Goal: Task Accomplishment & Management: Use online tool/utility

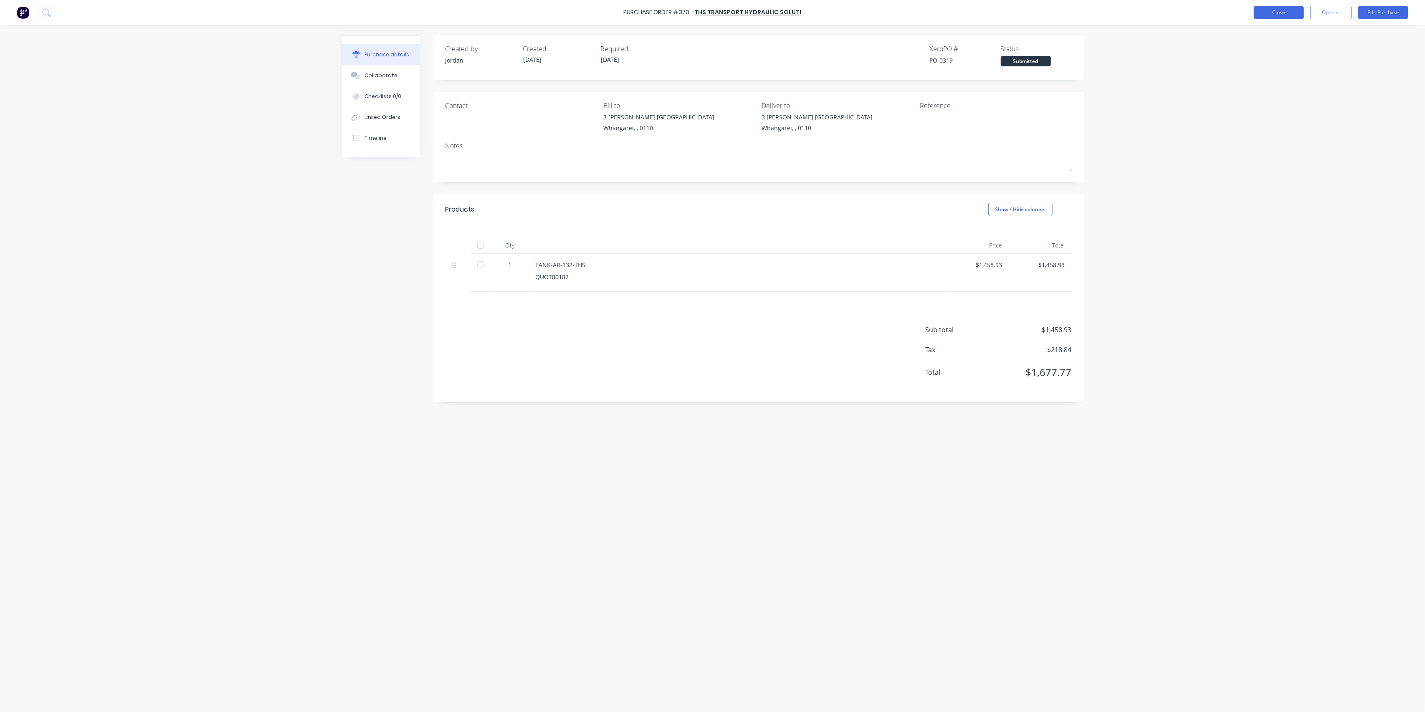
click at [1269, 9] on button "Close" at bounding box center [1279, 12] width 50 height 13
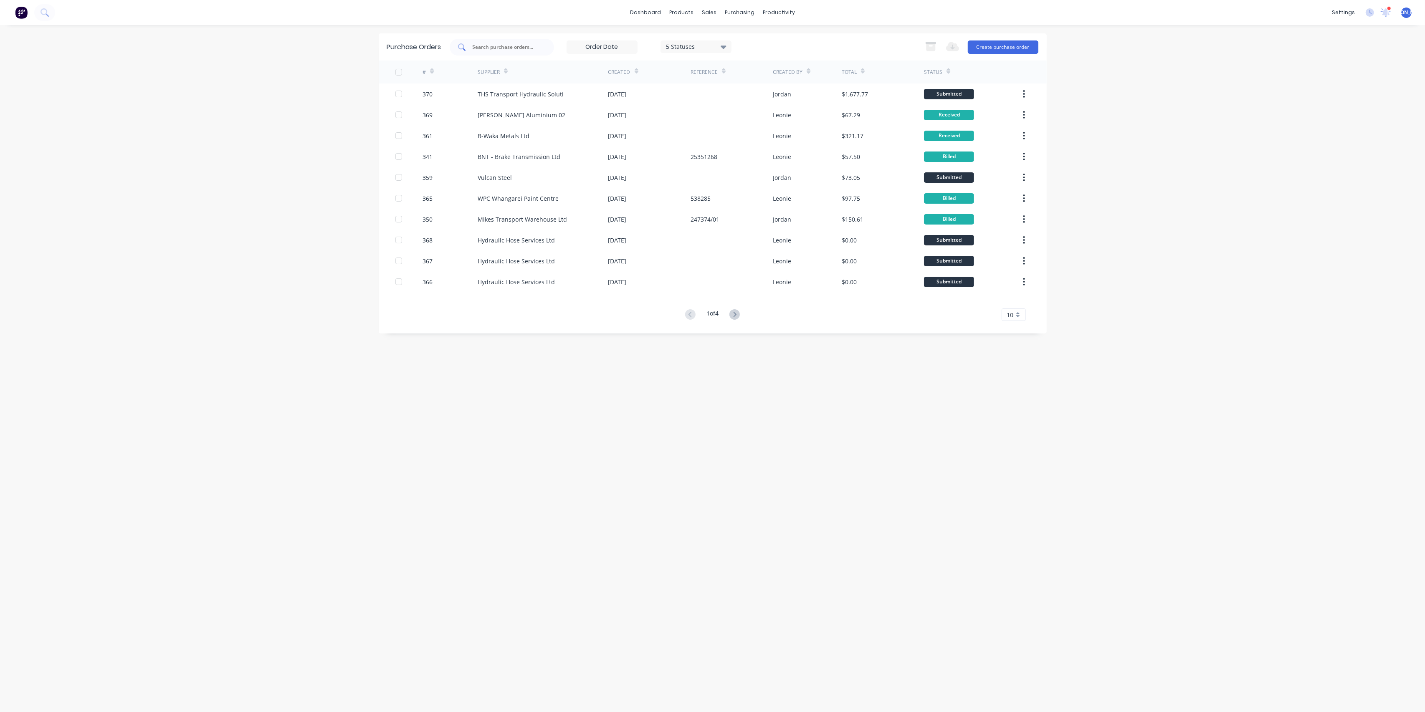
click at [495, 51] on div at bounding box center [502, 47] width 104 height 17
click at [509, 41] on div at bounding box center [502, 47] width 104 height 17
click at [997, 40] on button "Create purchase order" at bounding box center [1003, 46] width 71 height 13
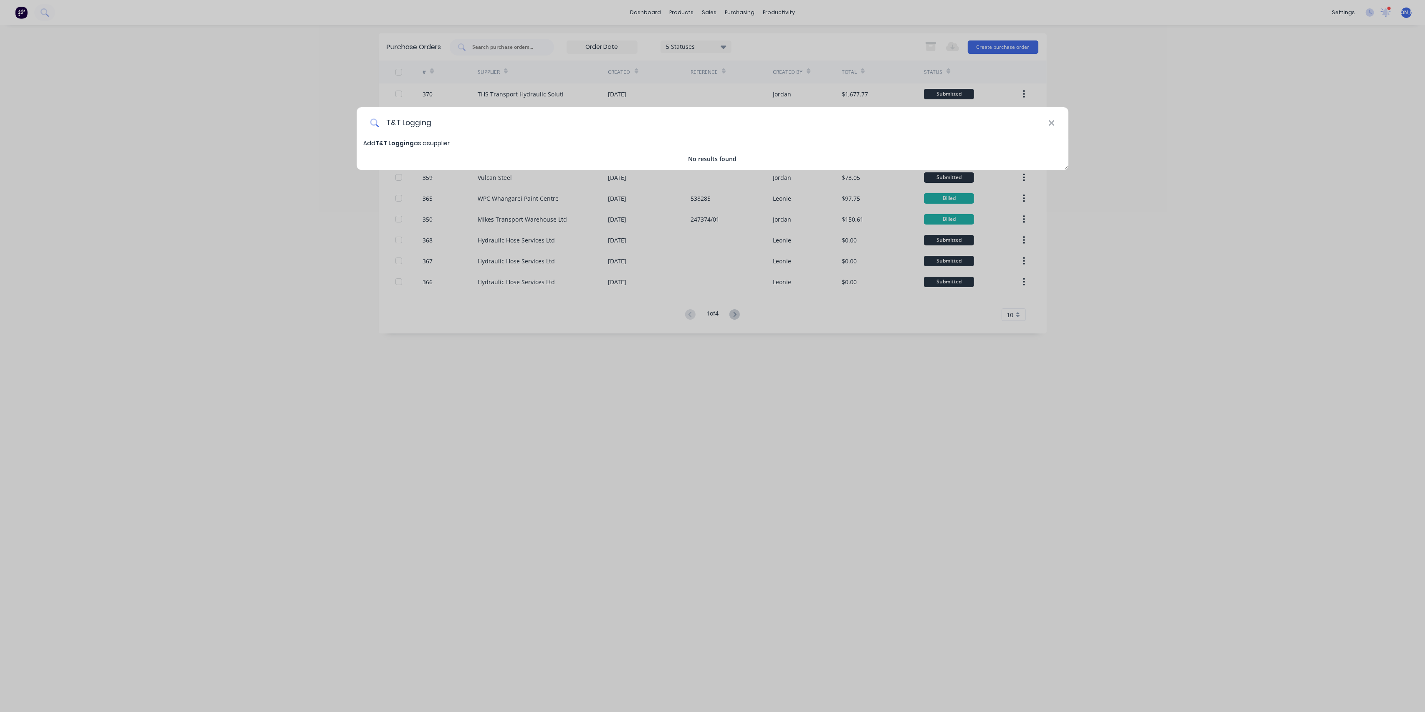
type input "T&T Logging"
drag, startPoint x: 423, startPoint y: 138, endPoint x: 192, endPoint y: 223, distance: 246.7
click at [192, 223] on div "T&T Logging Add T&T Logging as a supplier No results found" at bounding box center [712, 356] width 1425 height 712
click at [1051, 124] on icon at bounding box center [1051, 123] width 7 height 9
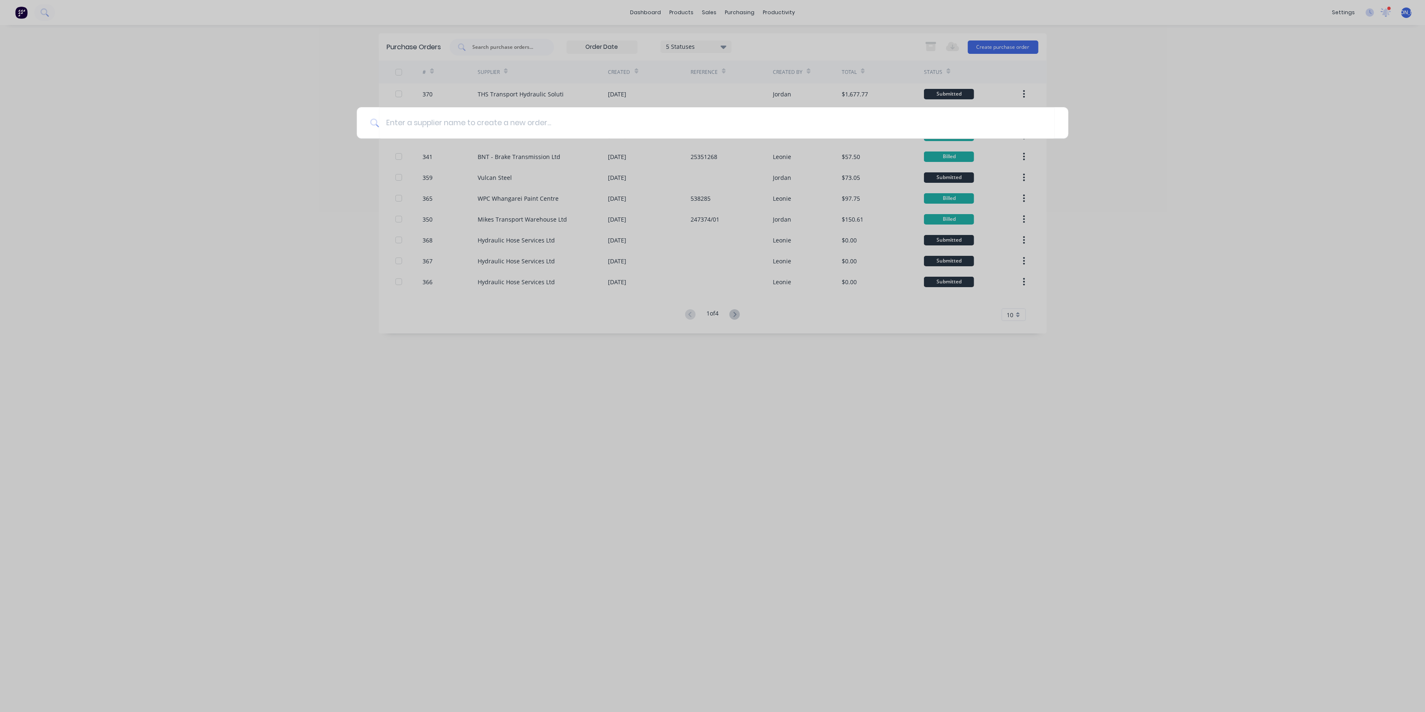
drag, startPoint x: 1186, startPoint y: 66, endPoint x: 1183, endPoint y: 61, distance: 5.0
click at [1186, 64] on div at bounding box center [712, 356] width 1425 height 712
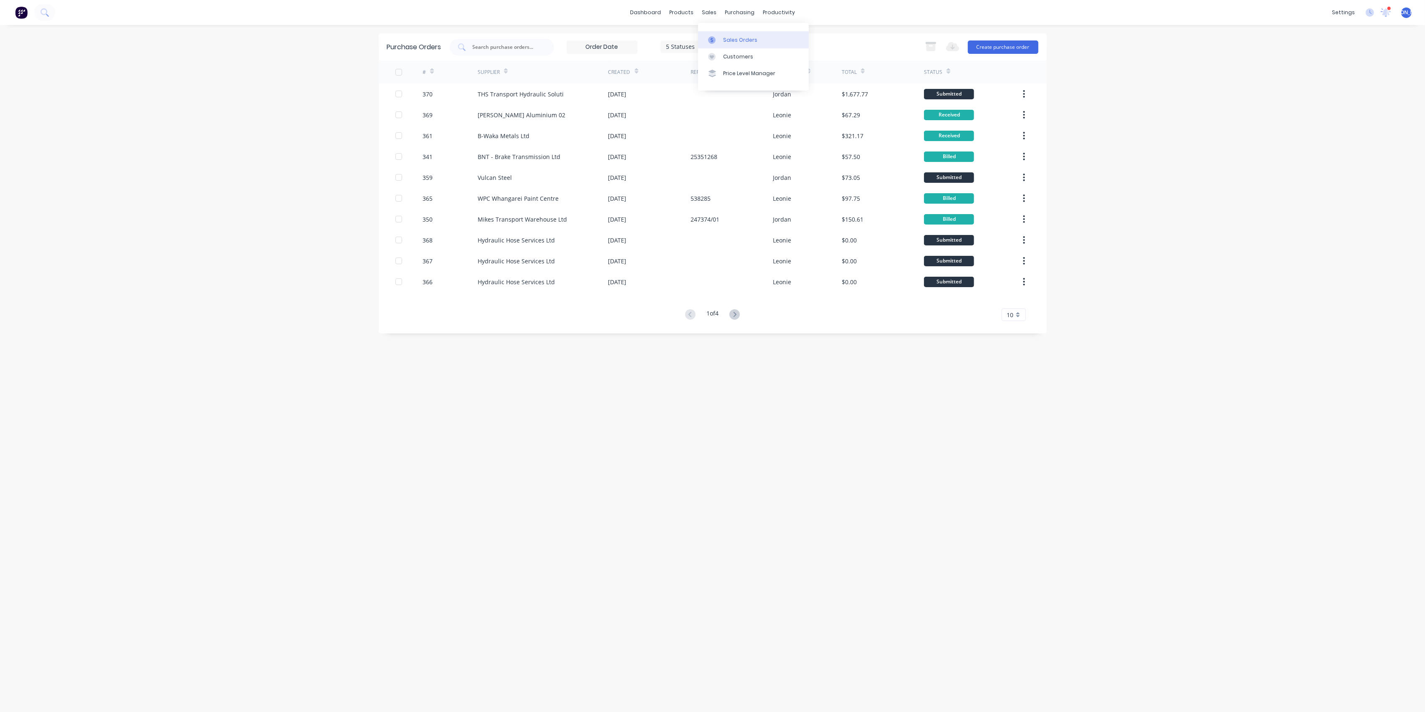
click at [738, 38] on div "Sales Orders" at bounding box center [740, 40] width 34 height 8
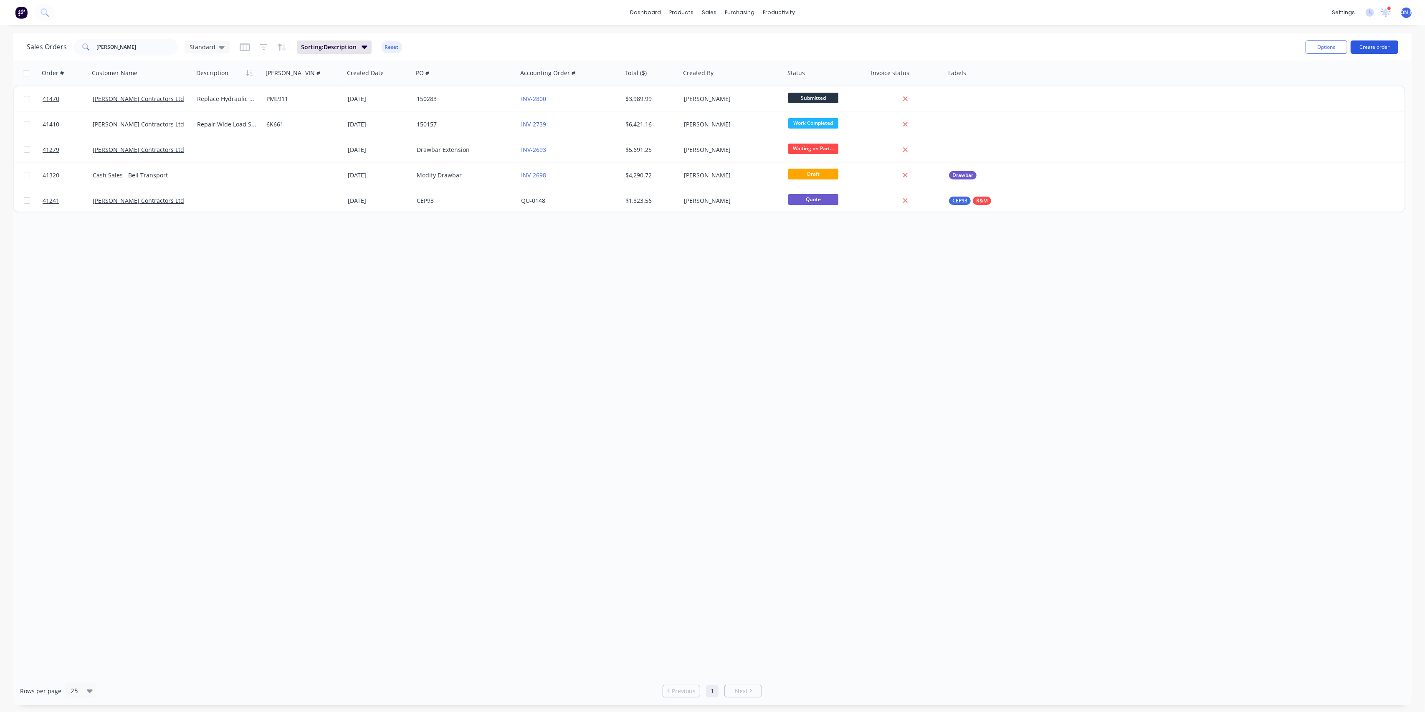
click at [1374, 52] on button "Create order" at bounding box center [1374, 46] width 48 height 13
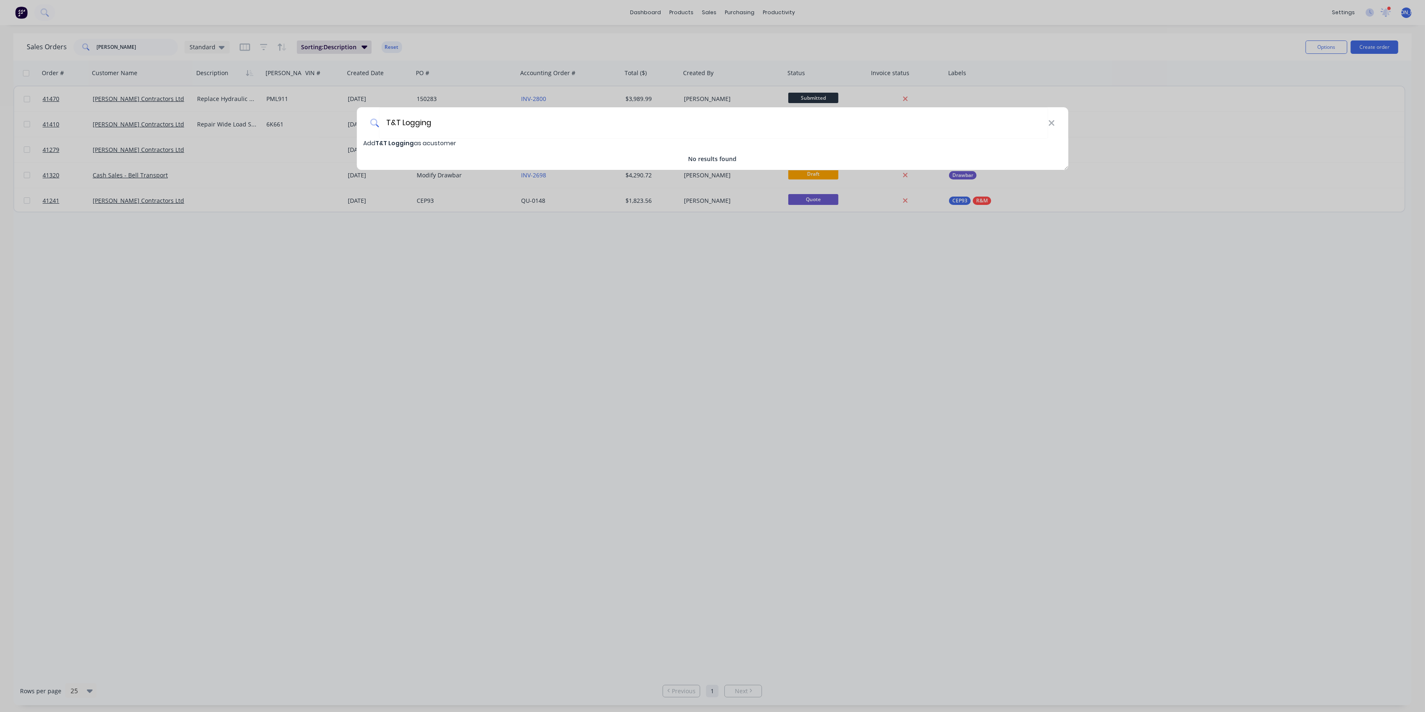
type input "T&T Logging"
click at [420, 143] on span "Add T&T Logging as a customer" at bounding box center [409, 143] width 93 height 8
select select "NZ"
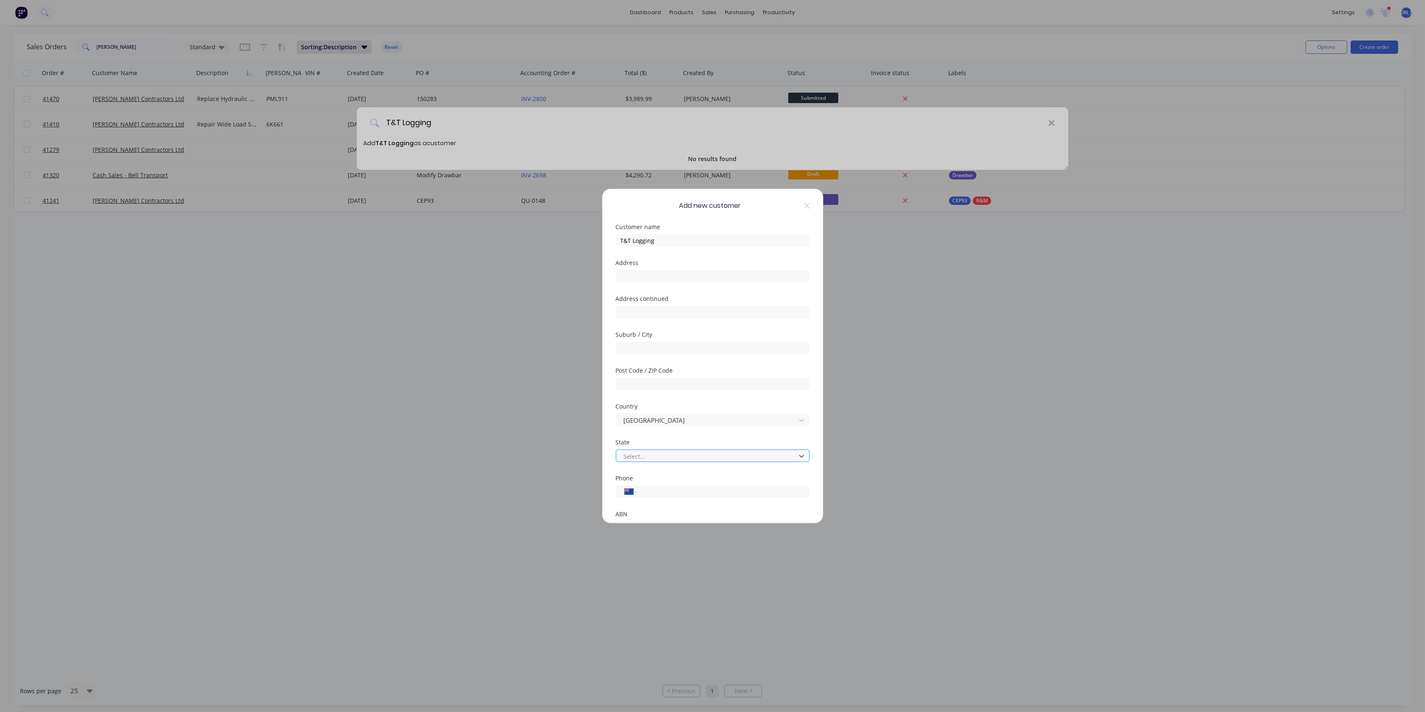
click at [667, 456] on div at bounding box center [707, 456] width 169 height 10
click at [653, 712] on div "[GEOGRAPHIC_DATA]" at bounding box center [712, 724] width 1425 height 15
click at [657, 417] on input "tel" at bounding box center [721, 419] width 157 height 10
type input "0210 886 0753"
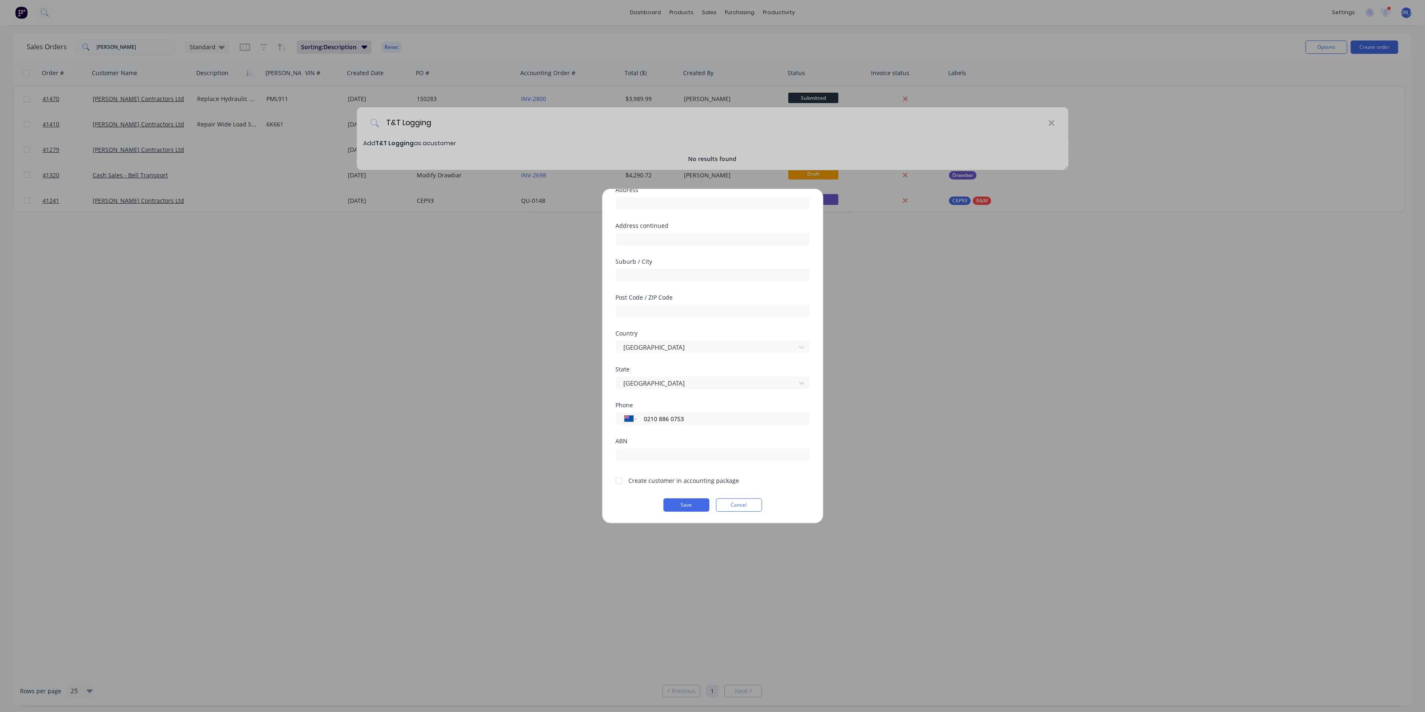
click at [617, 479] on div at bounding box center [619, 481] width 17 height 17
click at [674, 501] on button "Save" at bounding box center [686, 504] width 46 height 13
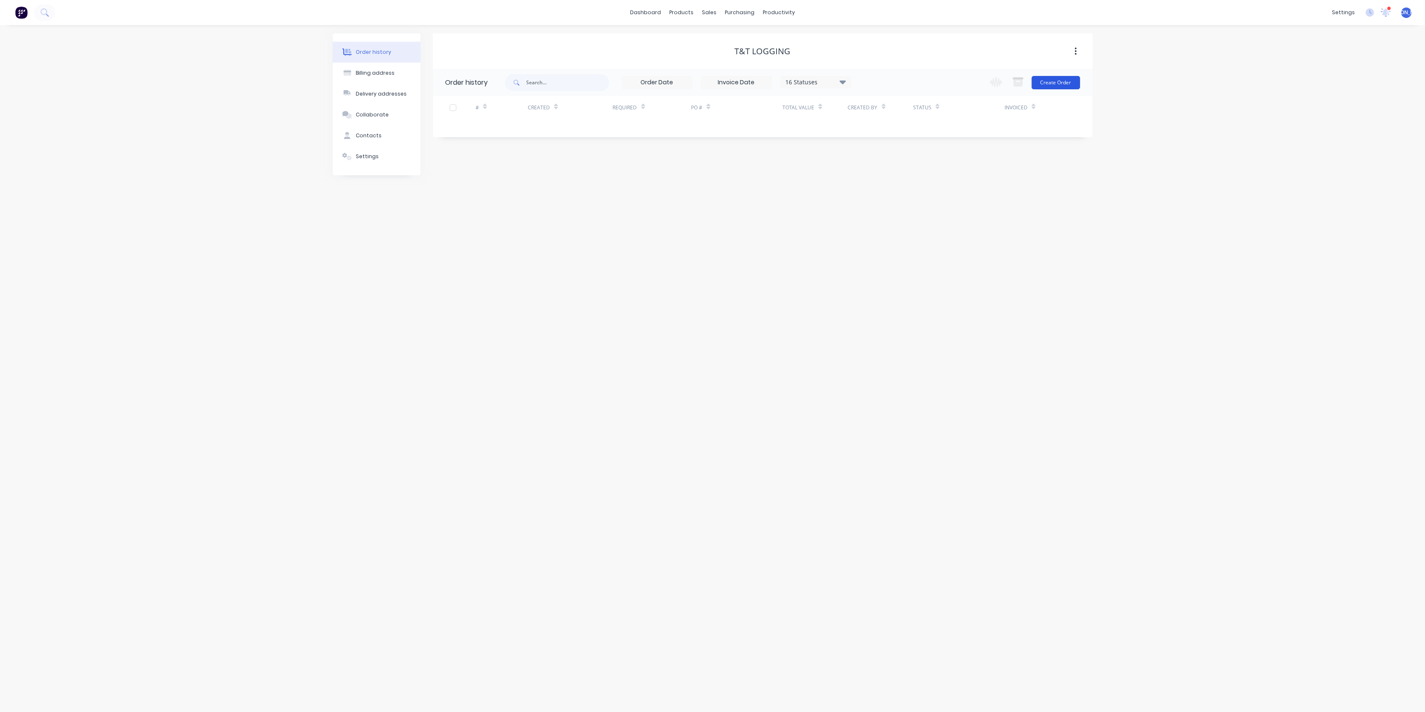
click at [1052, 81] on button "Create Order" at bounding box center [1055, 82] width 48 height 13
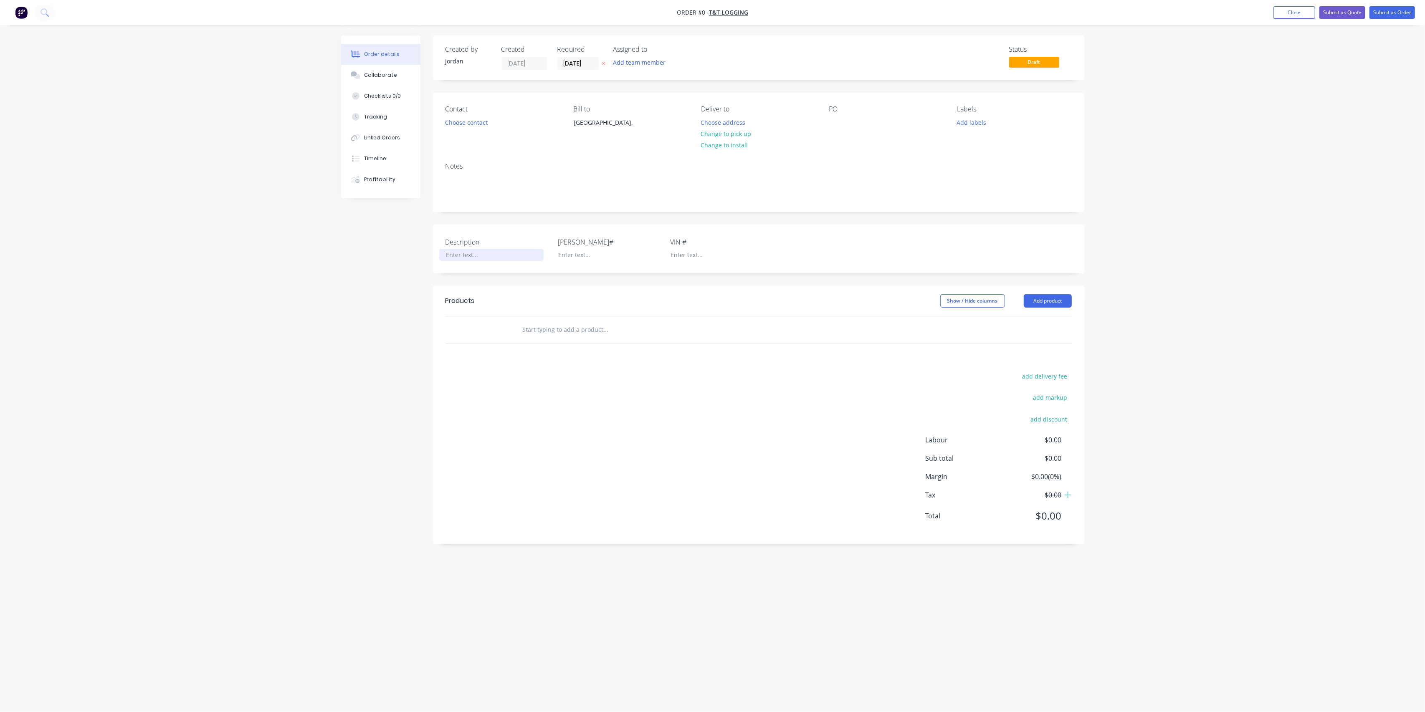
click at [461, 253] on div at bounding box center [491, 255] width 104 height 12
click at [772, 321] on div "Order details Collaborate Checklists 0/0 Tracking Linked Orders Timeline Profit…" at bounding box center [713, 339] width 760 height 609
click at [1036, 303] on button "Add product" at bounding box center [1048, 309] width 48 height 13
click at [783, 336] on div at bounding box center [663, 338] width 294 height 17
click at [585, 333] on input "text" at bounding box center [605, 338] width 167 height 17
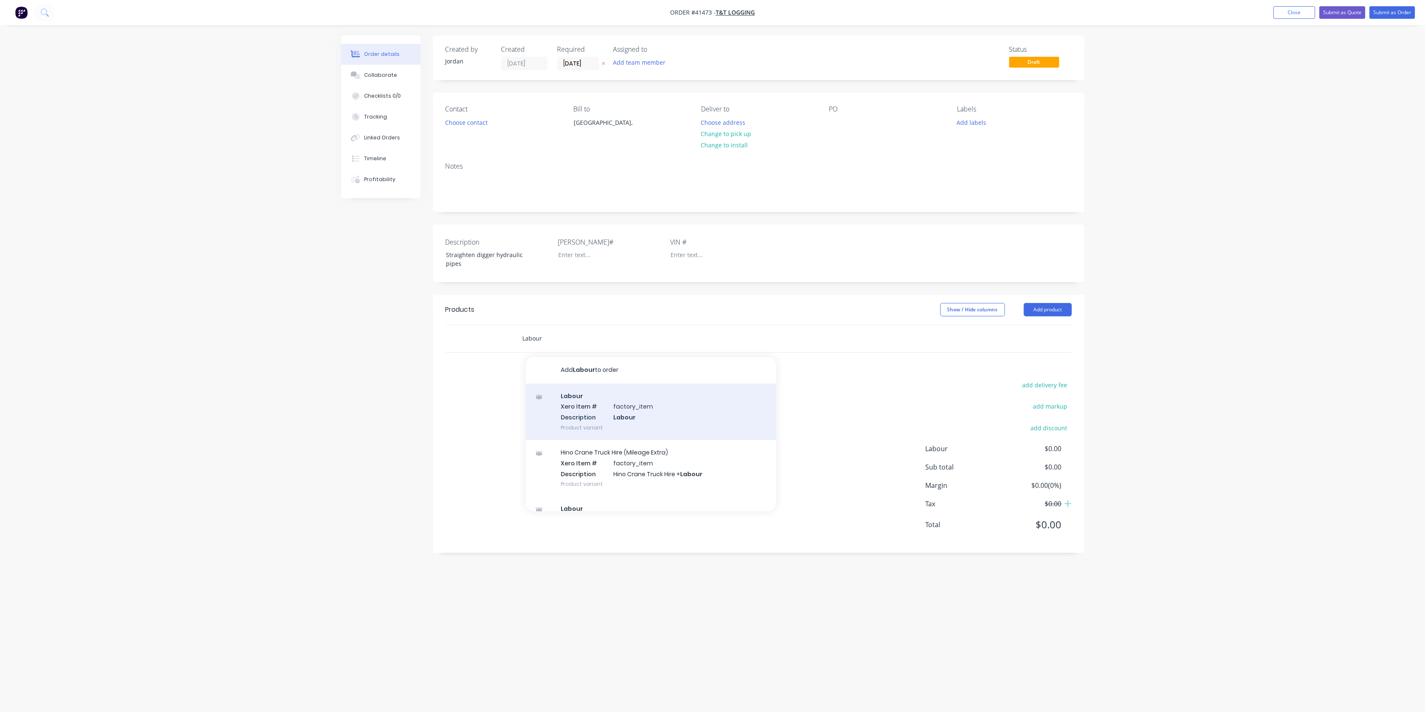
type input "Labour"
click at [571, 401] on div "Labour Xero Item # factory_item Description Labour Product variant" at bounding box center [651, 412] width 250 height 56
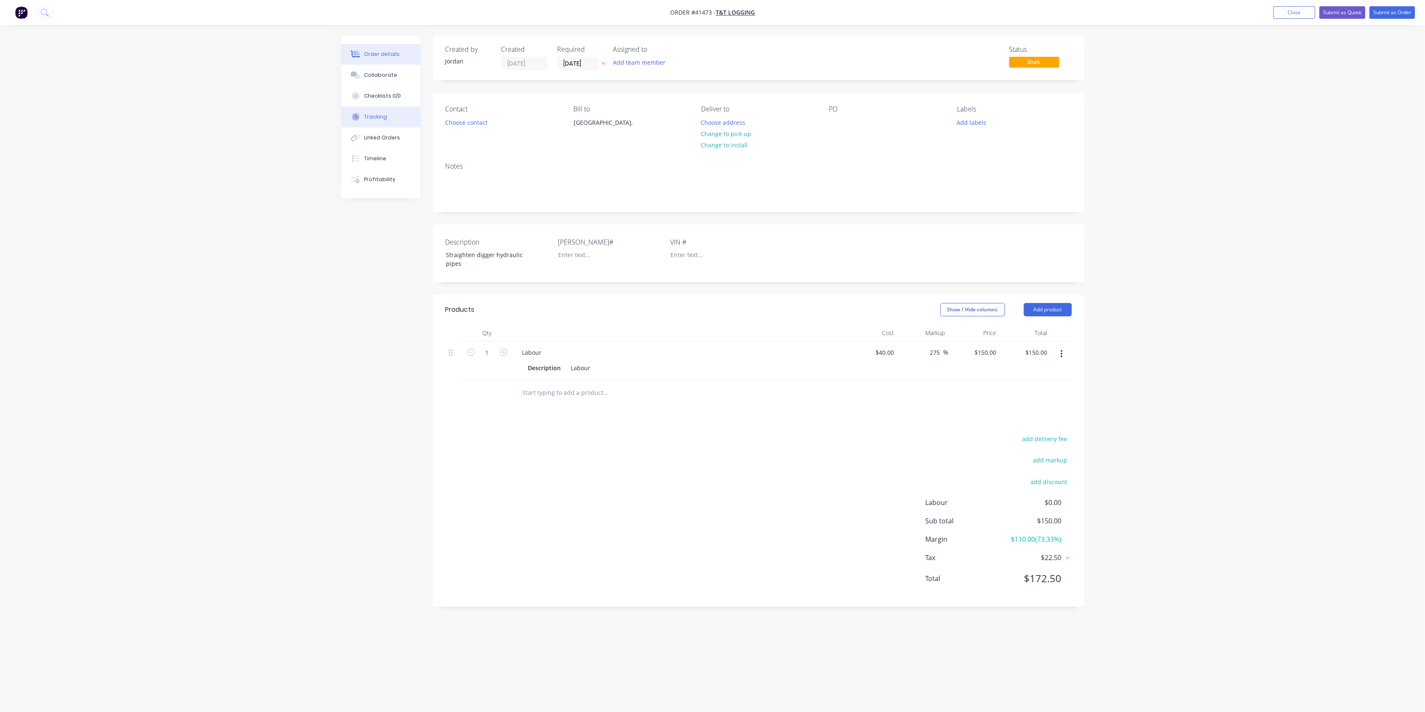
click at [386, 116] on button "Tracking" at bounding box center [380, 116] width 79 height 21
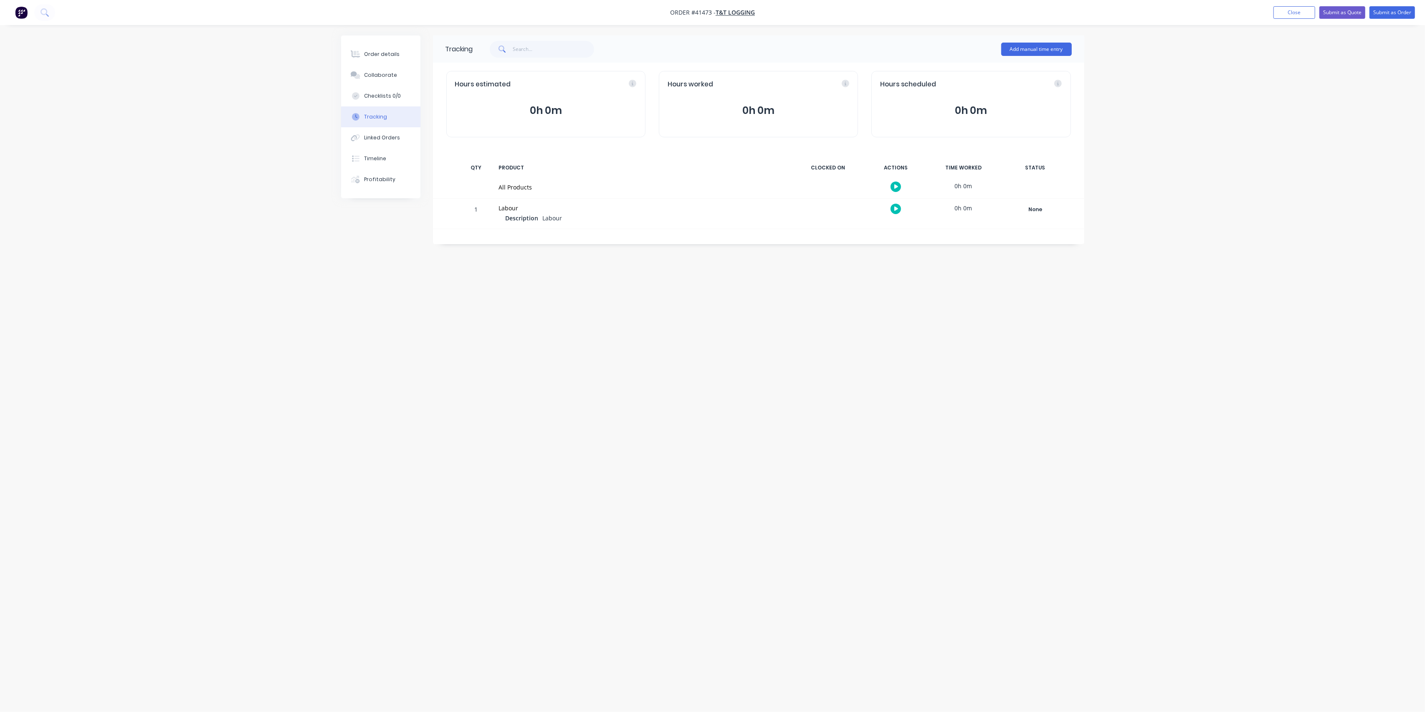
click at [897, 207] on icon "button" at bounding box center [896, 208] width 4 height 5
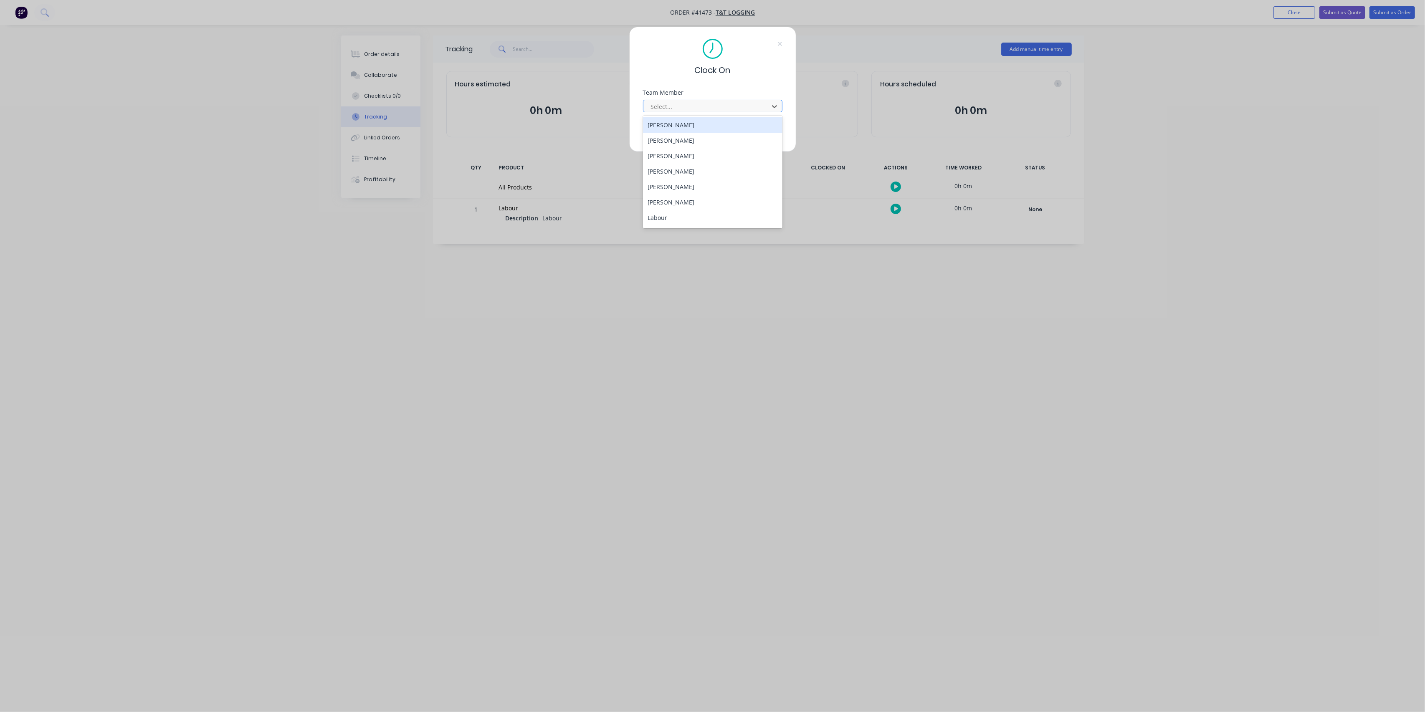
click at [734, 109] on div at bounding box center [707, 106] width 114 height 10
click at [670, 190] on div "[PERSON_NAME]" at bounding box center [712, 187] width 139 height 15
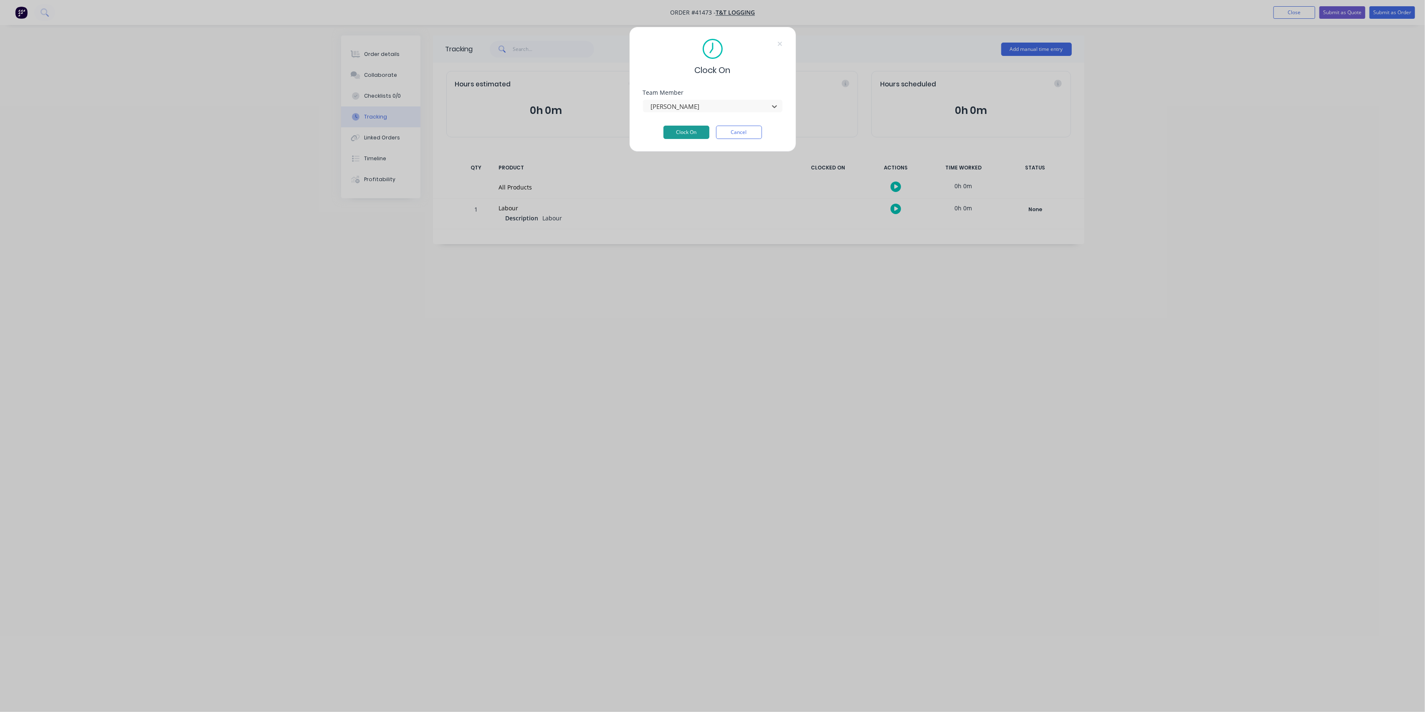
click at [697, 131] on button "Clock On" at bounding box center [686, 132] width 46 height 13
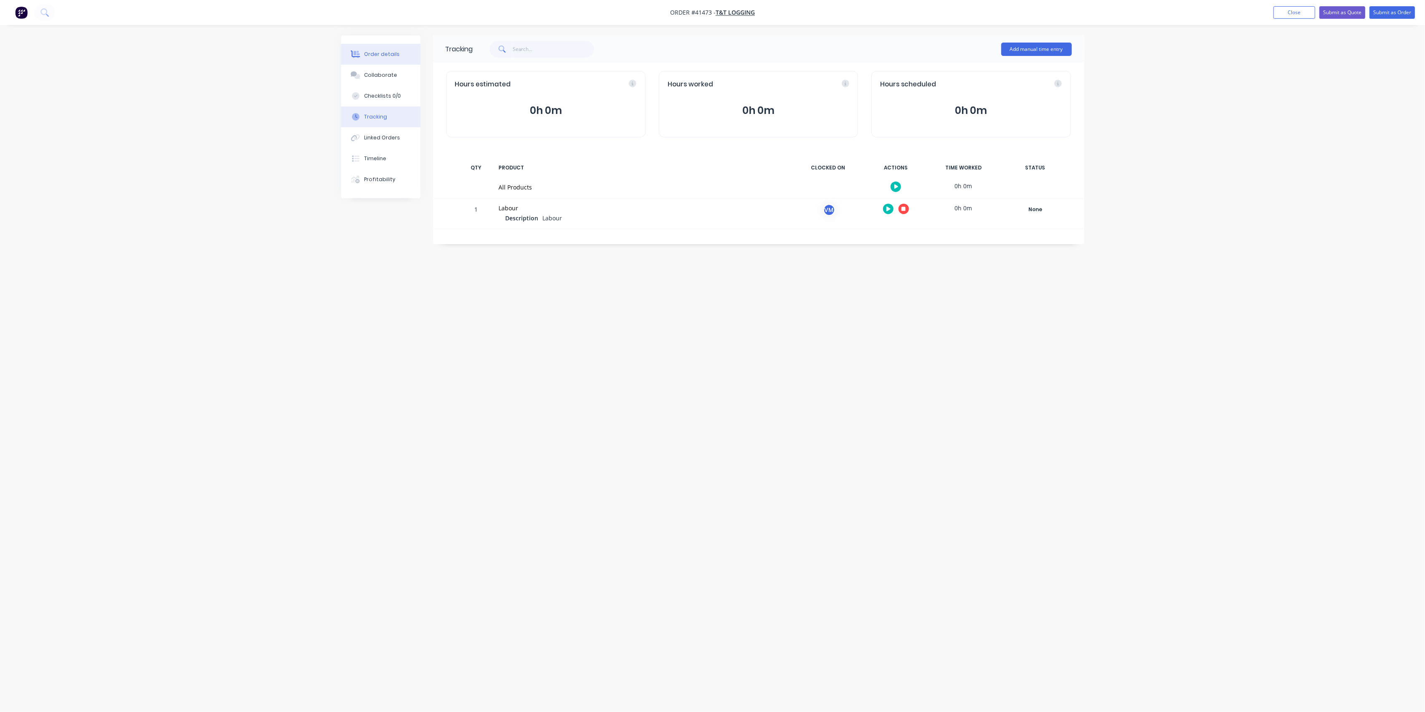
click at [384, 51] on div "Order details" at bounding box center [381, 55] width 35 height 8
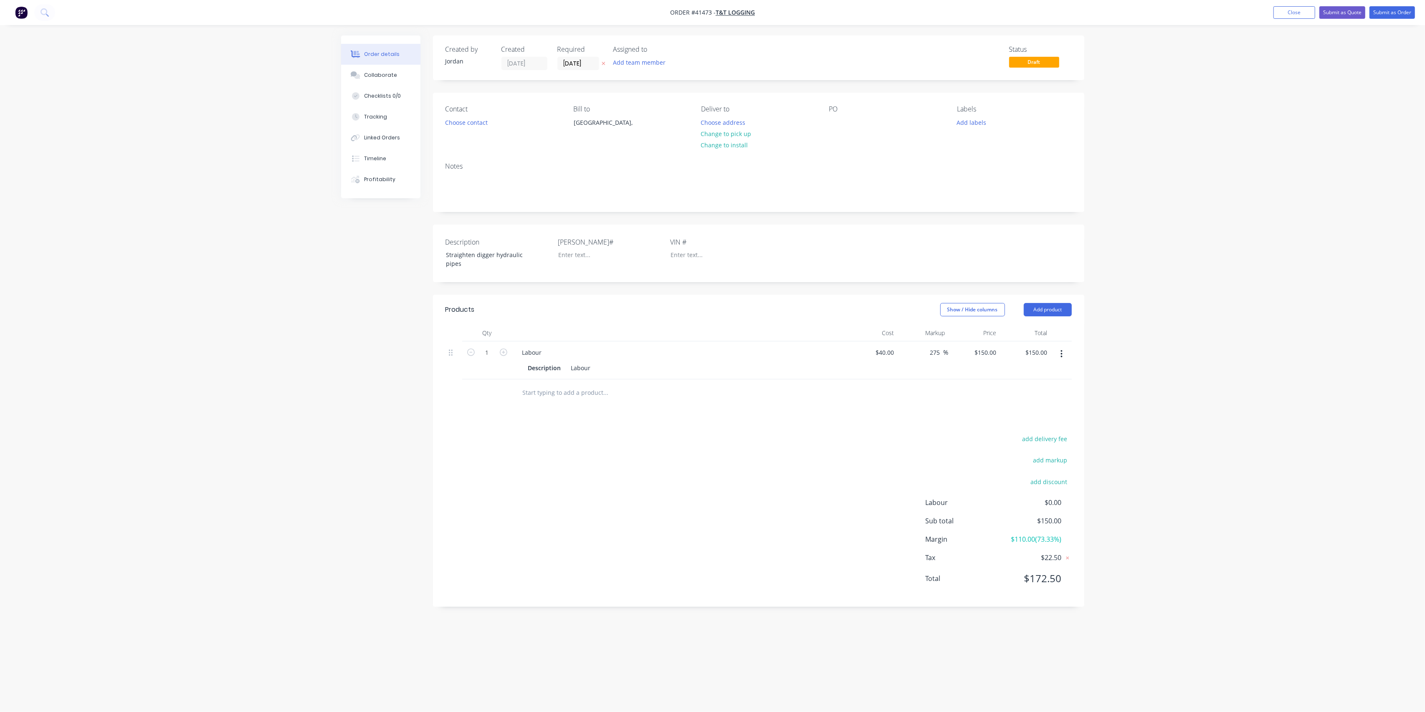
click at [631, 56] on div "Assigned to Add team member" at bounding box center [654, 58] width 83 height 25
click at [635, 61] on button "Add team member" at bounding box center [638, 62] width 61 height 11
click at [646, 149] on div "[PERSON_NAME]" at bounding box center [679, 151] width 83 height 9
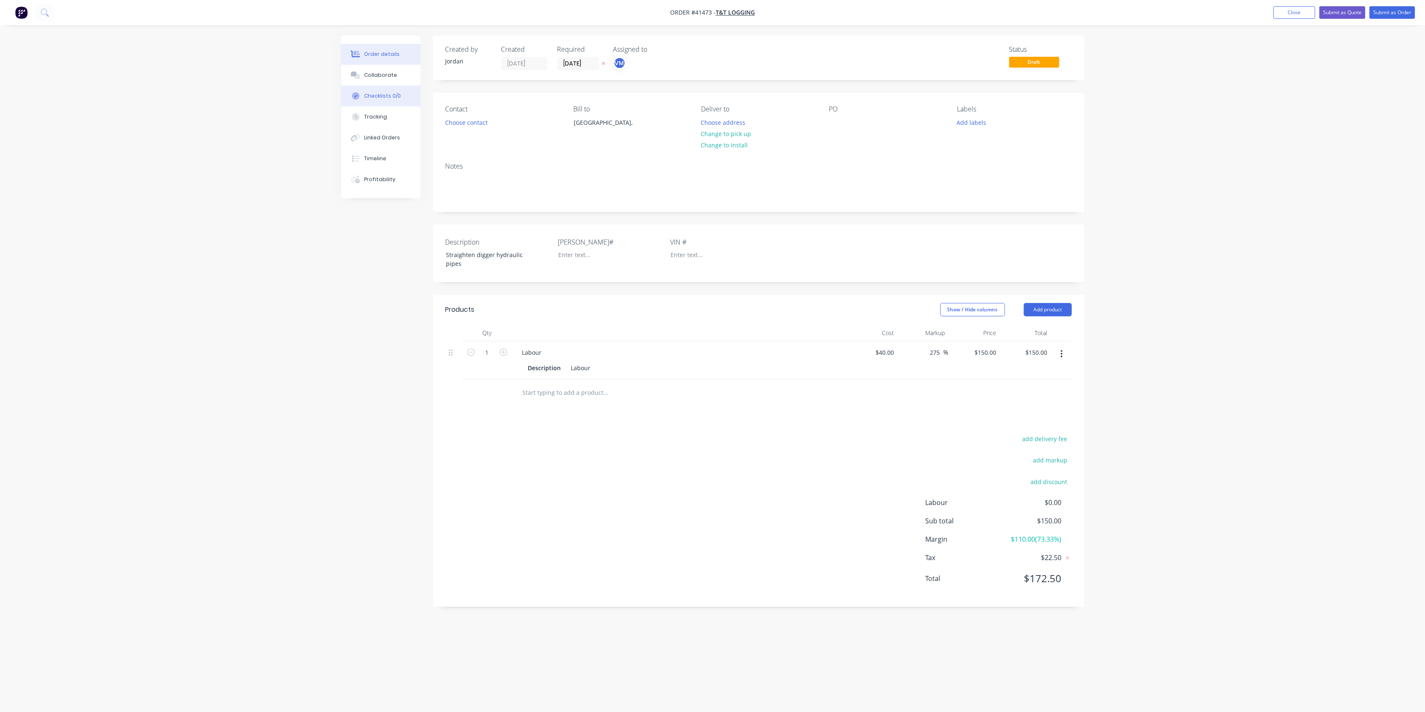
click at [383, 99] on button "Checklists 0/0" at bounding box center [380, 96] width 79 height 21
click at [1055, 46] on button "Add New" at bounding box center [1051, 49] width 42 height 13
click at [468, 72] on input "text" at bounding box center [664, 74] width 438 height 10
type input "Job List"
drag, startPoint x: 479, startPoint y: 99, endPoint x: 498, endPoint y: 95, distance: 19.7
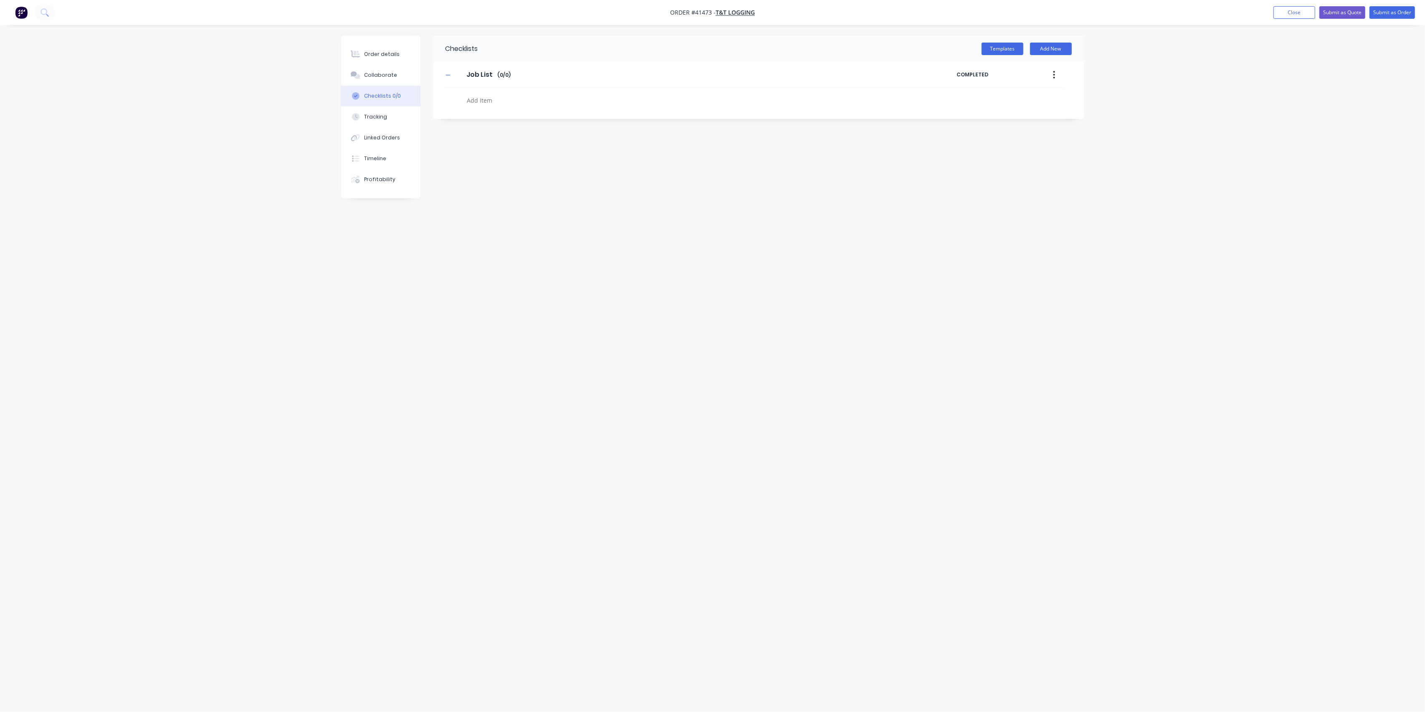
click at [480, 99] on textarea at bounding box center [664, 100] width 402 height 12
type textarea "x"
type textarea "S"
type textarea "x"
type textarea "St"
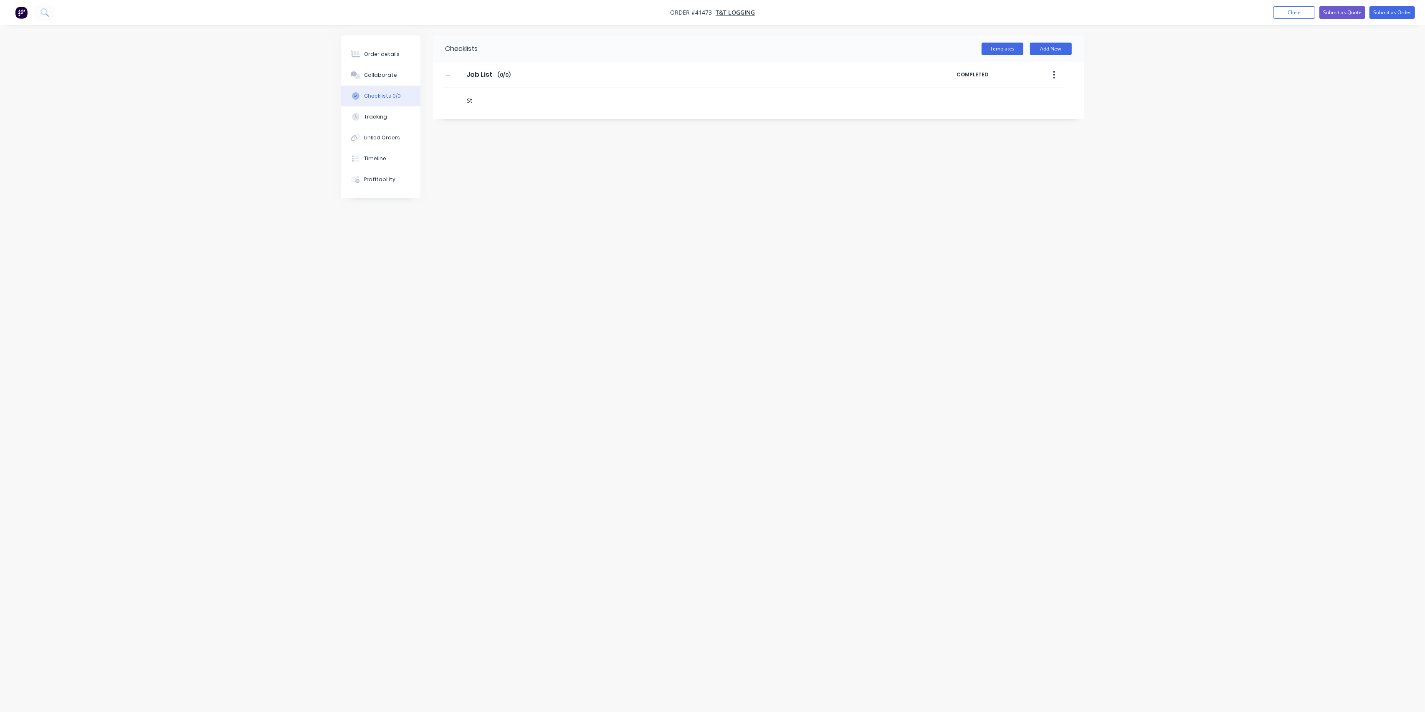
type textarea "x"
type textarea "Str"
type textarea "x"
type textarea "Stra"
type textarea "x"
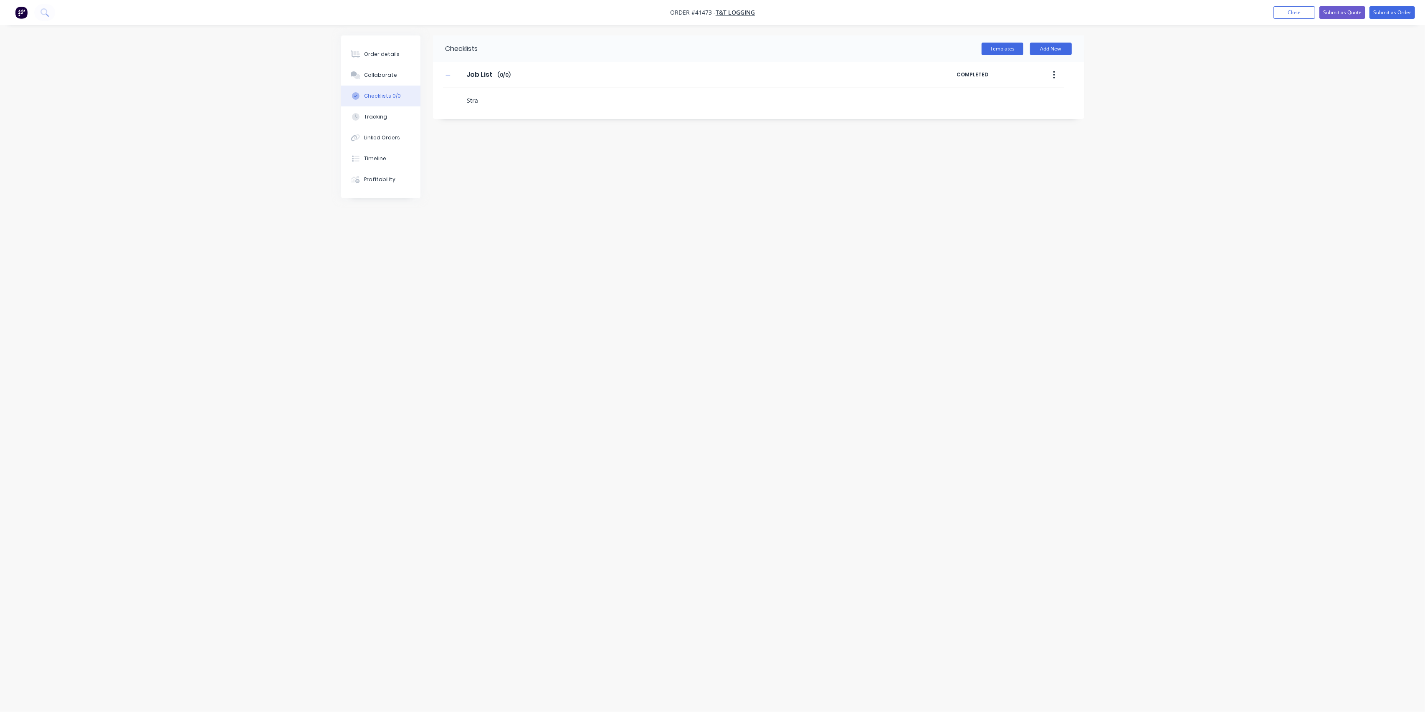
type textarea "Strai"
type textarea "x"
type textarea "Straigh"
type textarea "x"
type textarea "Straight"
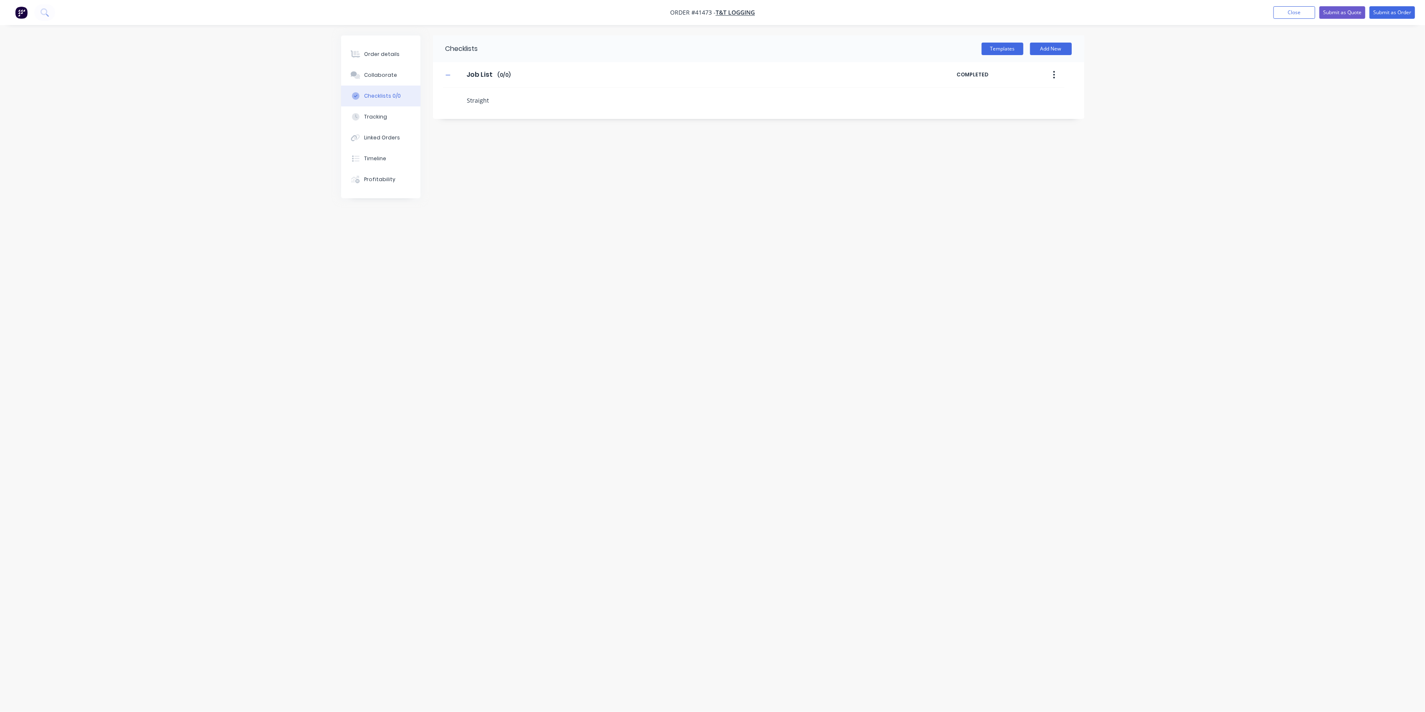
type textarea "x"
type textarea "Straighte"
type textarea "x"
type textarea "Straighten"
type textarea "x"
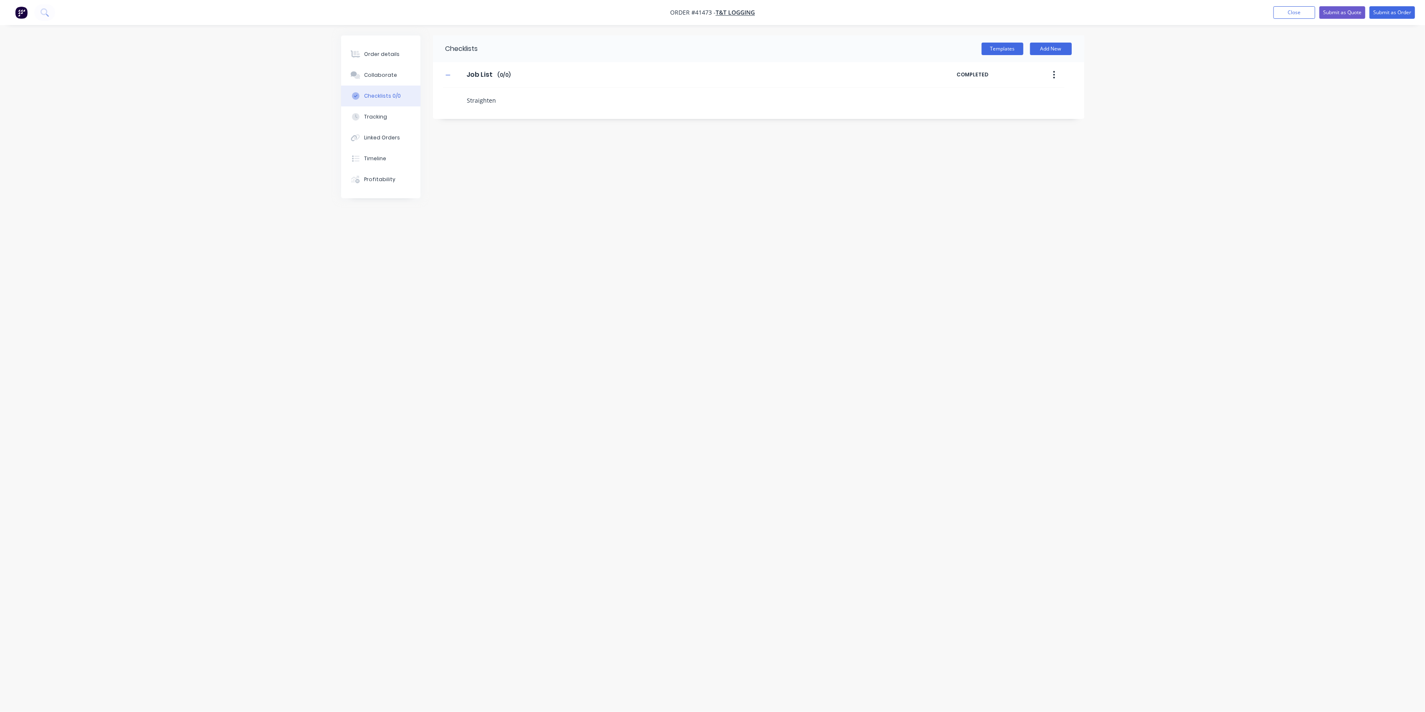
type textarea "Straighten"
type textarea "x"
type textarea "Straighten b"
type textarea "x"
type textarea "Straighten be"
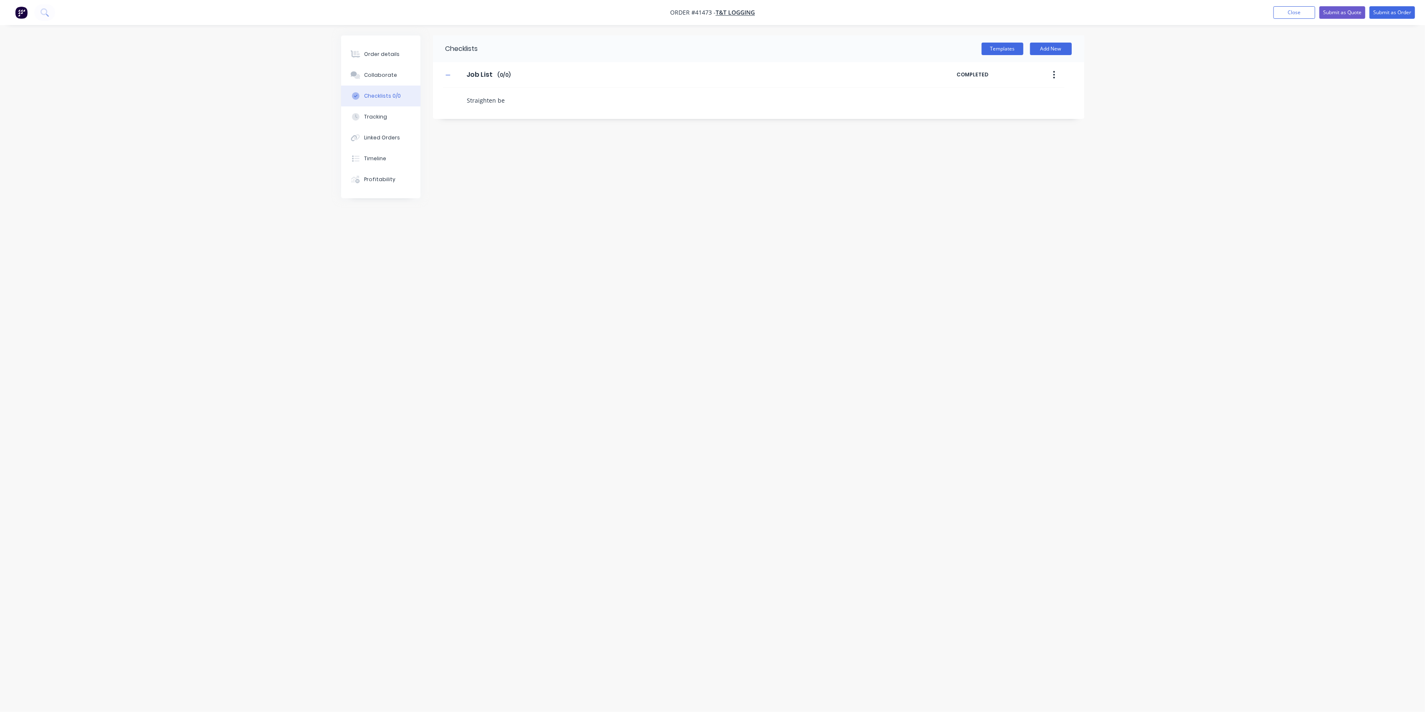
type textarea "x"
type textarea "Straighten ben"
type textarea "x"
type textarea "Straighten bent"
type textarea "x"
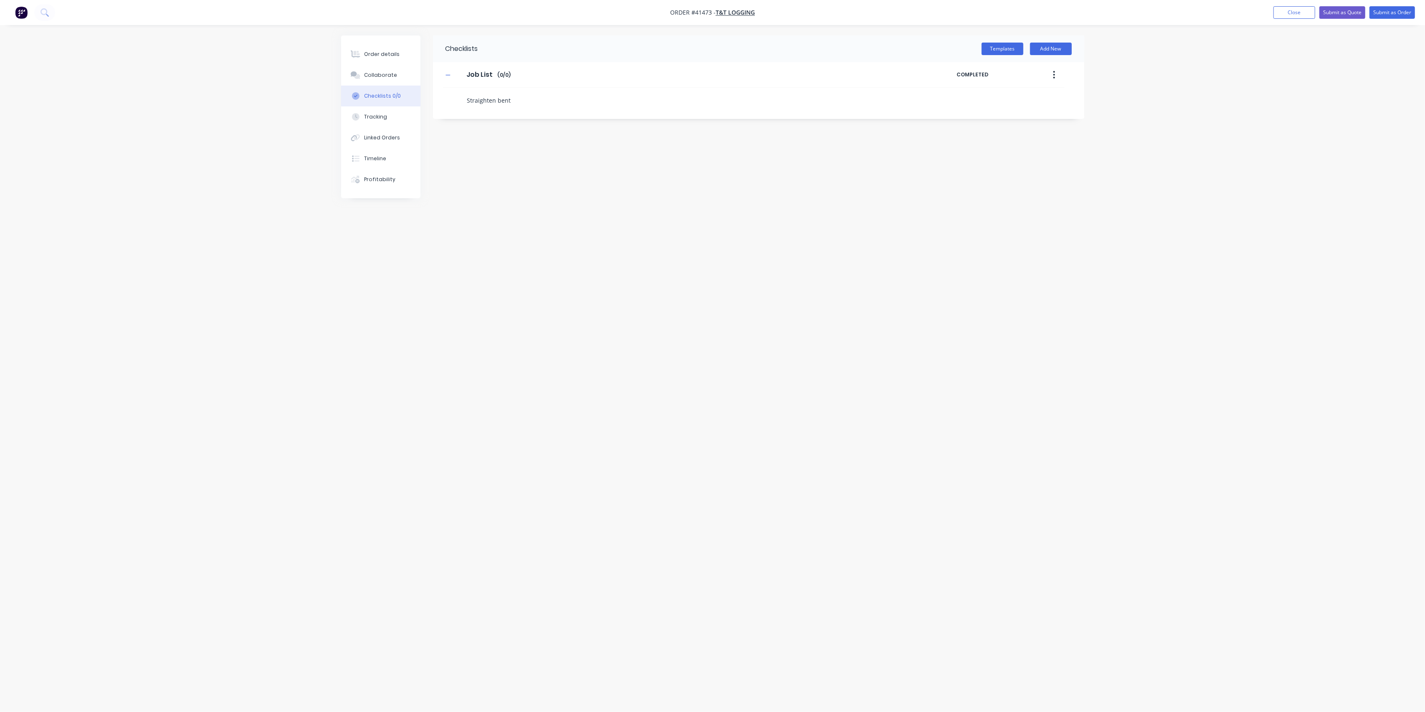
type textarea "Straighten bent"
type textarea "x"
type textarea "Straighten bent p"
type textarea "x"
type textarea "Straighten bent pi"
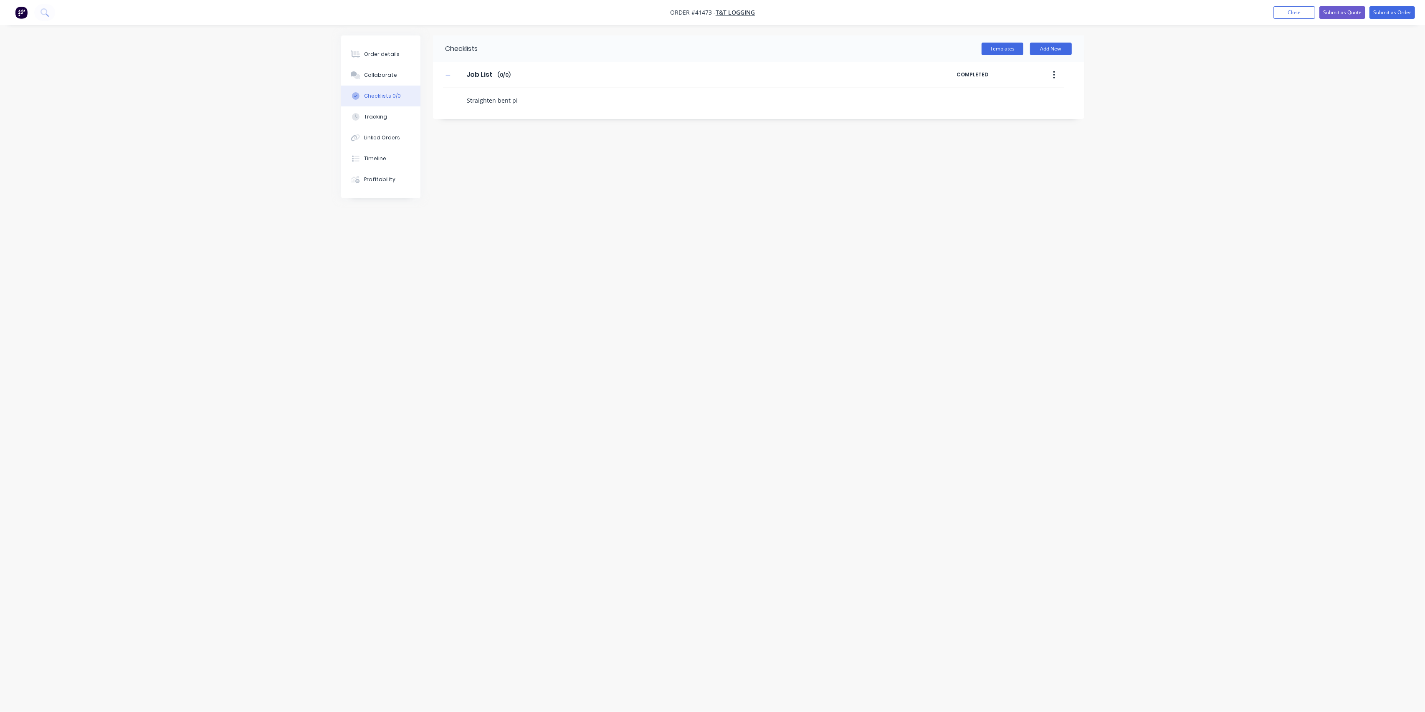
type textarea "x"
type textarea "Straighten bent pip"
type textarea "x"
type textarea "Straighten bent pipe"
type textarea "x"
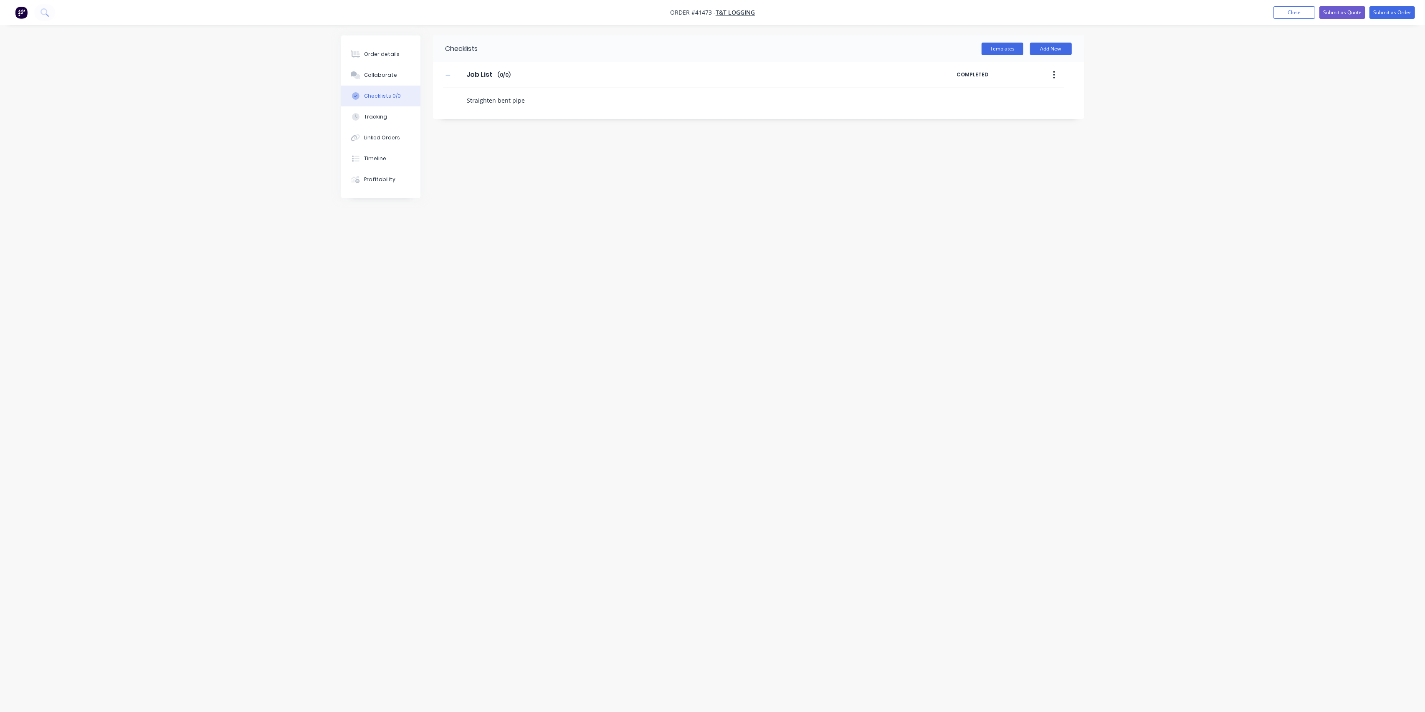
type textarea "Straighten bent pipes"
type textarea "x"
type textarea "Straighten bent pipes,"
type textarea "x"
type textarea "Straighten bent pipes,"
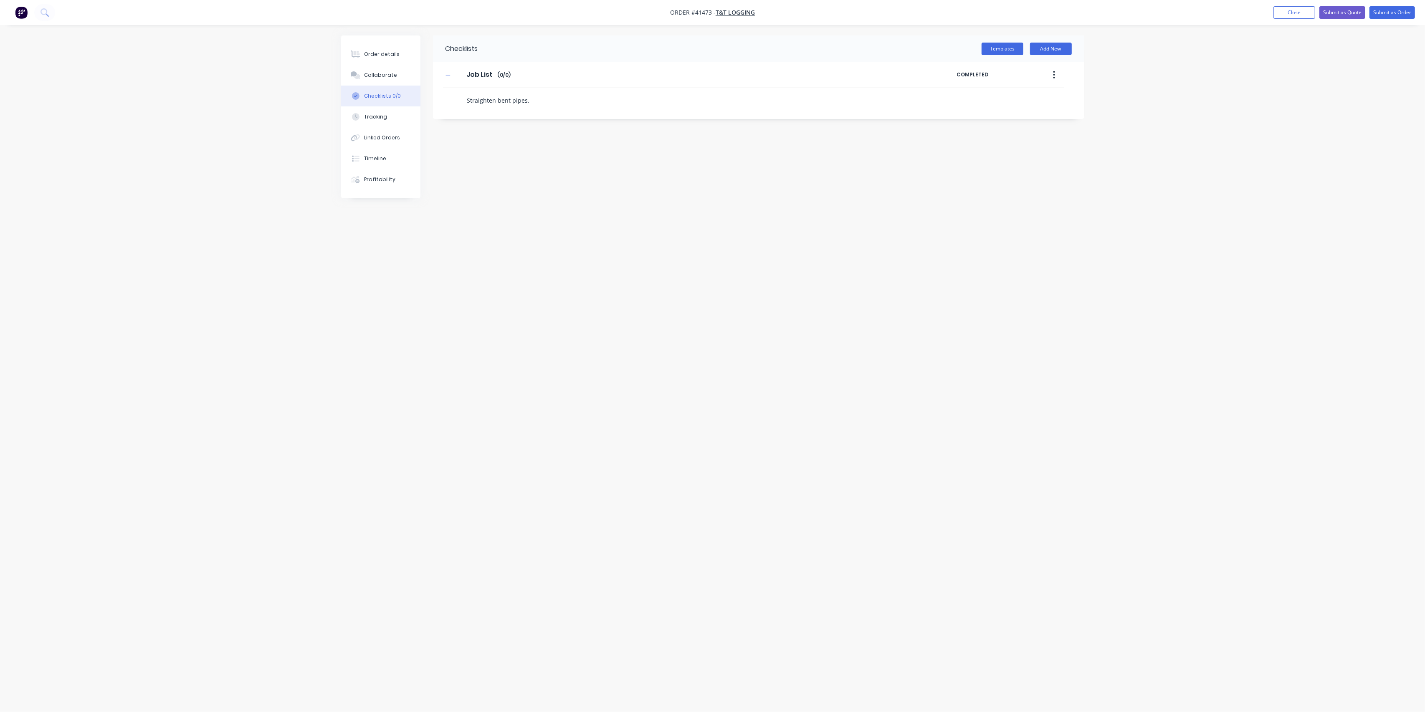
type textarea "x"
type textarea "Straighten bent pipes, b"
type textarea "x"
type textarea "Straighten bent pipes, be"
type textarea "x"
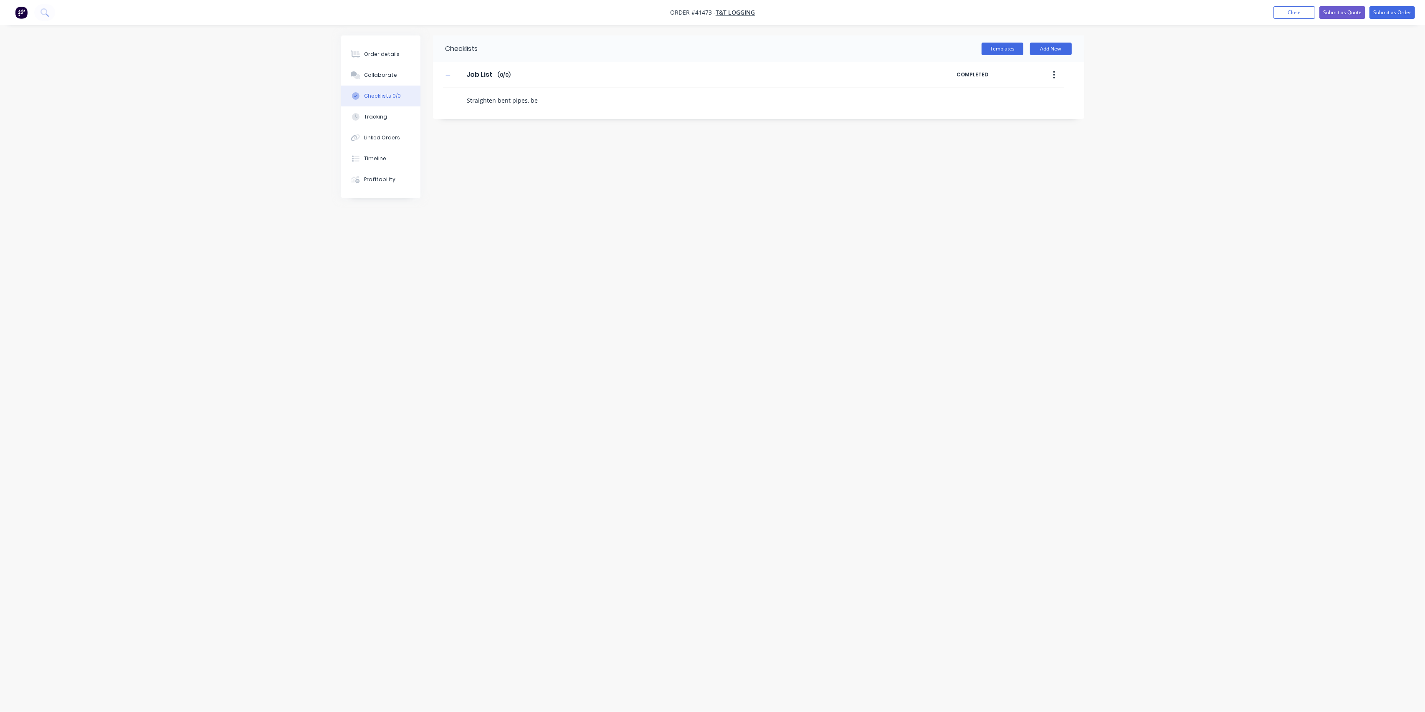
type textarea "Straighten bent [PERSON_NAME]"
type textarea "x"
type textarea "Straighten bent pipes, bend"
type textarea "x"
type textarea "Straighten bent pipes, bends"
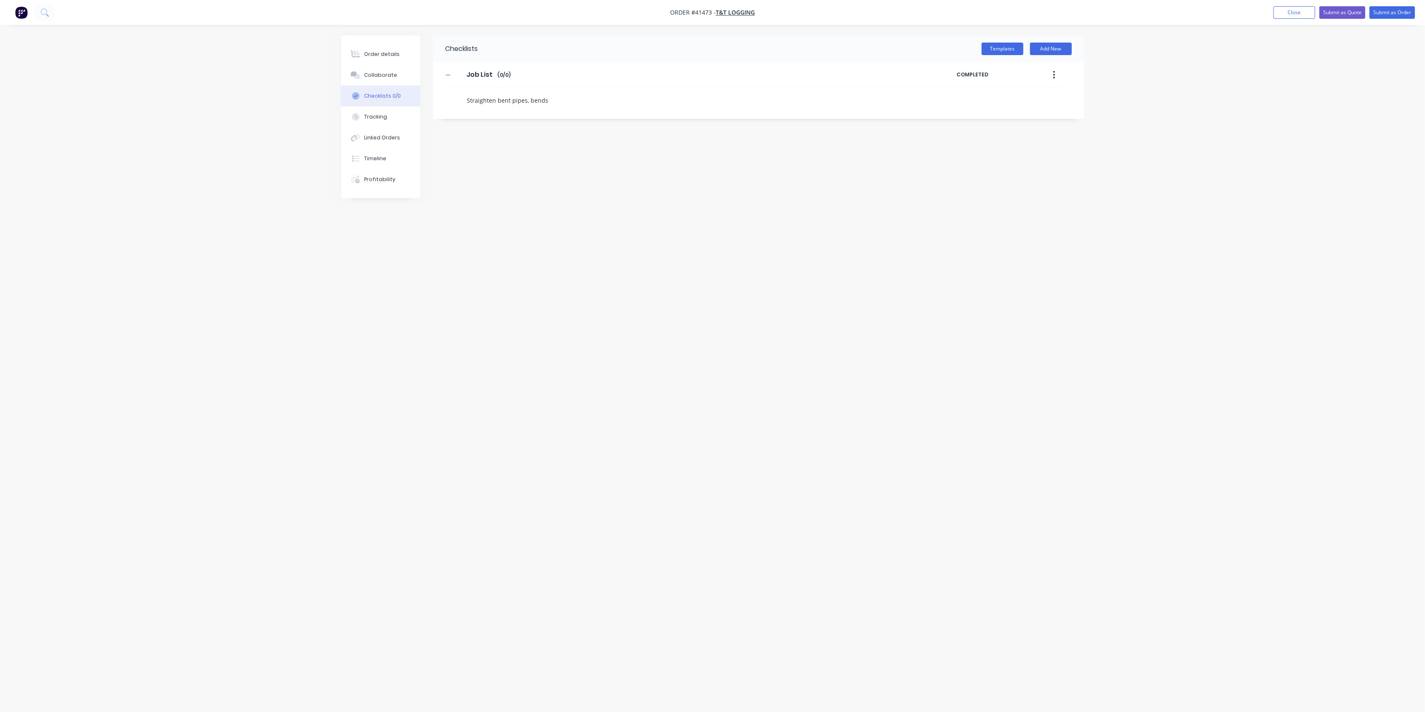
type textarea "x"
type textarea "Straighten bent pipes, bends"
type textarea "x"
type textarea "Straighten bent pipes, bends w"
type textarea "x"
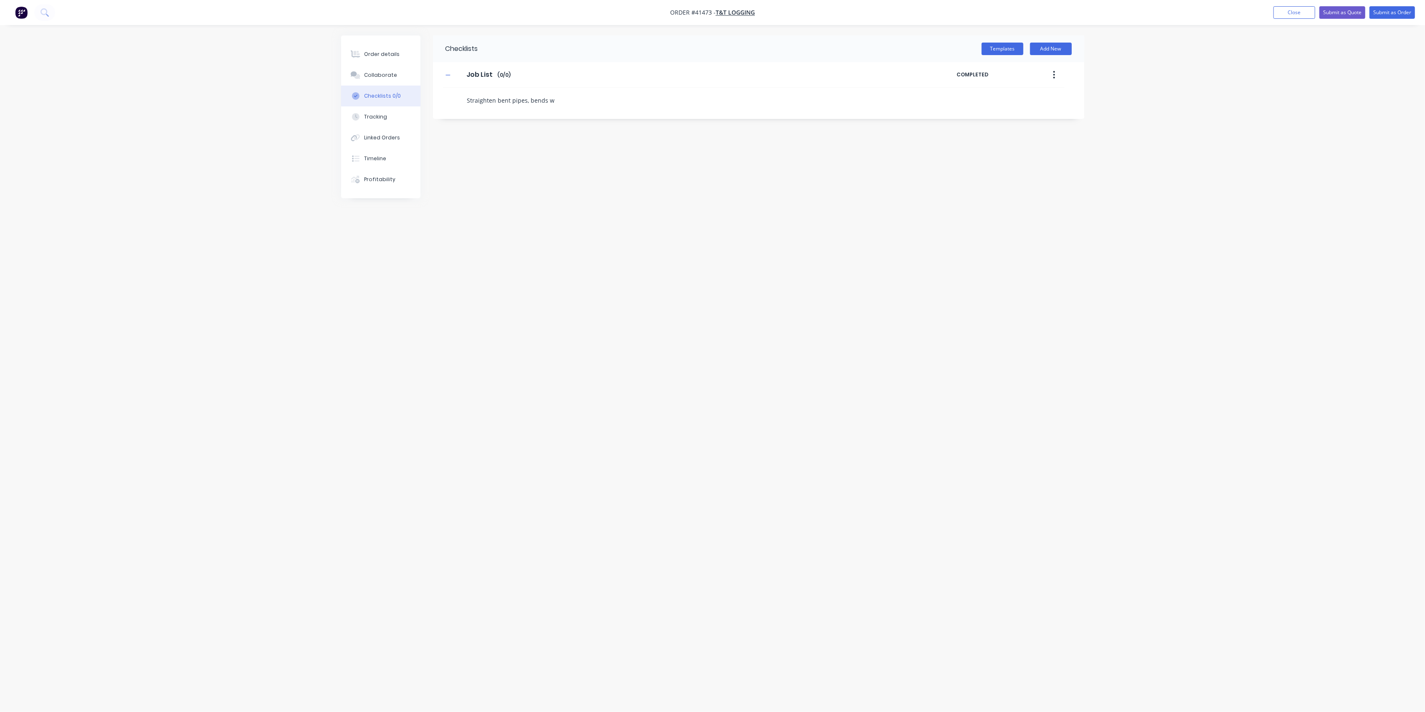
type textarea "Straighten bent pipes, bends wi"
type textarea "x"
type textarea "Straighten bent pipes, bends wit"
type textarea "x"
type textarea "Straighten bent pipes, bends with"
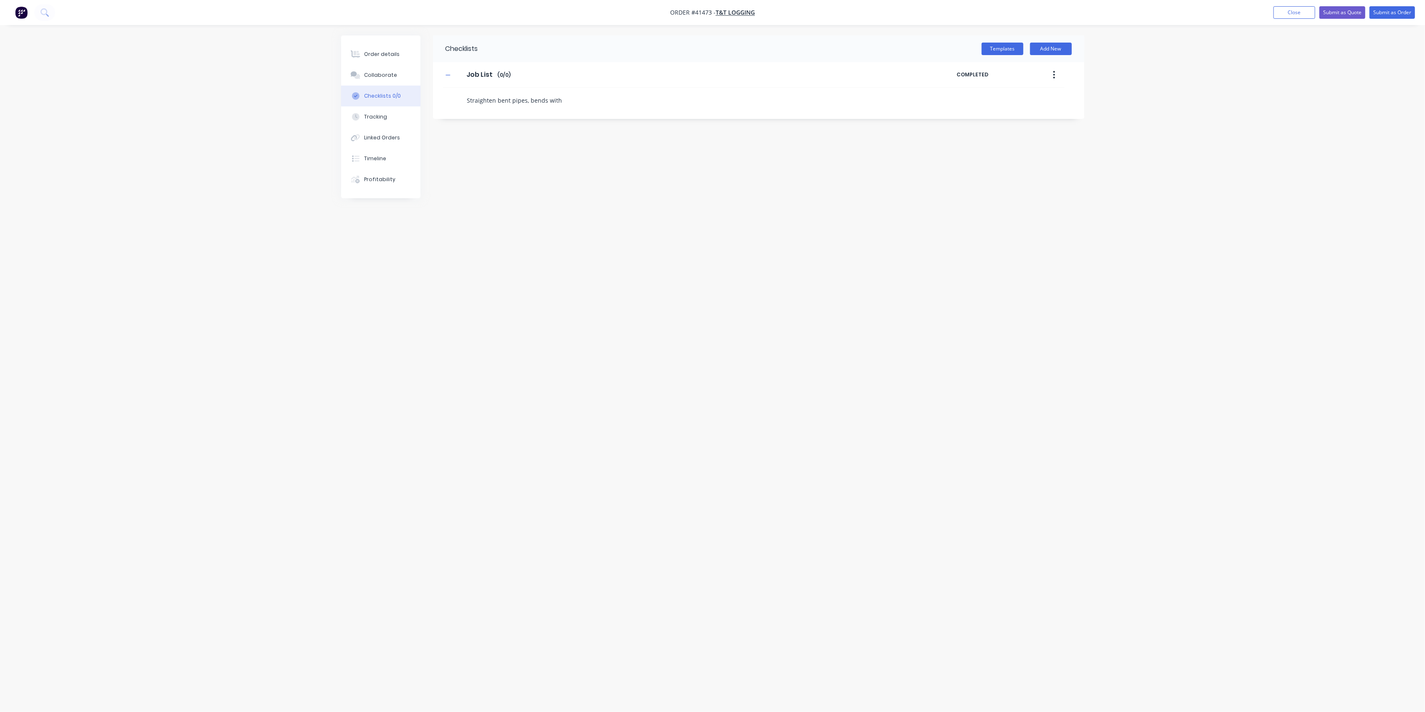
type textarea "x"
type textarea "Straighten bent pipes, bends with"
type textarea "x"
type textarea "Straighten bent pipes, bends with g"
type textarea "x"
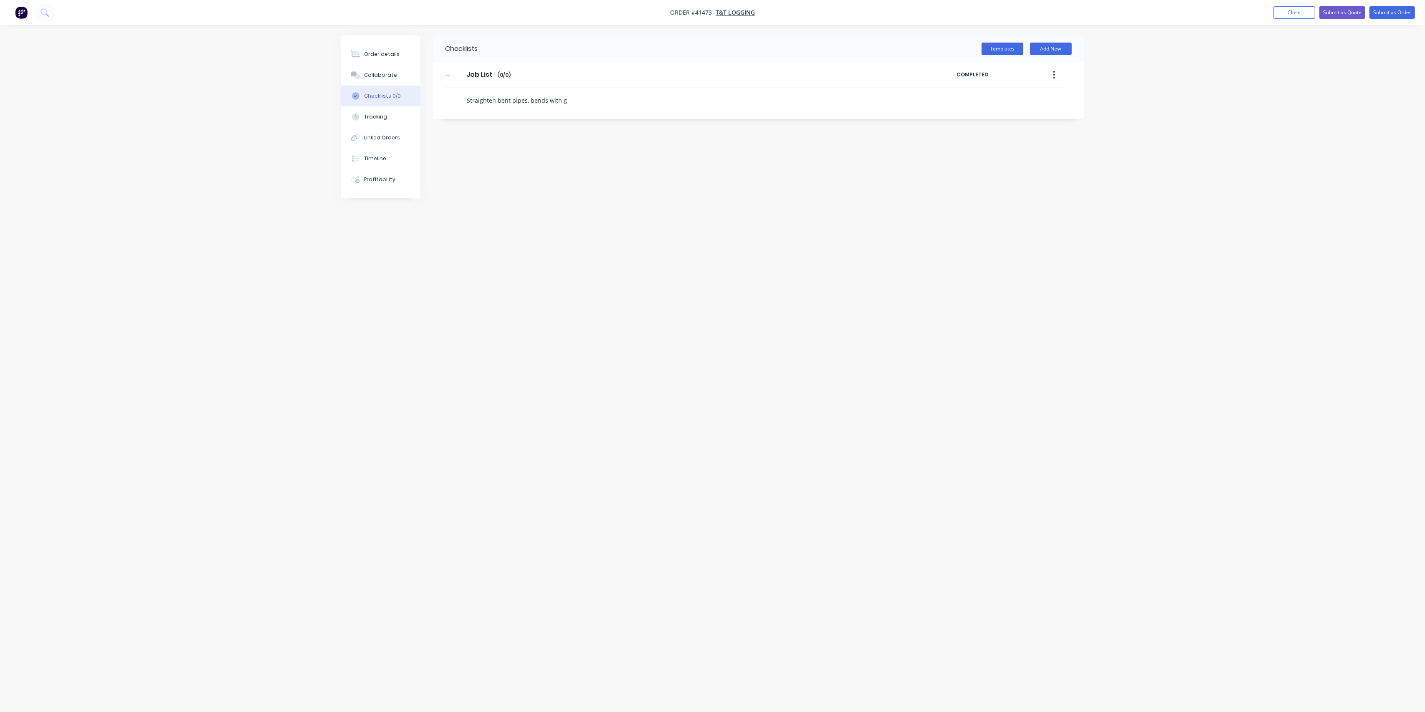
type textarea "Straighten bent pipes, bends with gr"
type textarea "x"
type textarea "Straighten bent pipes, bends with gre"
type textarea "x"
type textarea "Straighten bent pipes, bends with gree"
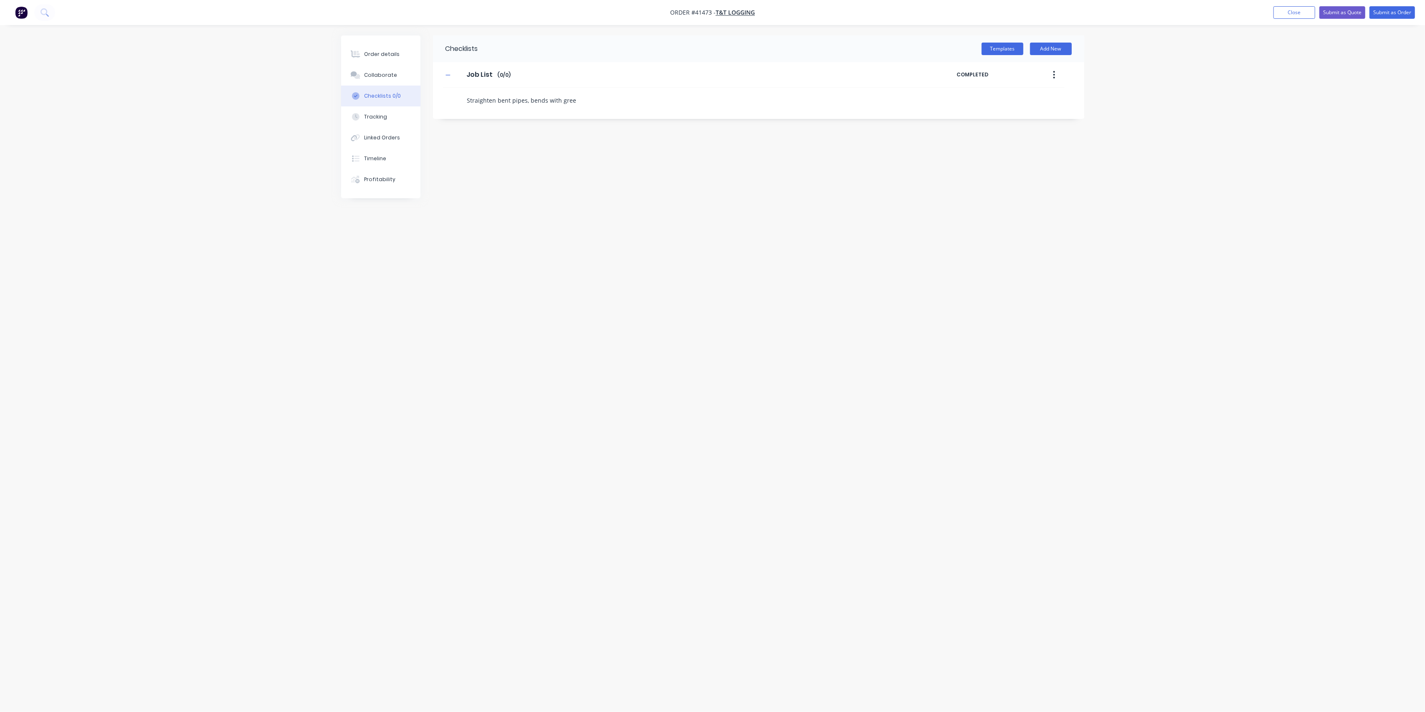
type textarea "x"
type textarea "Straighten bent pipes, bends with green"
type textarea "x"
type textarea "Straighten bent pipes, bends with green"
type textarea "x"
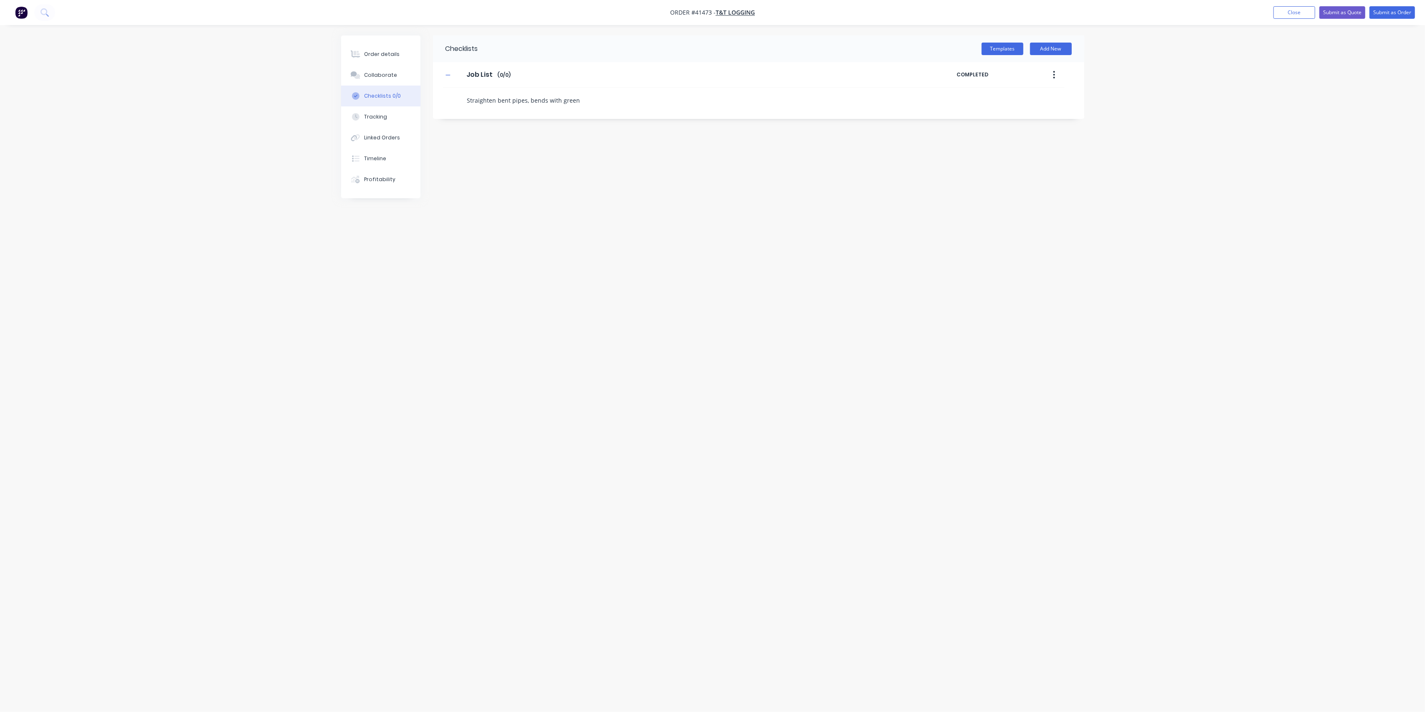
type textarea "Straighten bent pipes, bends with green t"
type textarea "x"
type textarea "Straighten bent pipes, bends with [PERSON_NAME]"
type textarea "x"
type textarea "Straighten bent pipes, bends with green tap"
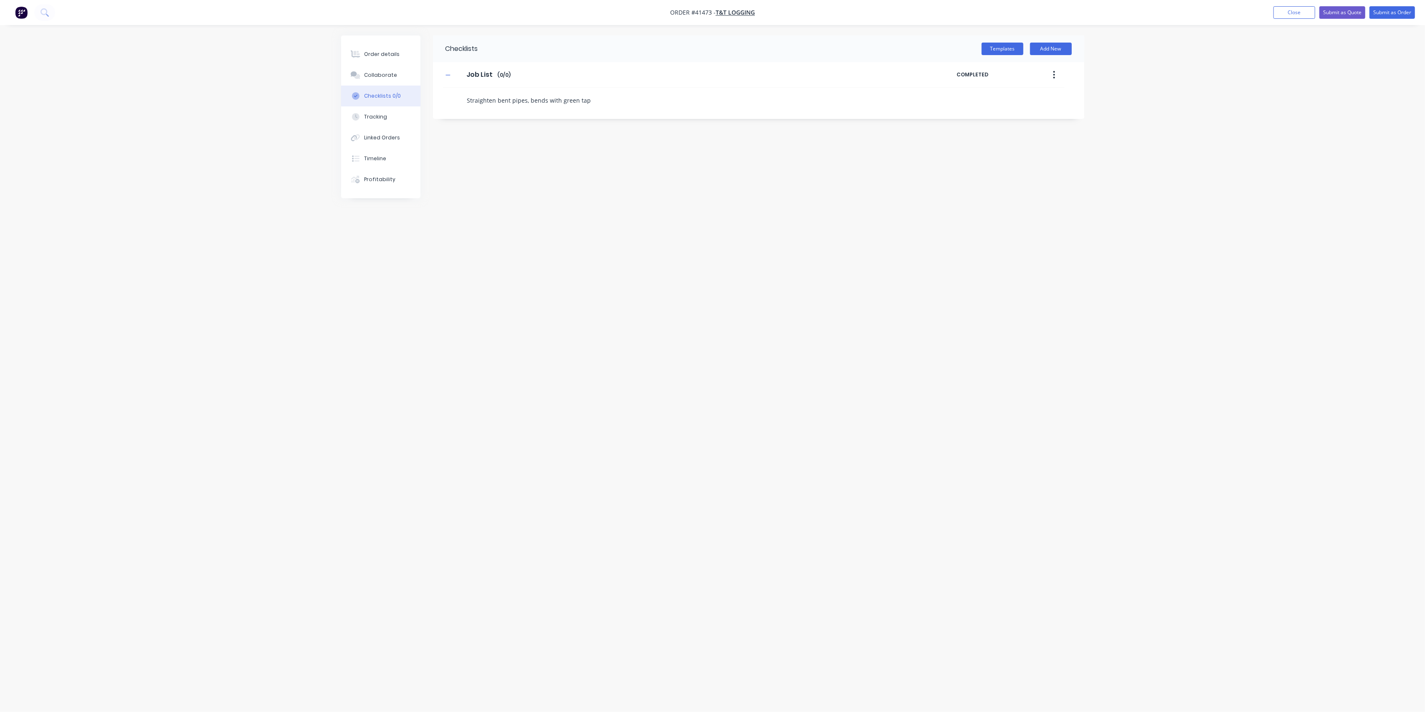
type textarea "x"
type textarea "Straighten bent pipes, bends with green tape"
type textarea "x"
type textarea "Straighten bent pipes, bends with green tape"
type textarea "x"
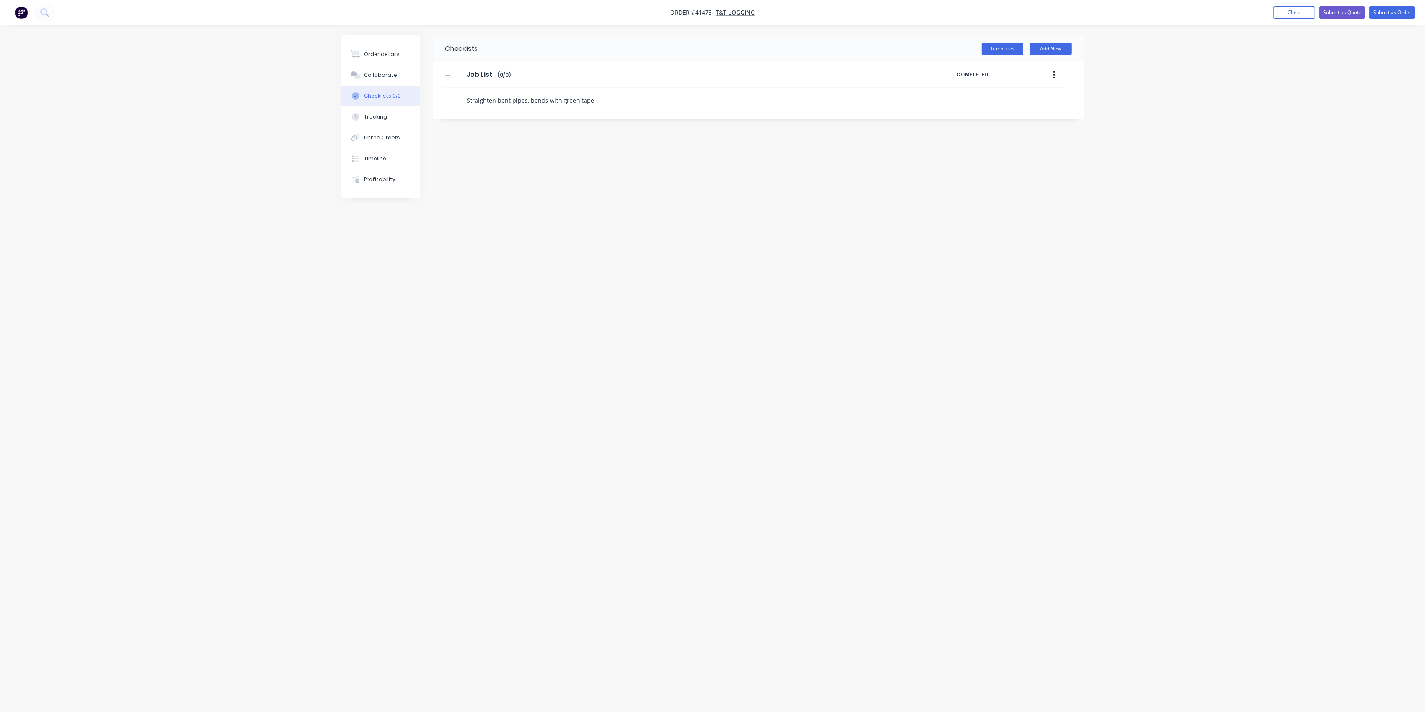
type textarea "Straighten bent pipes, bends with green tape d"
type textarea "x"
type textarea "Straighten bent pipes, bends with green tape do"
type textarea "x"
type textarea "Straighten bent pipes, bends with green tape don"
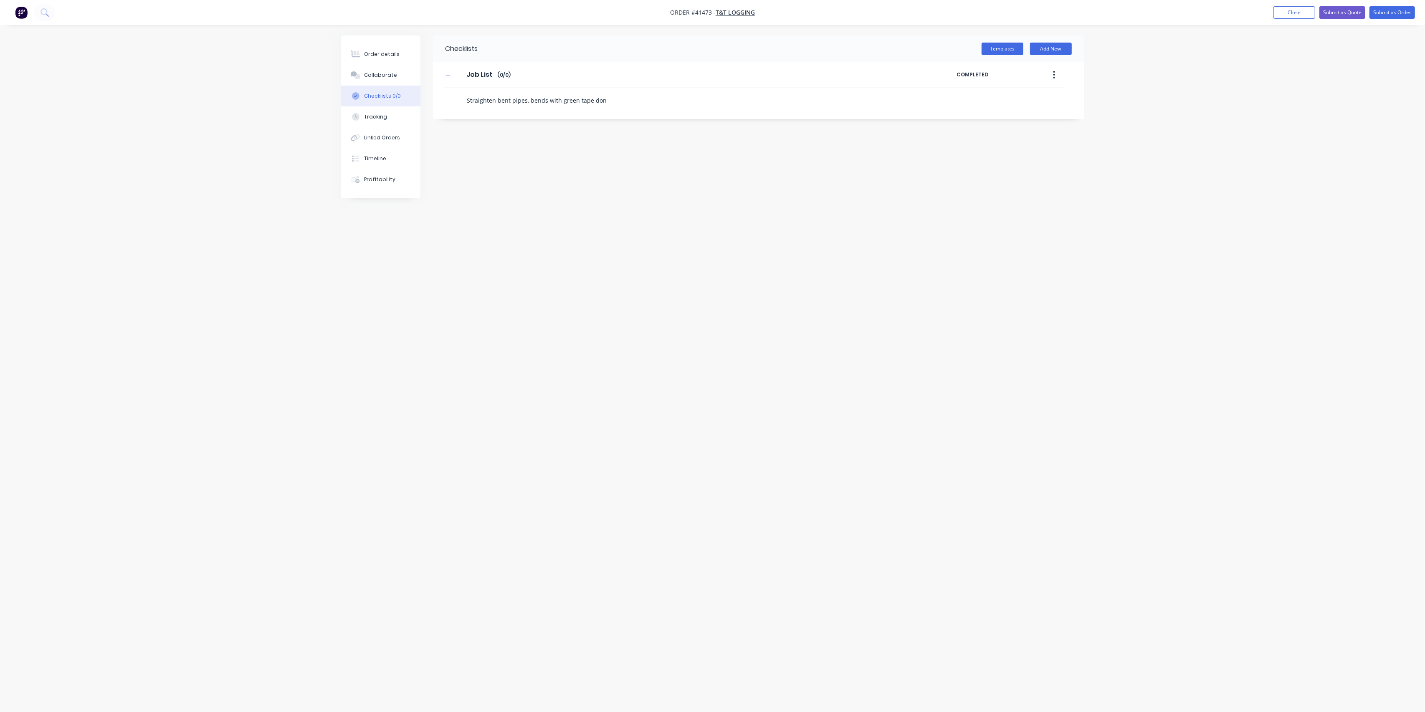
type textarea "x"
type textarea "Straighten bent pipes, bends with green tape dont"
type textarea "x"
type textarea "Straighten bent pipes, bends with green tape dont"
type textarea "x"
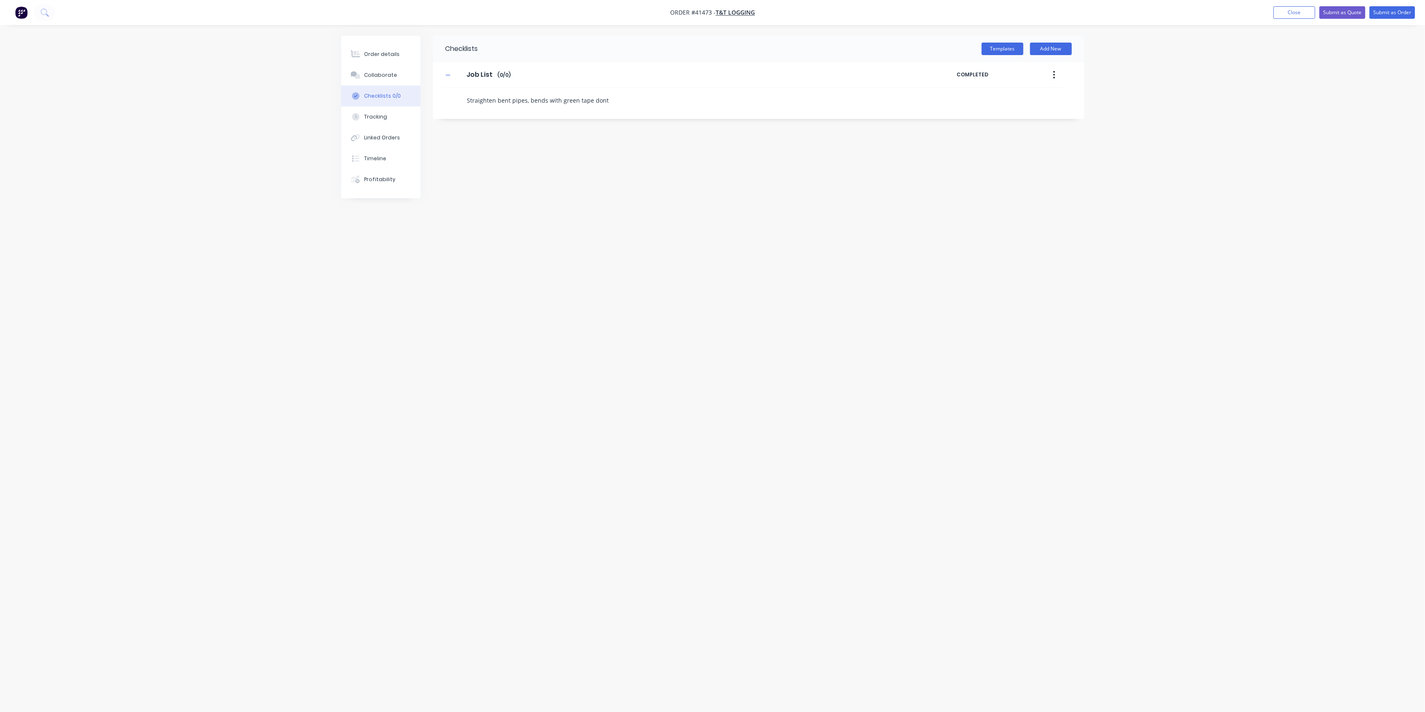
type textarea "Straighten bent pipes, bends with green tape dont n"
type textarea "x"
type textarea "Straighten bent pipes, bends with green tape dont ne"
type textarea "x"
type textarea "Straighten bent pipes, bends with green tape dont nee"
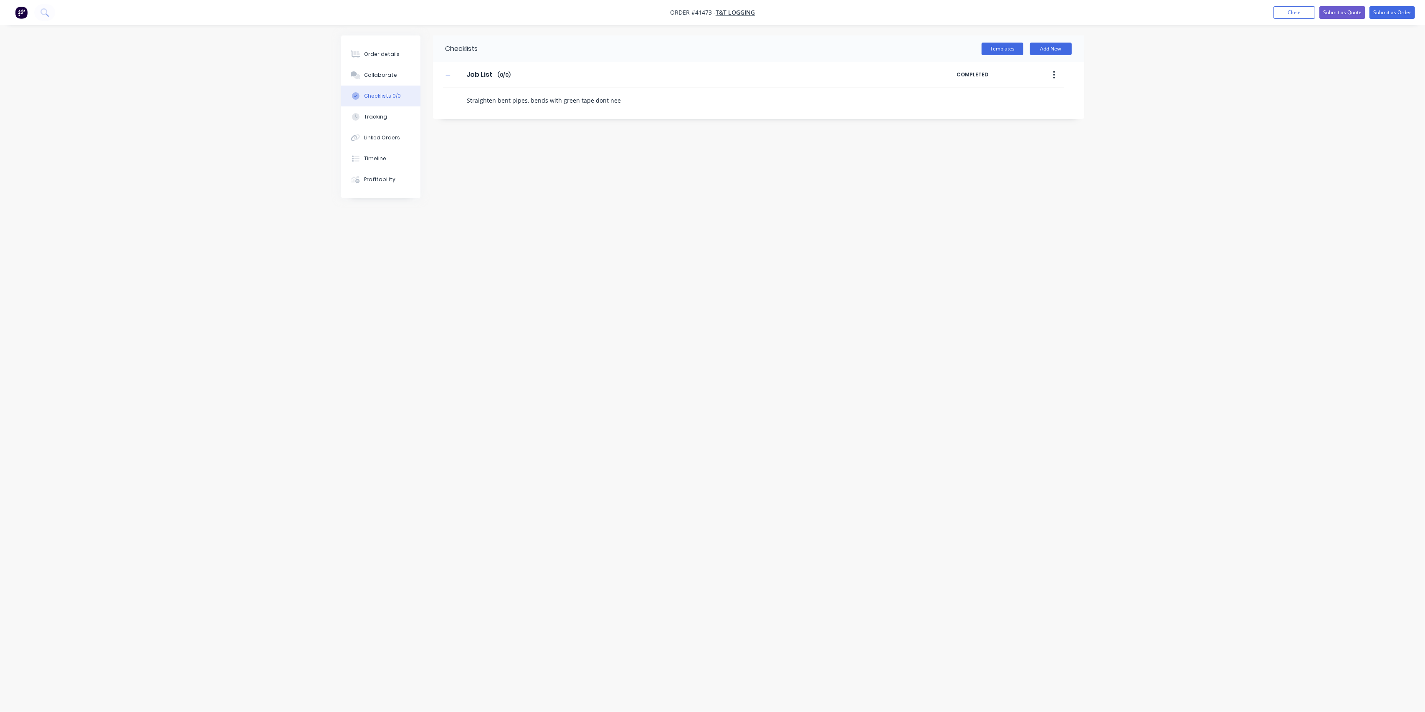
type textarea "x"
type textarea "Straighten bent pipes, bends with green tape dont need"
type textarea "x"
type textarea "Straighten bent pipes, bends with green tape dont need"
type textarea "x"
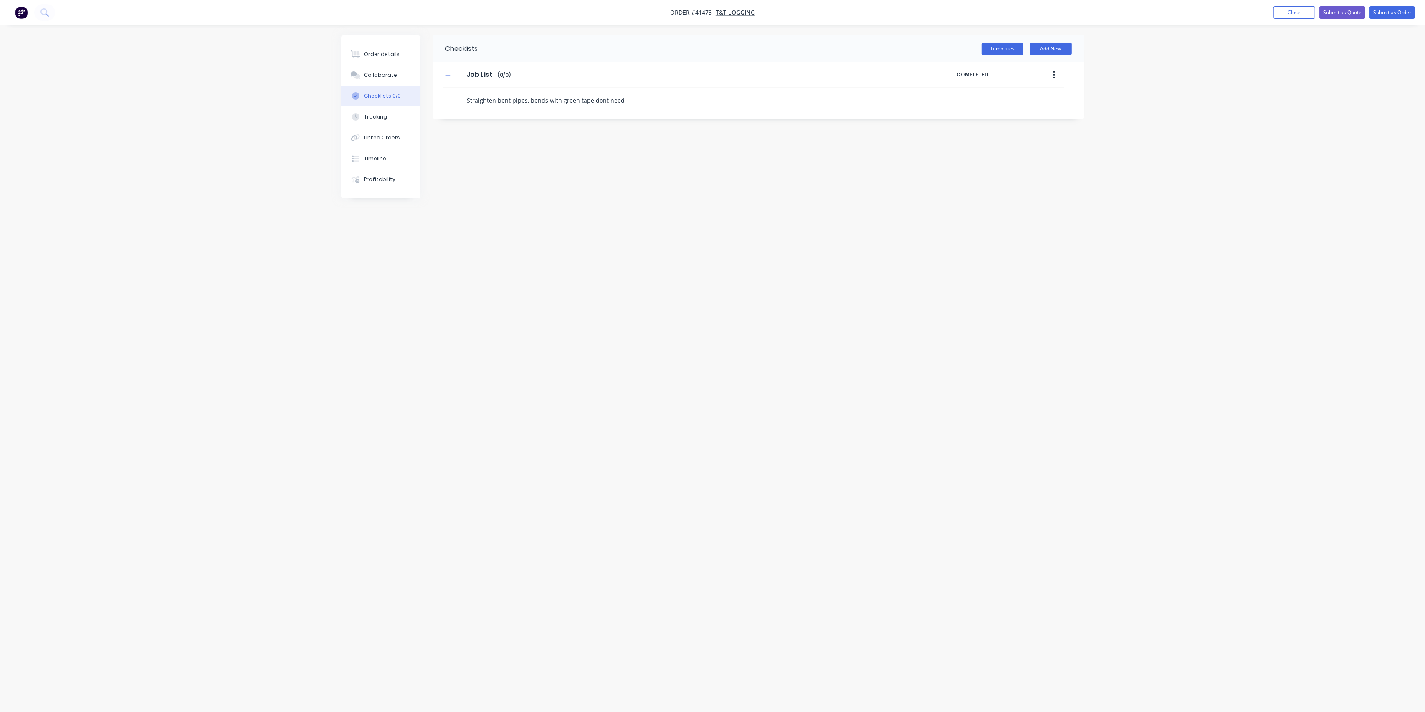
type textarea "Straighten bent pipes, bends with green tape dont nee"
type textarea "x"
type textarea "Straighten bent pipes, bends with green tape dont ne"
type textarea "x"
type textarea "Straighten bent pipes, bends with green tape dont"
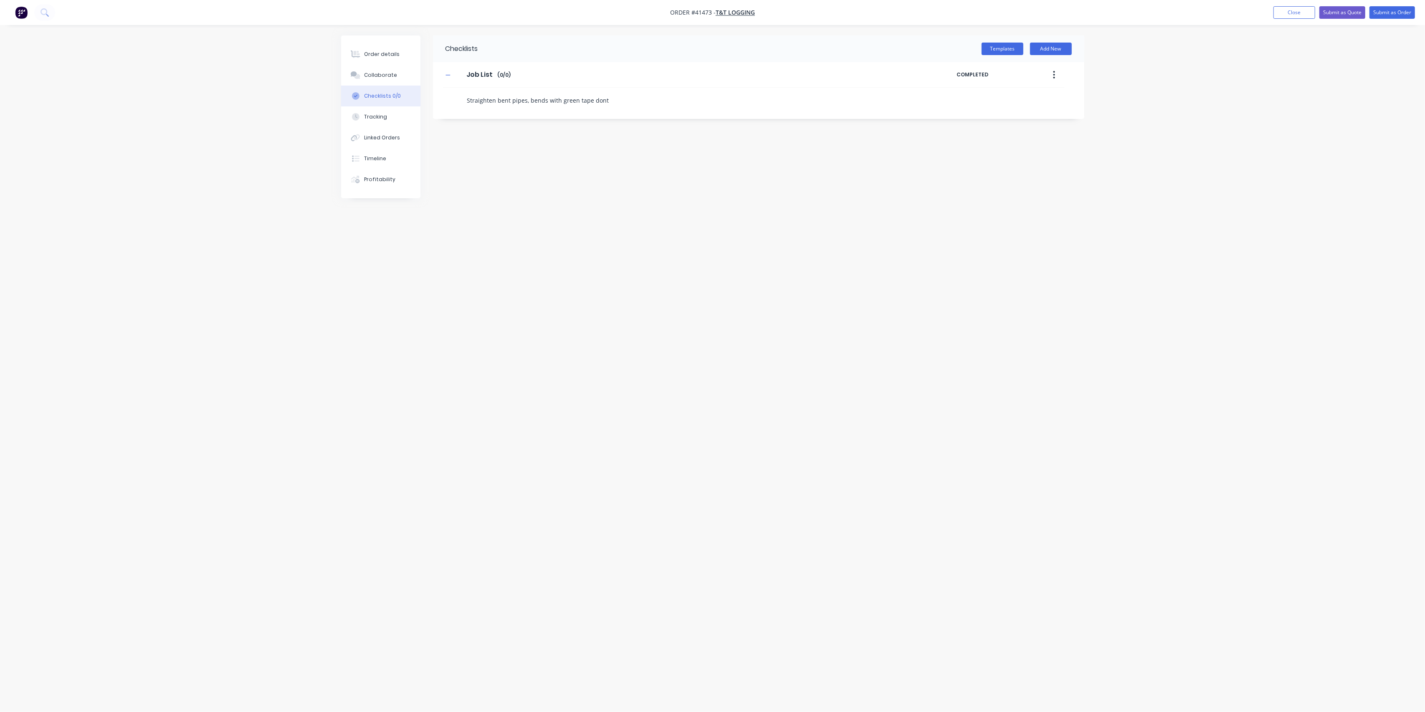
type textarea "x"
type textarea "Straighten bent pipes, bends with green tape dont"
type textarea "x"
type textarea "Straighten bent pipes, bends with green tape don"
type textarea "x"
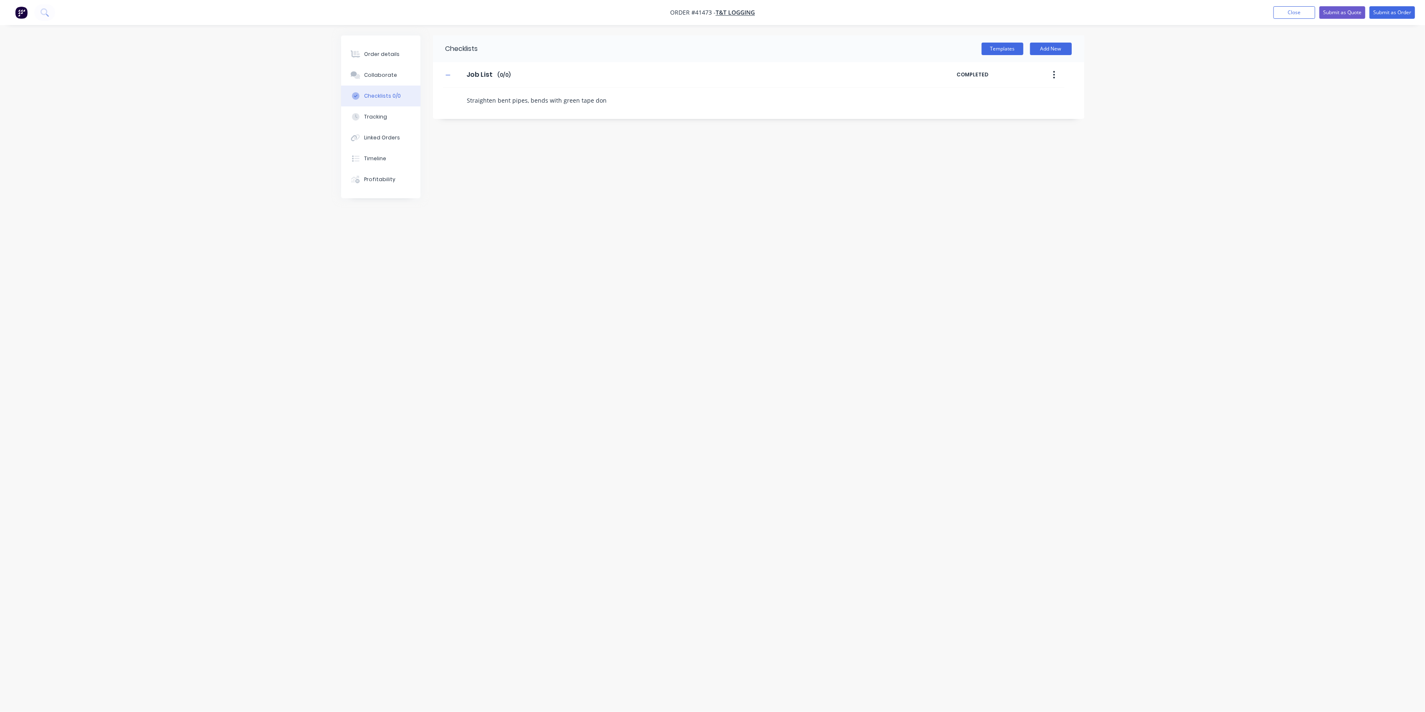
type textarea "Straighten bent pipes, bends with green tape do"
type textarea "x"
type textarea "Straighten bent pipes, bends with green tape d"
type textarea "x"
type textarea "Straighten bent pipes, bends with green tape"
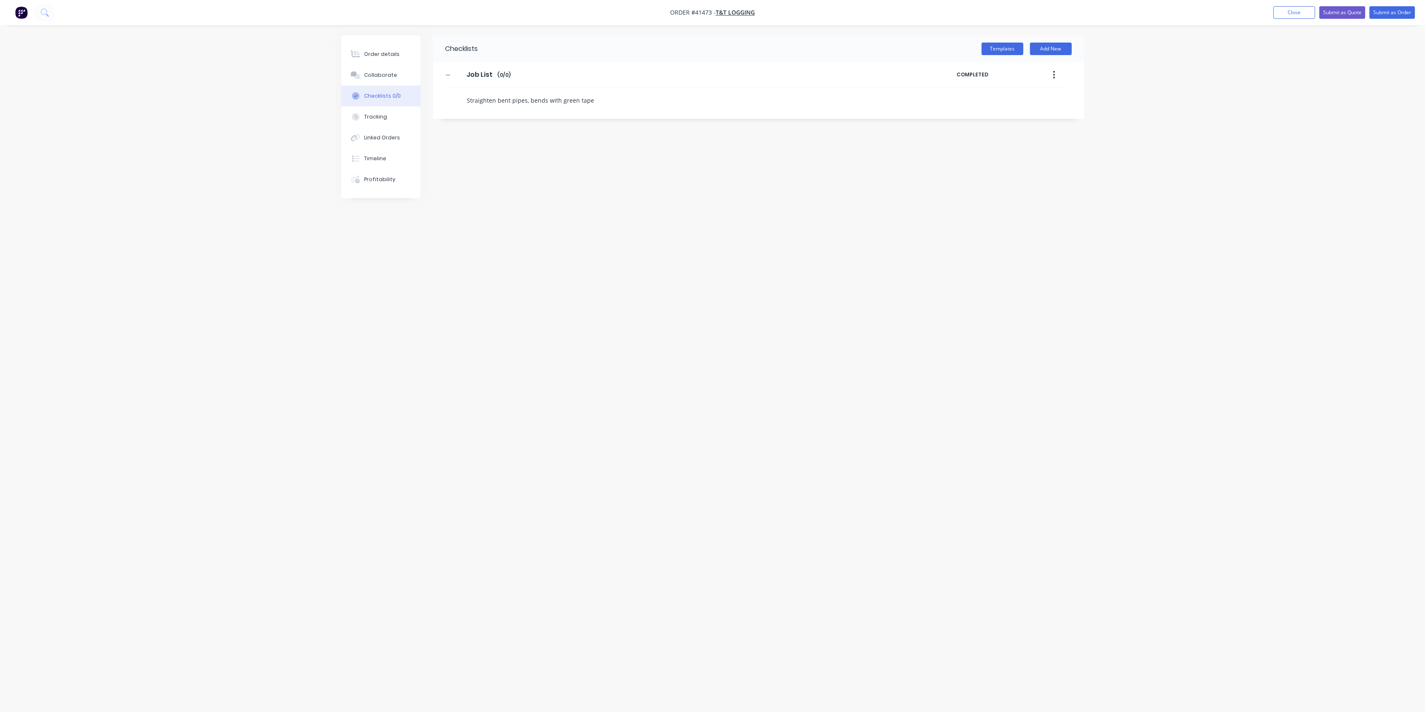
type textarea "x"
type textarea "Straighten bent pipes, bends with green tape n"
type textarea "x"
type textarea "Straighten bent pipes, bends with green tape ne"
type textarea "x"
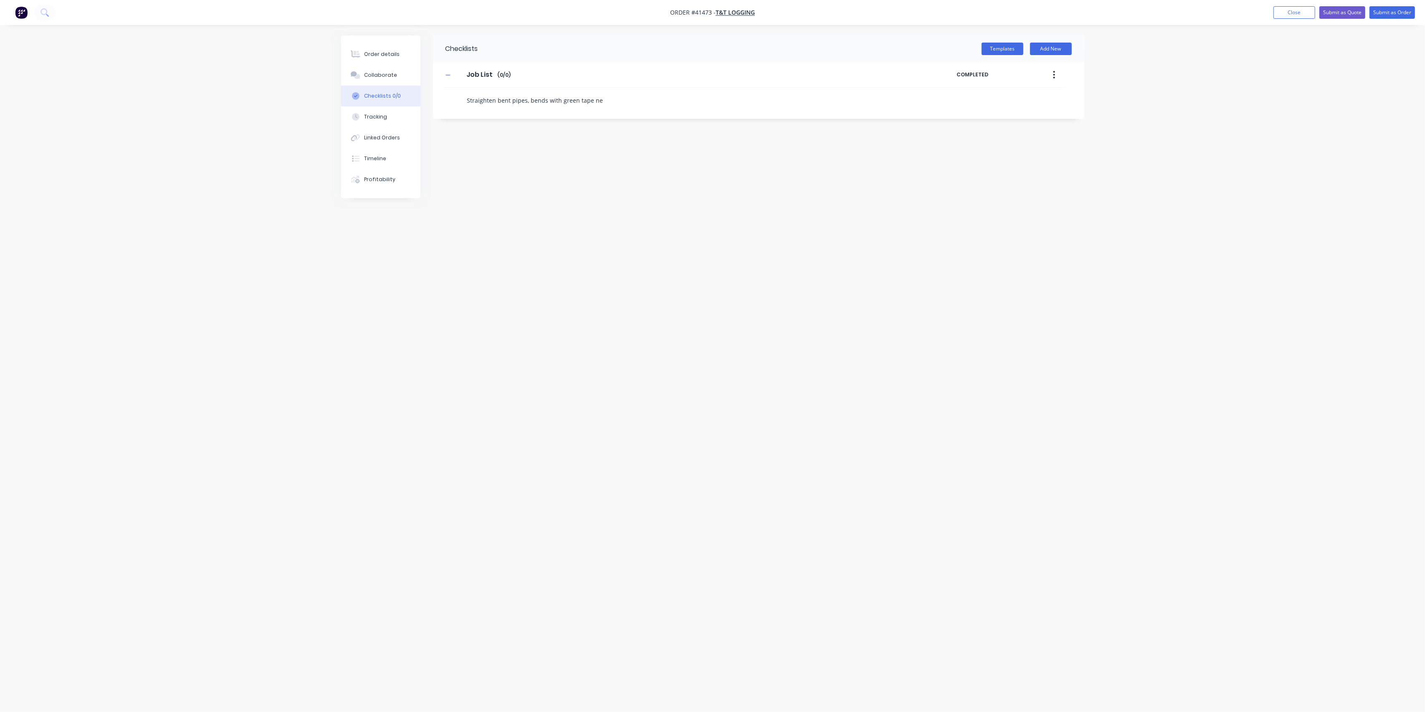
type textarea "Straighten bent pipes, bends with green tape nee"
type textarea "x"
type textarea "Straighten bent pipes, bends with green tape need"
type textarea "x"
type textarea "Straighten bent pipes, bends with green tape need t"
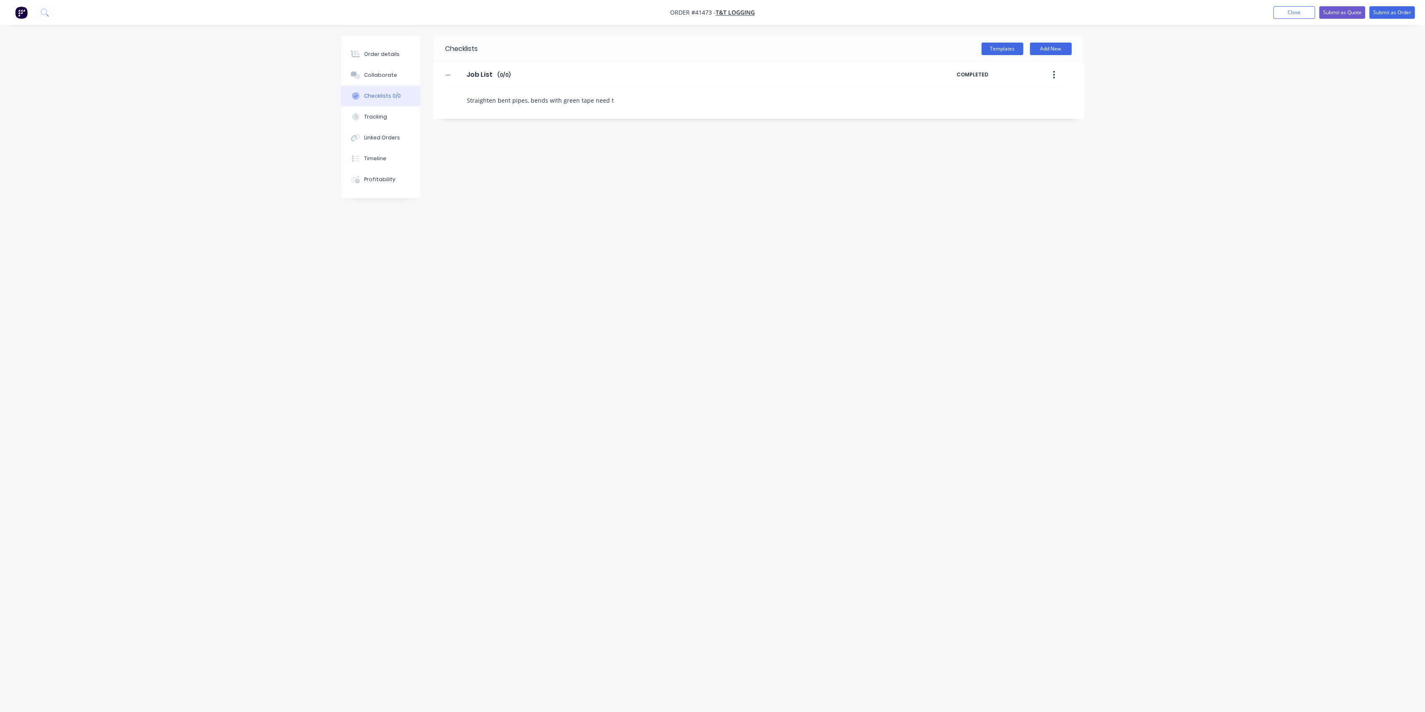
type textarea "x"
type textarea "Straighten bent pipes, bends with green tape need to"
type textarea "x"
type textarea "Straighten bent pipes, bends with green tape need to"
type textarea "x"
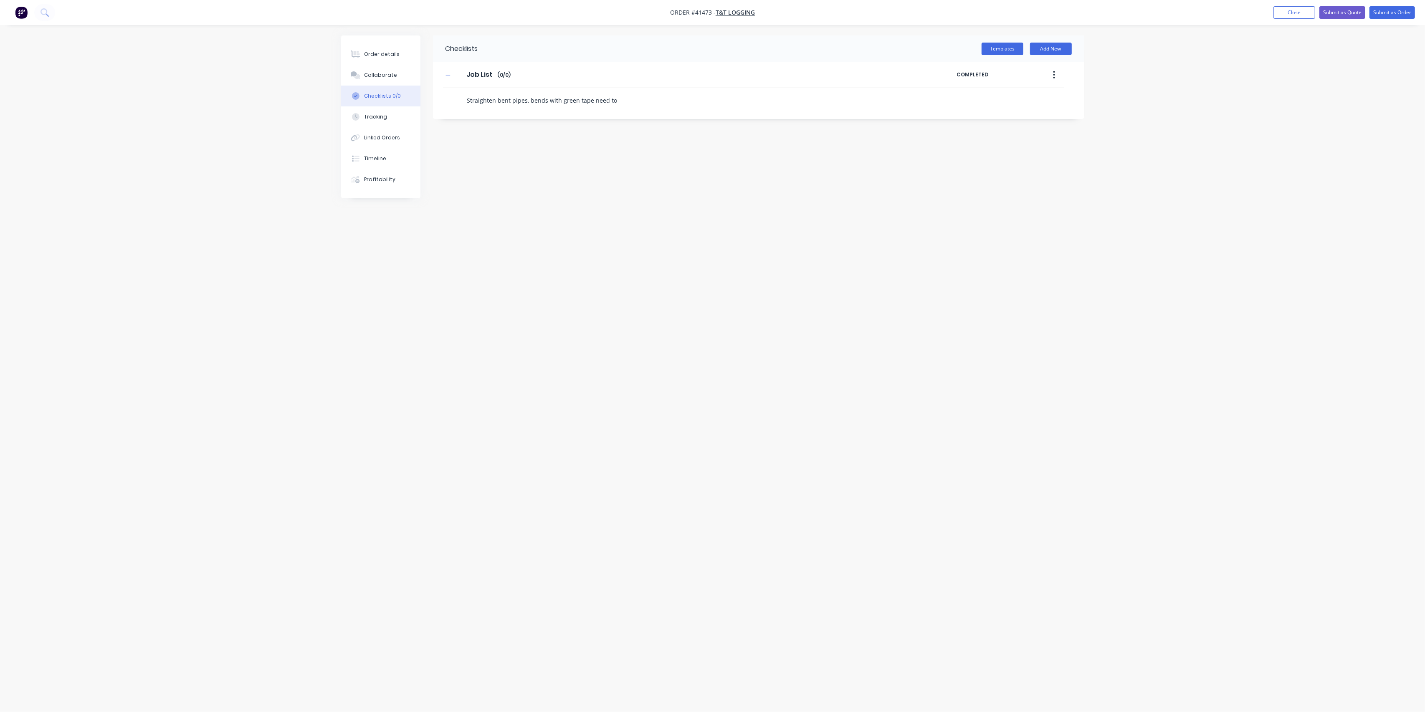
type textarea "Straighten bent pipes, bends with green tape need to s"
type textarea "x"
type textarea "Straighten bent pipes, bends with green tape need to st"
type textarea "x"
type textarea "Straighten bent pipes, bends with green tape need to sta"
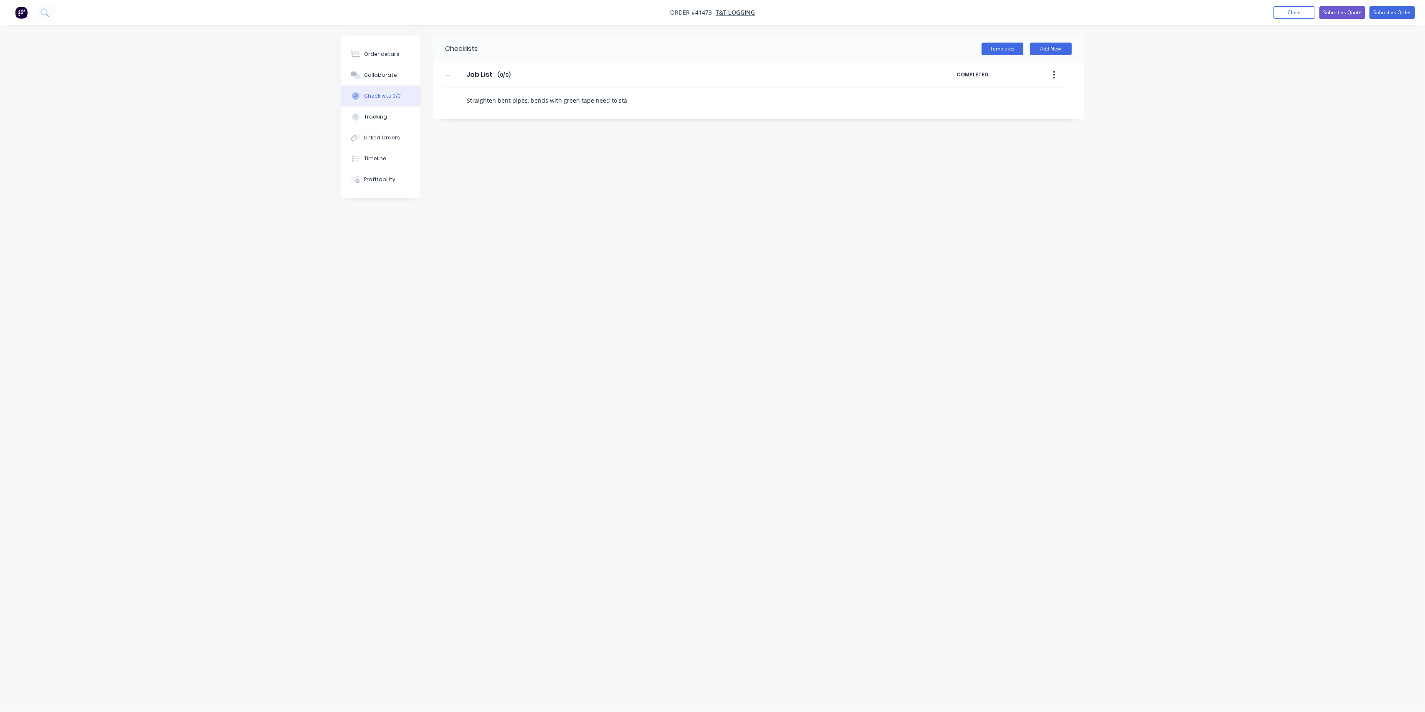
type textarea "x"
type textarea "Straighten bent pipes, bends with green tape need to stay"
type textarea "x"
type textarea "Straighten bent pipes, bends with green tape need to stay"
type textarea "x"
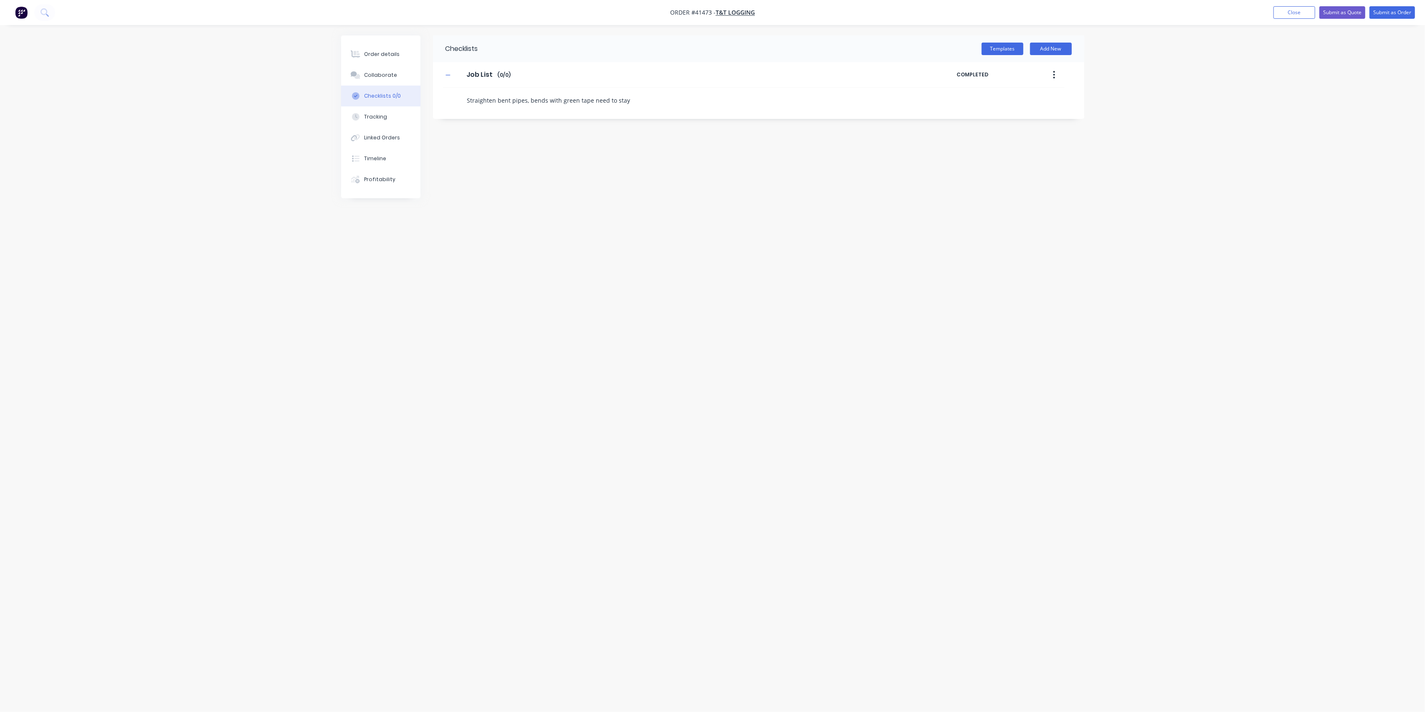
type textarea "Straighten bent pipes, bends with green tape need to stay a"
type textarea "x"
type textarea "Straighten bent pipes, bends with green tape need to stay as"
type textarea "x"
type textarea "Straighten bent pipes, bends with green tape need to stay as"
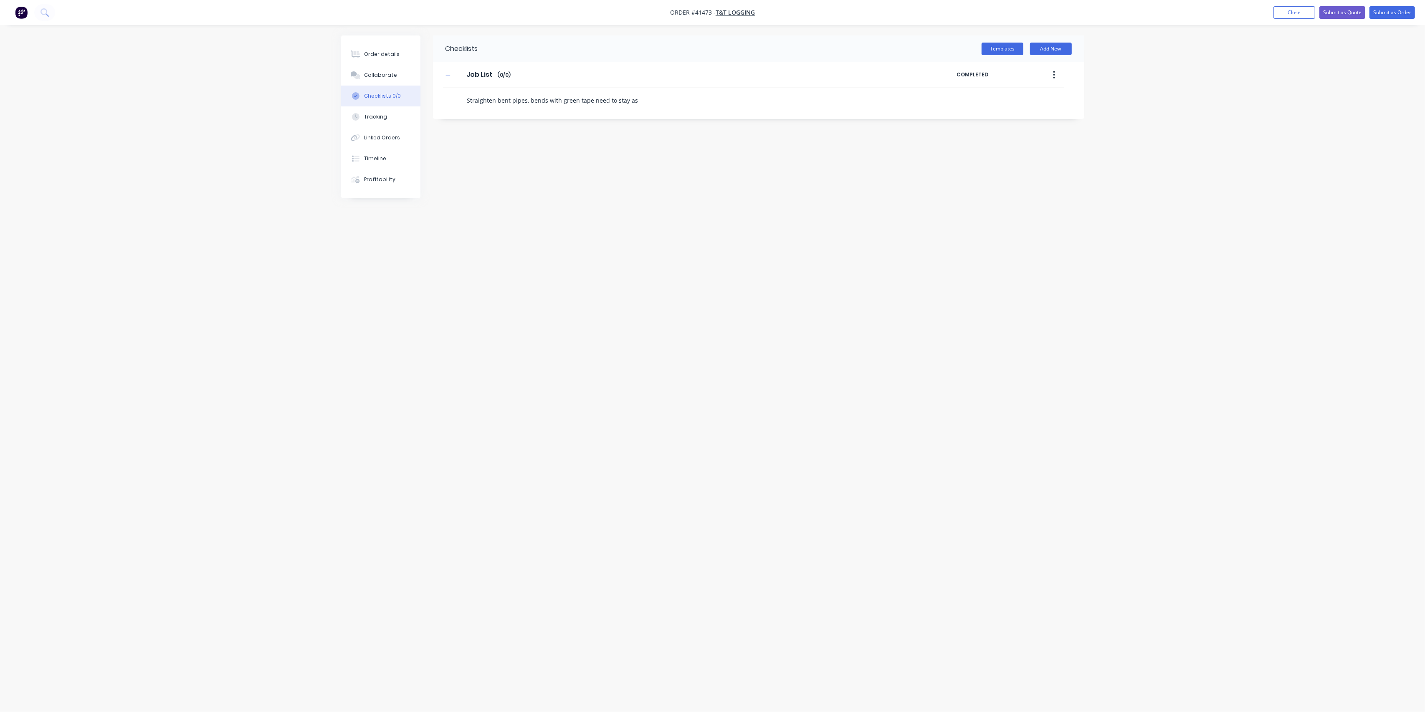
type textarea "x"
type textarea "Straighten bent pipes, bends with green tape need to stay as i"
type textarea "x"
type textarea "Straighten bent pipes, bends with green tape need to stay as is"
type textarea "x"
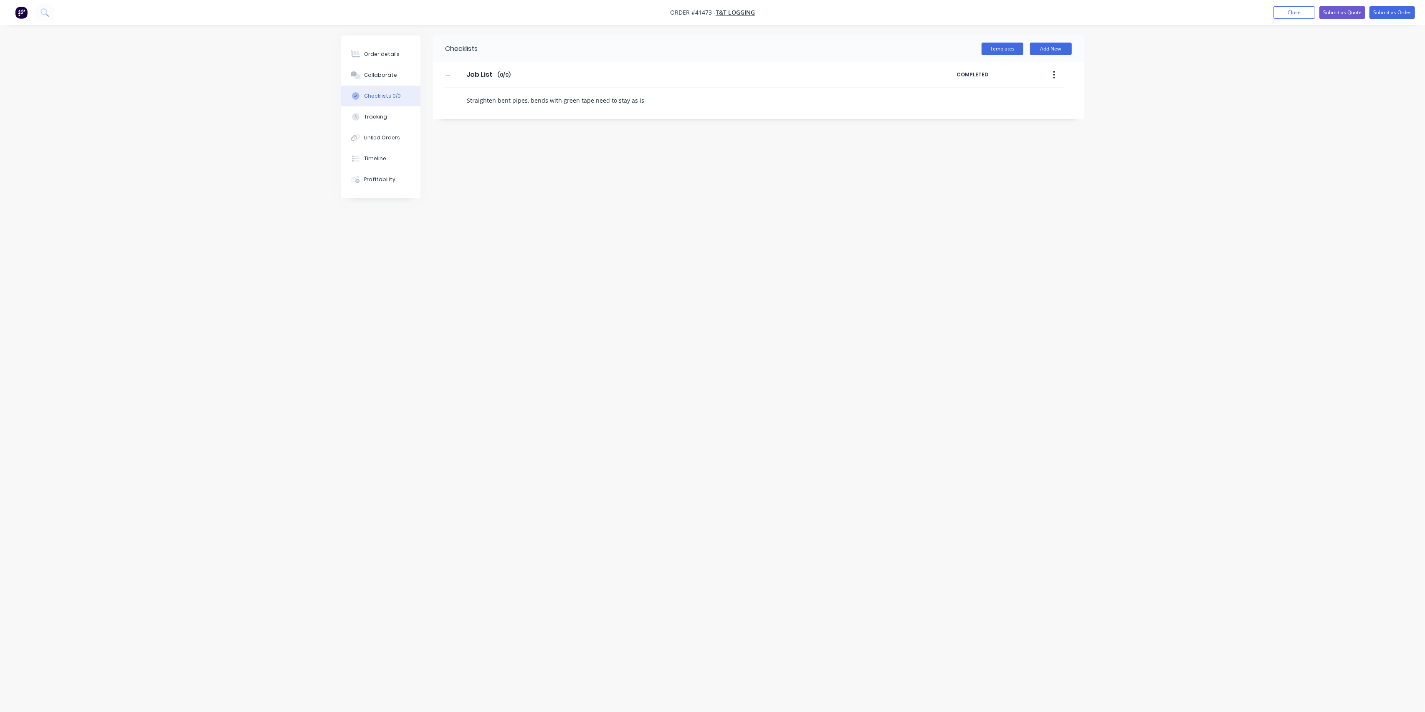
type textarea "Straighten bent pipes, bends with green tape need to stay as is."
type textarea "x"
type textarea "Straighten bent pipes, bends with green tape need to stay as is"
type textarea "x"
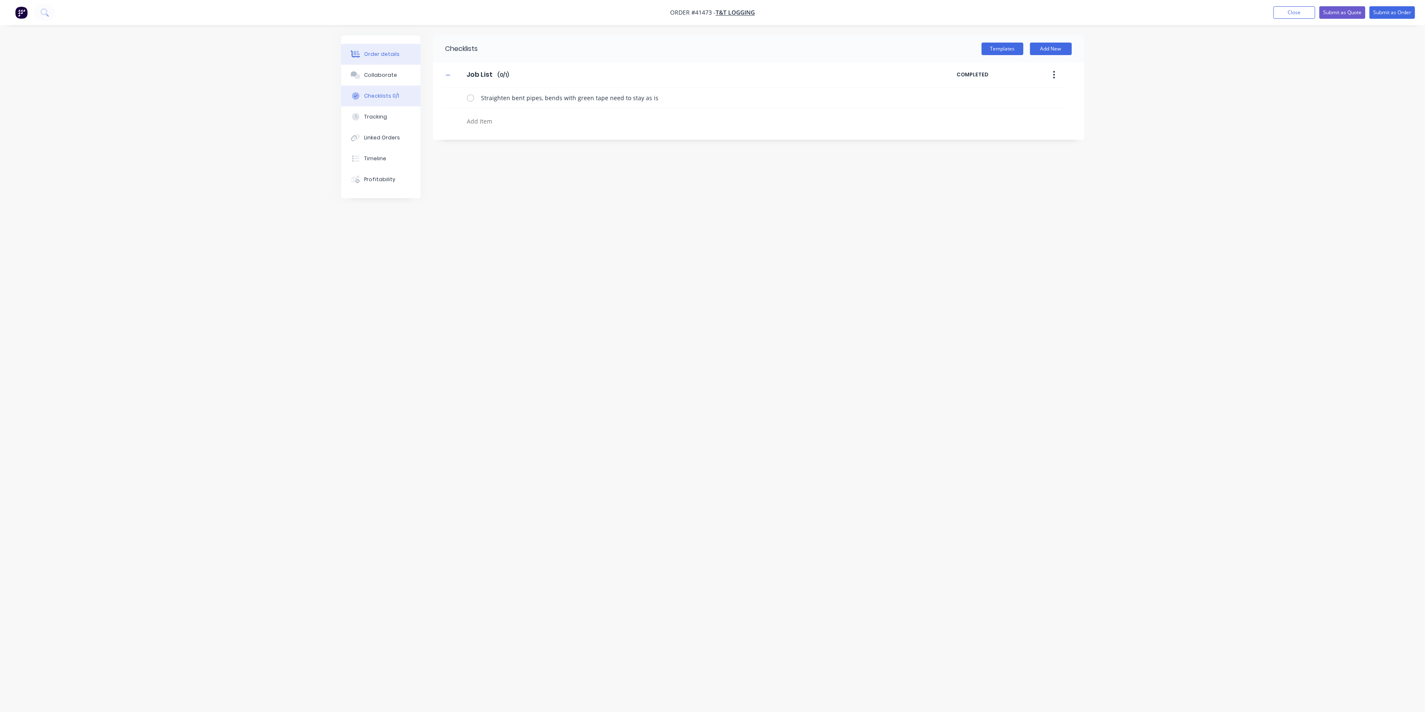
click at [391, 57] on div "Order details" at bounding box center [381, 55] width 35 height 8
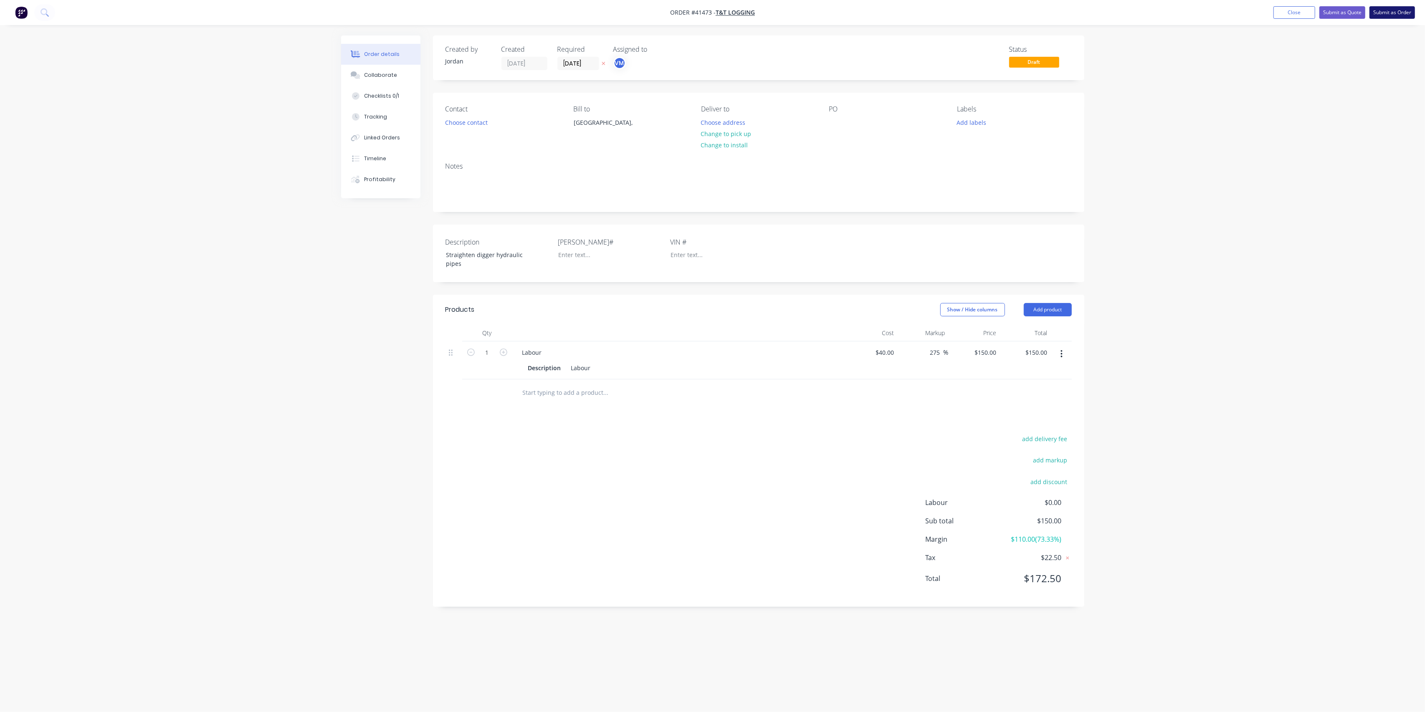
click at [1402, 10] on button "Submit as Order" at bounding box center [1392, 12] width 46 height 13
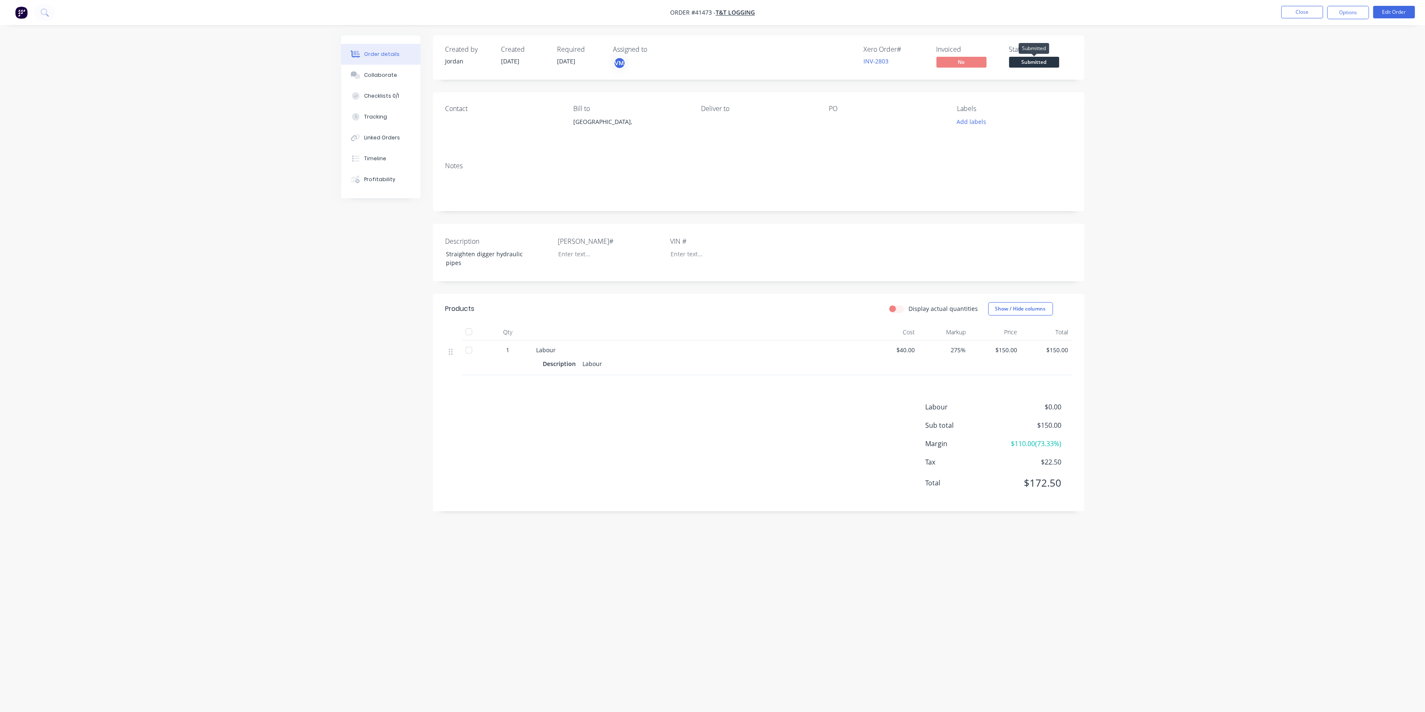
click at [1035, 63] on span "Submitted" at bounding box center [1034, 62] width 50 height 10
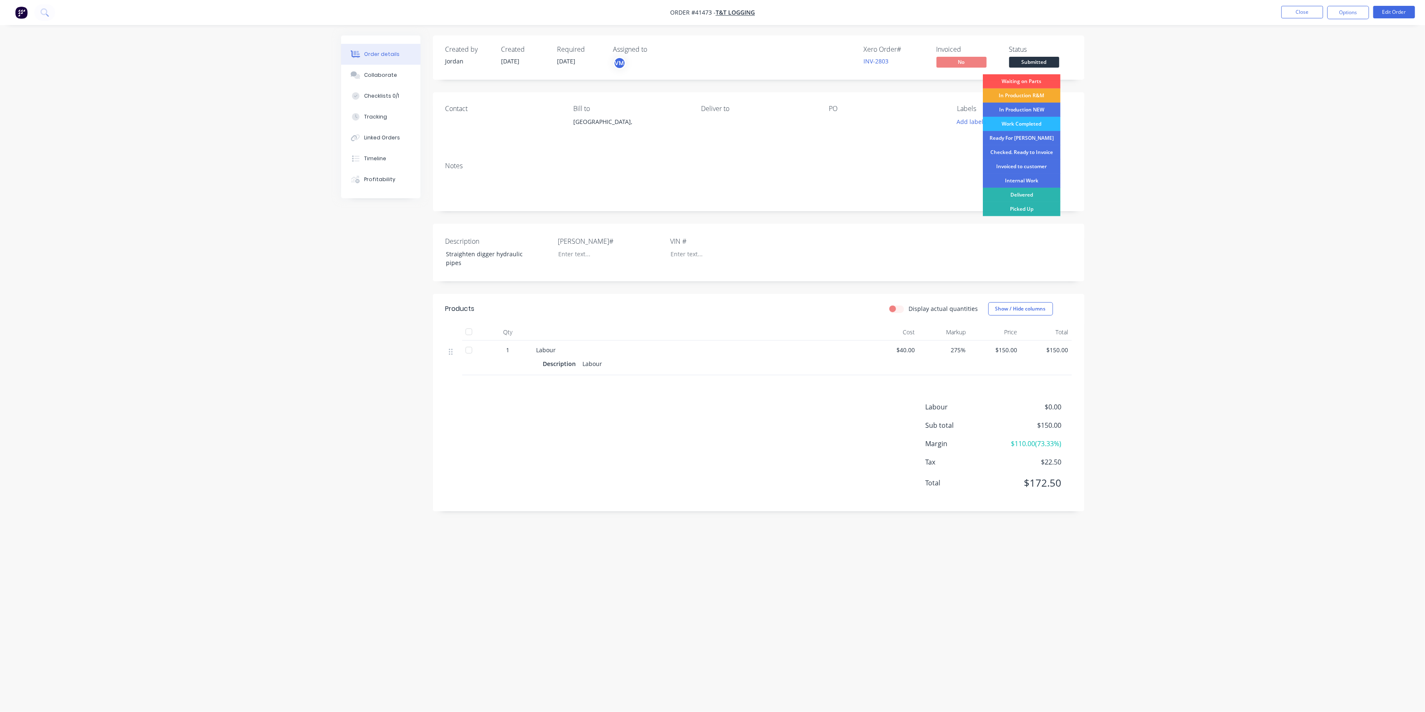
click at [1034, 95] on div "In Production R&M" at bounding box center [1022, 95] width 78 height 14
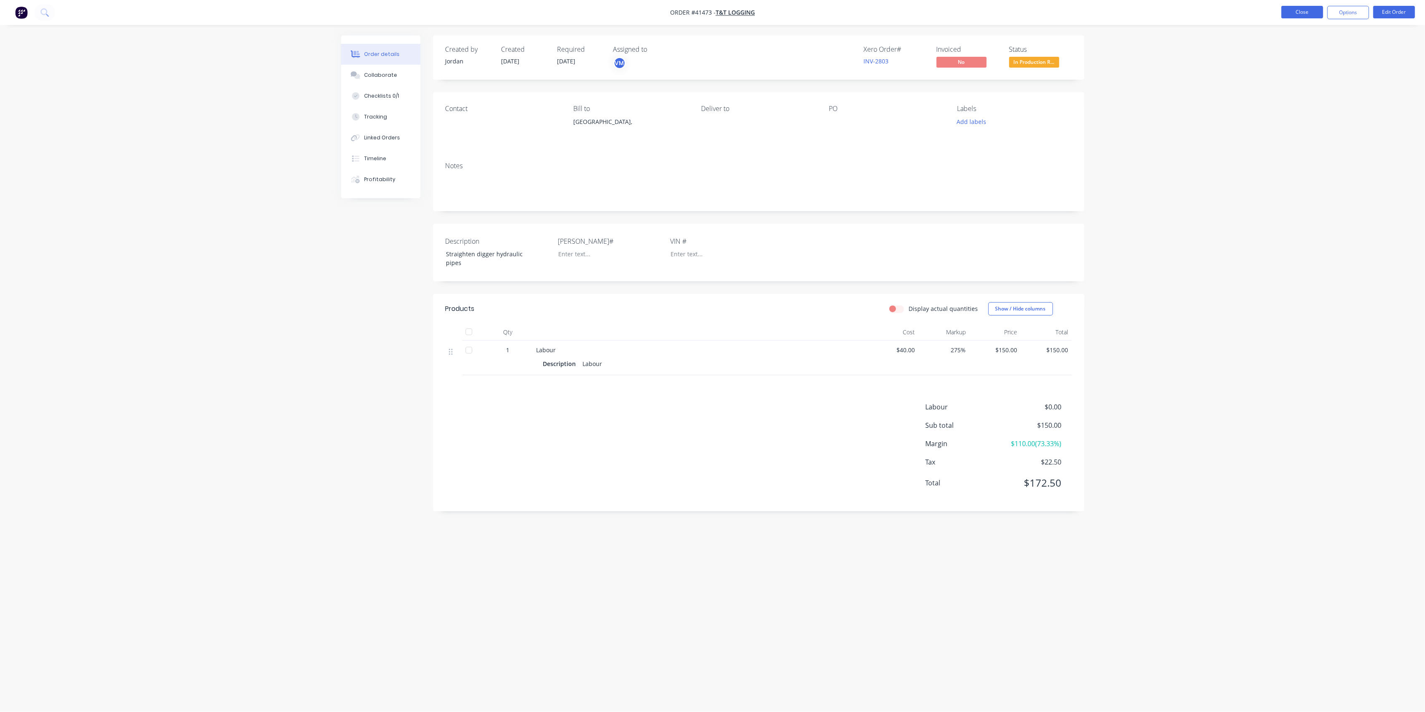
click at [1295, 14] on button "Close" at bounding box center [1302, 12] width 42 height 13
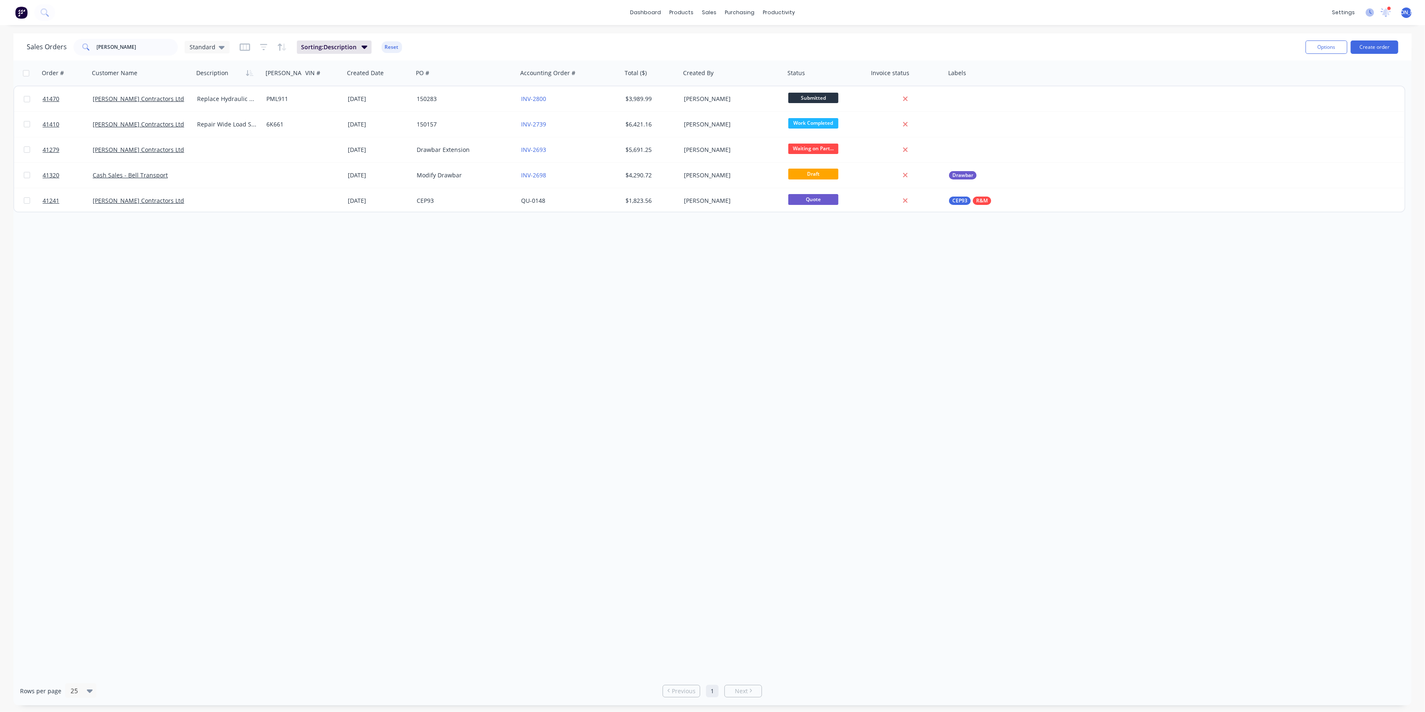
click at [1368, 11] on icon at bounding box center [1369, 12] width 8 height 8
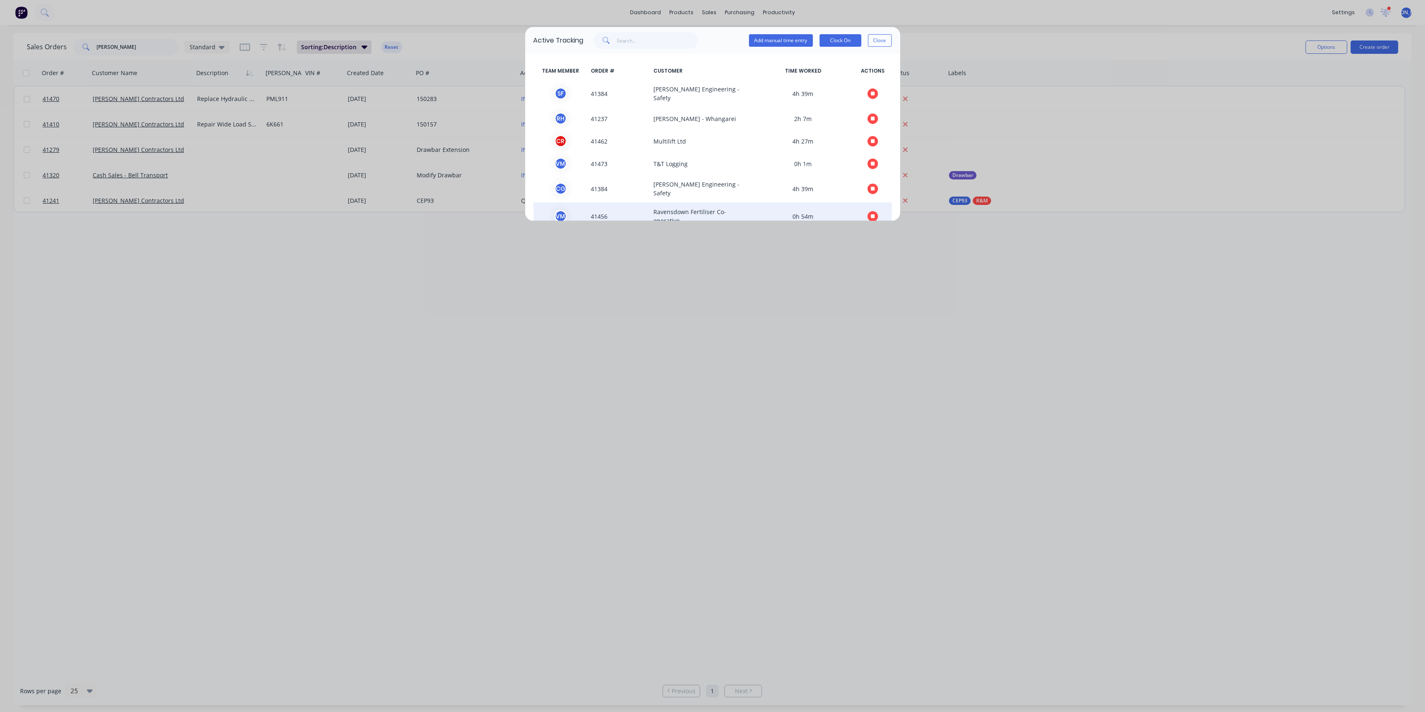
click at [858, 207] on span at bounding box center [873, 216] width 38 height 18
click at [871, 214] on icon "button" at bounding box center [873, 216] width 4 height 5
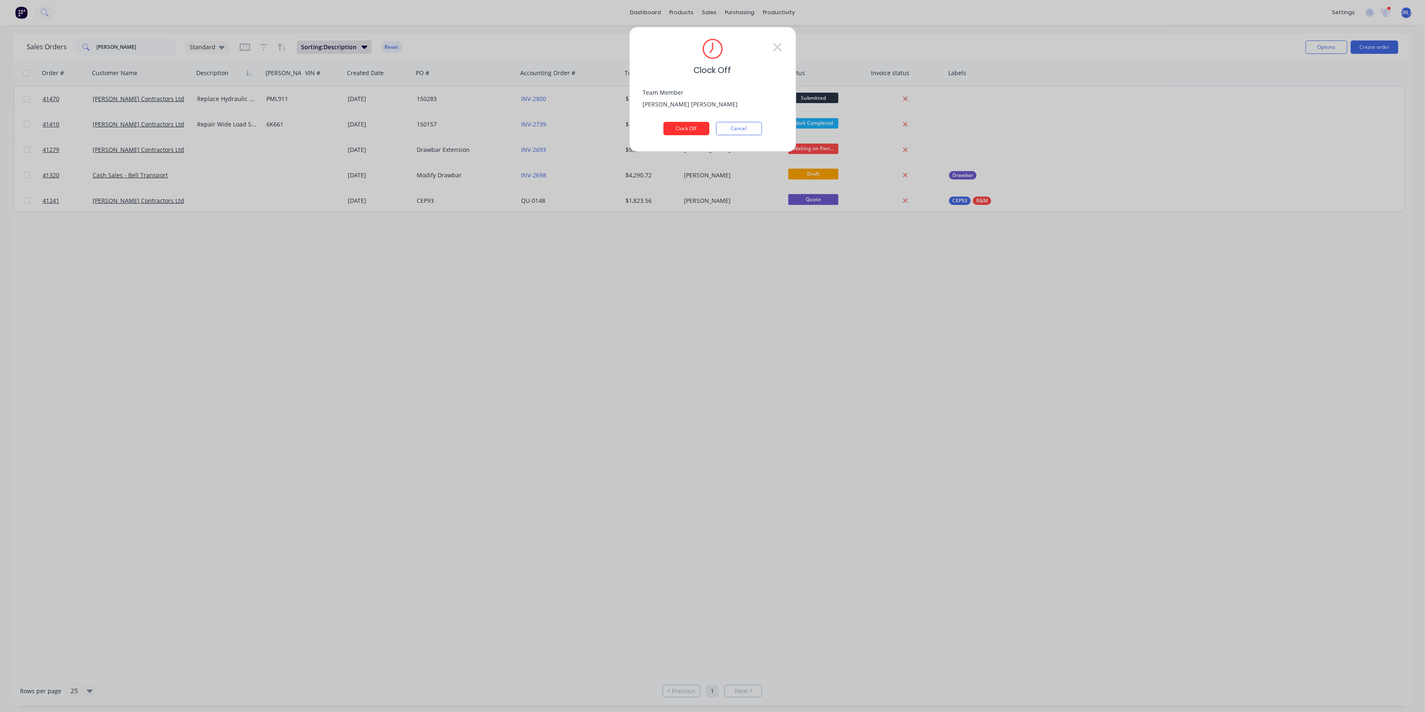
click at [673, 123] on button "Clock Off" at bounding box center [686, 128] width 46 height 13
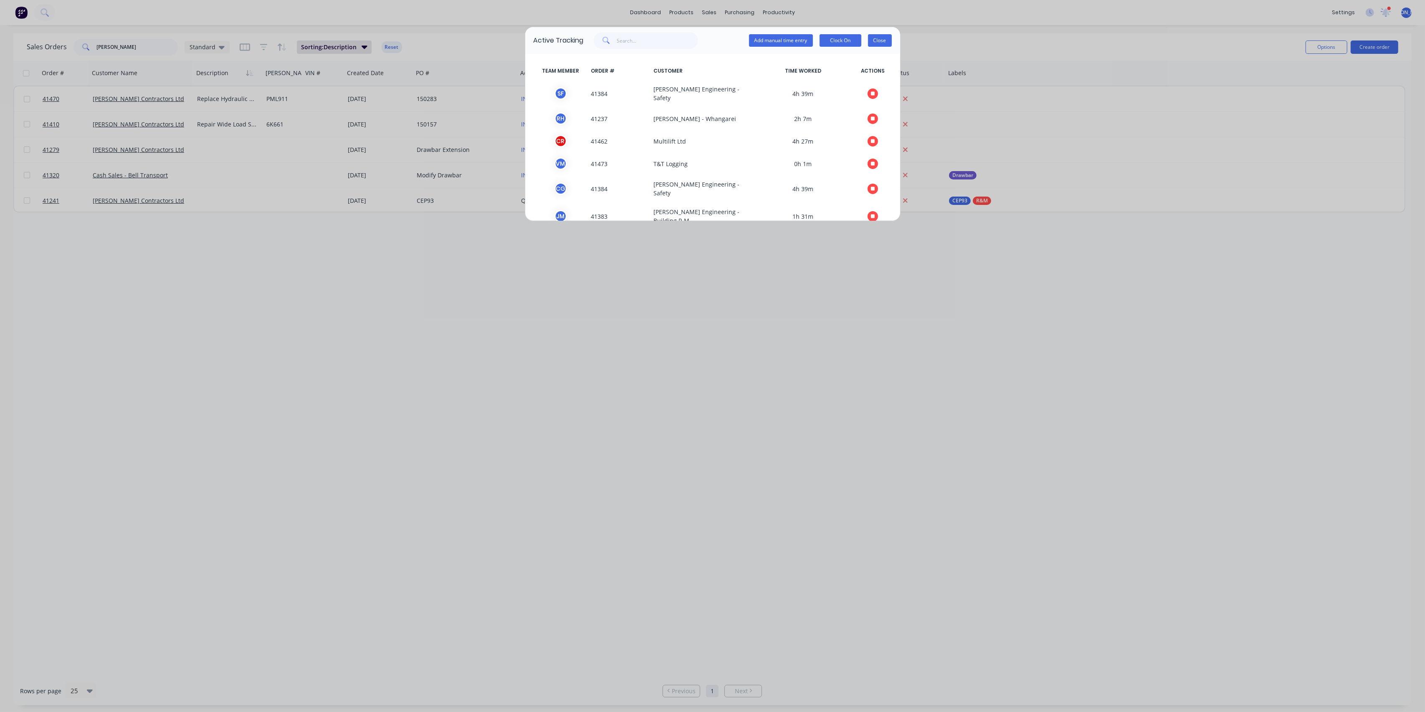
click at [878, 42] on button "Close" at bounding box center [880, 40] width 24 height 13
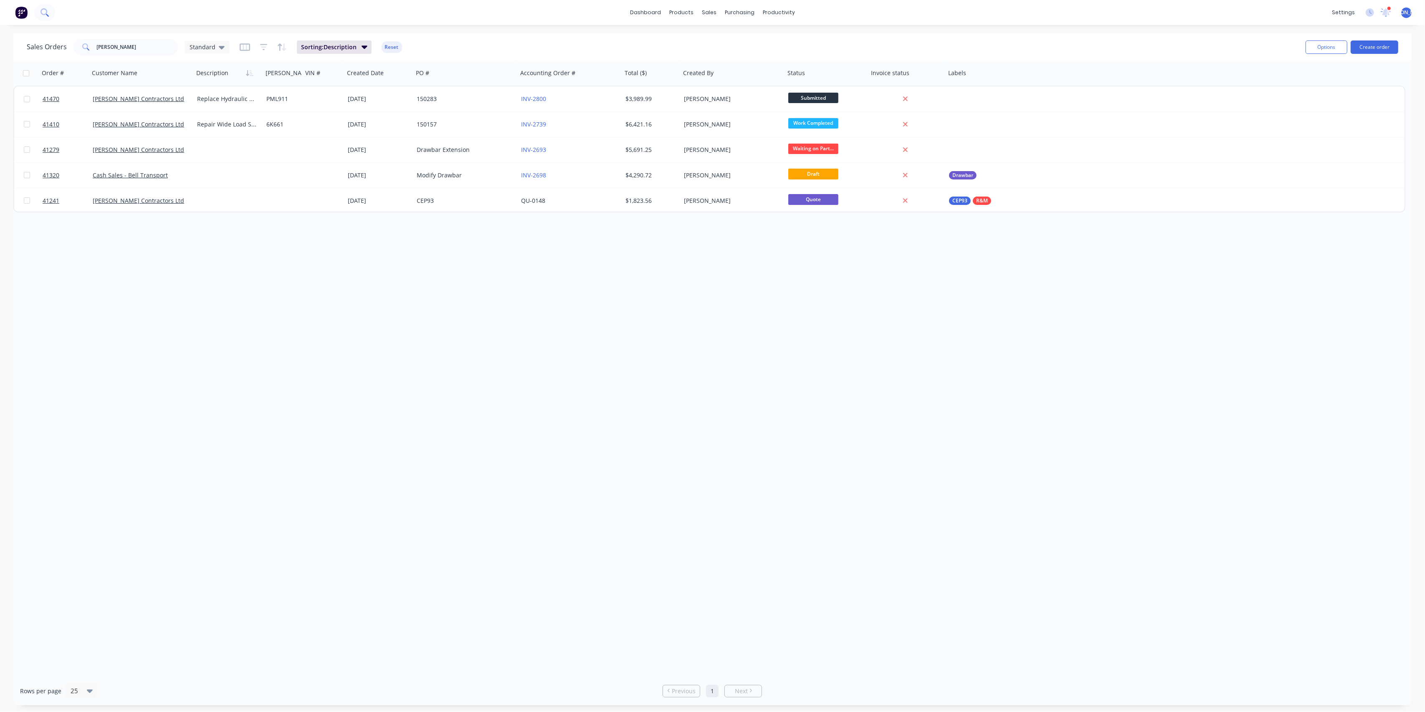
click at [47, 10] on icon at bounding box center [44, 12] width 8 height 8
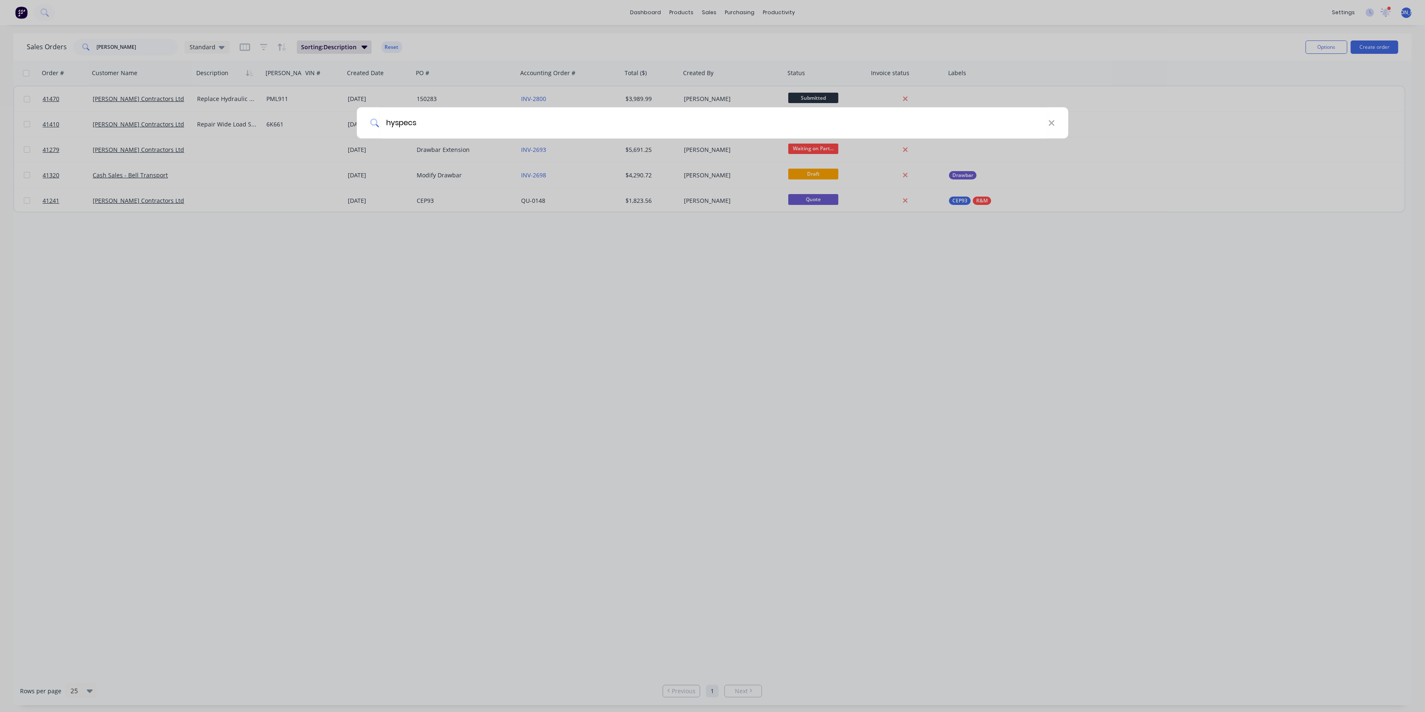
type input "hyspecs"
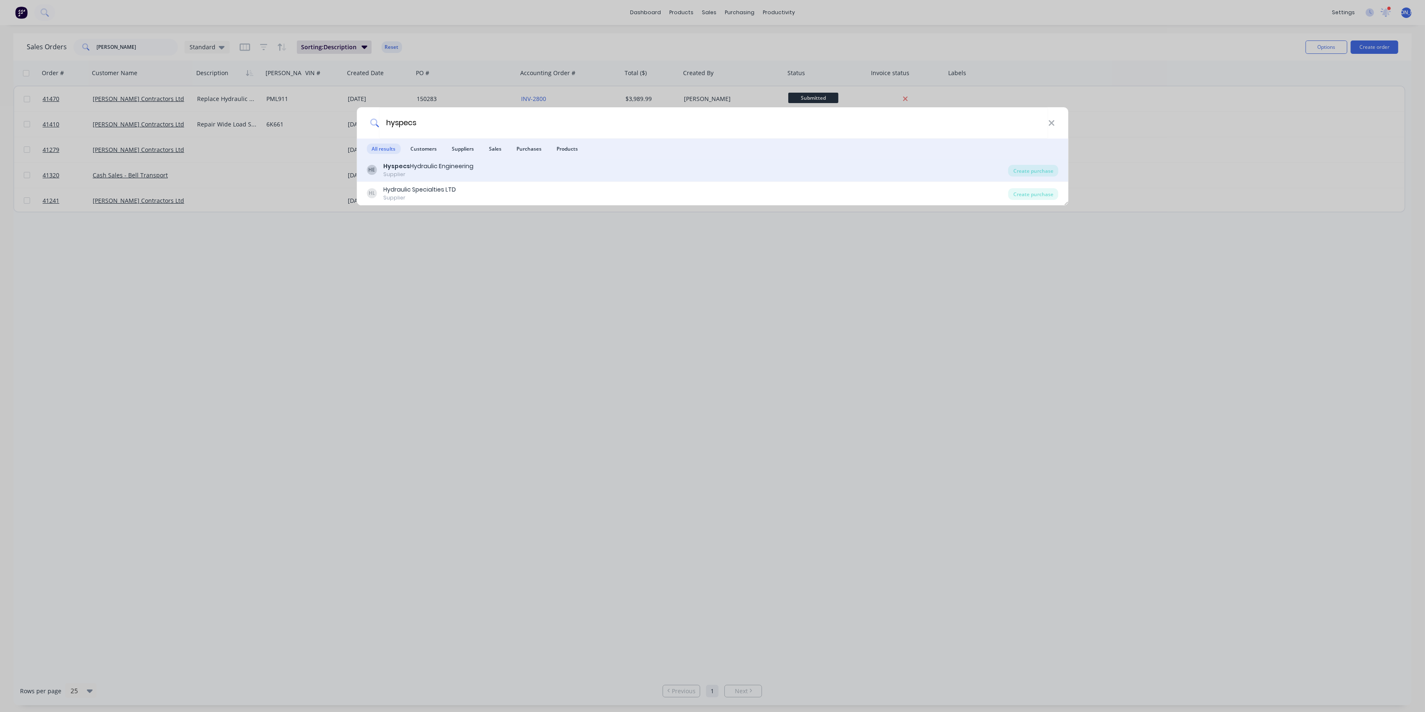
click at [559, 168] on div "HE Hyspecs Hydraulic Engineering Supplier" at bounding box center [688, 170] width 642 height 16
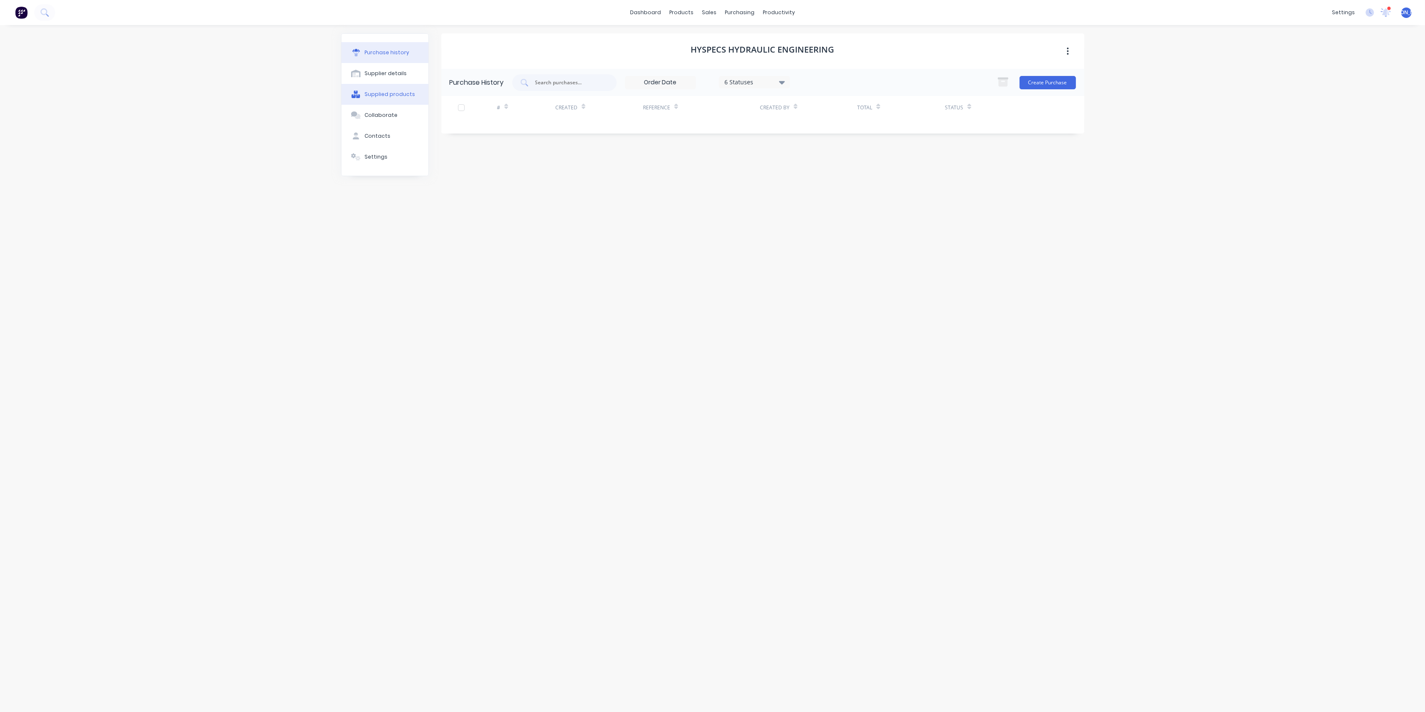
click at [412, 96] on button "Supplied products" at bounding box center [384, 94] width 87 height 21
click at [404, 76] on button "Supplier details" at bounding box center [384, 73] width 87 height 21
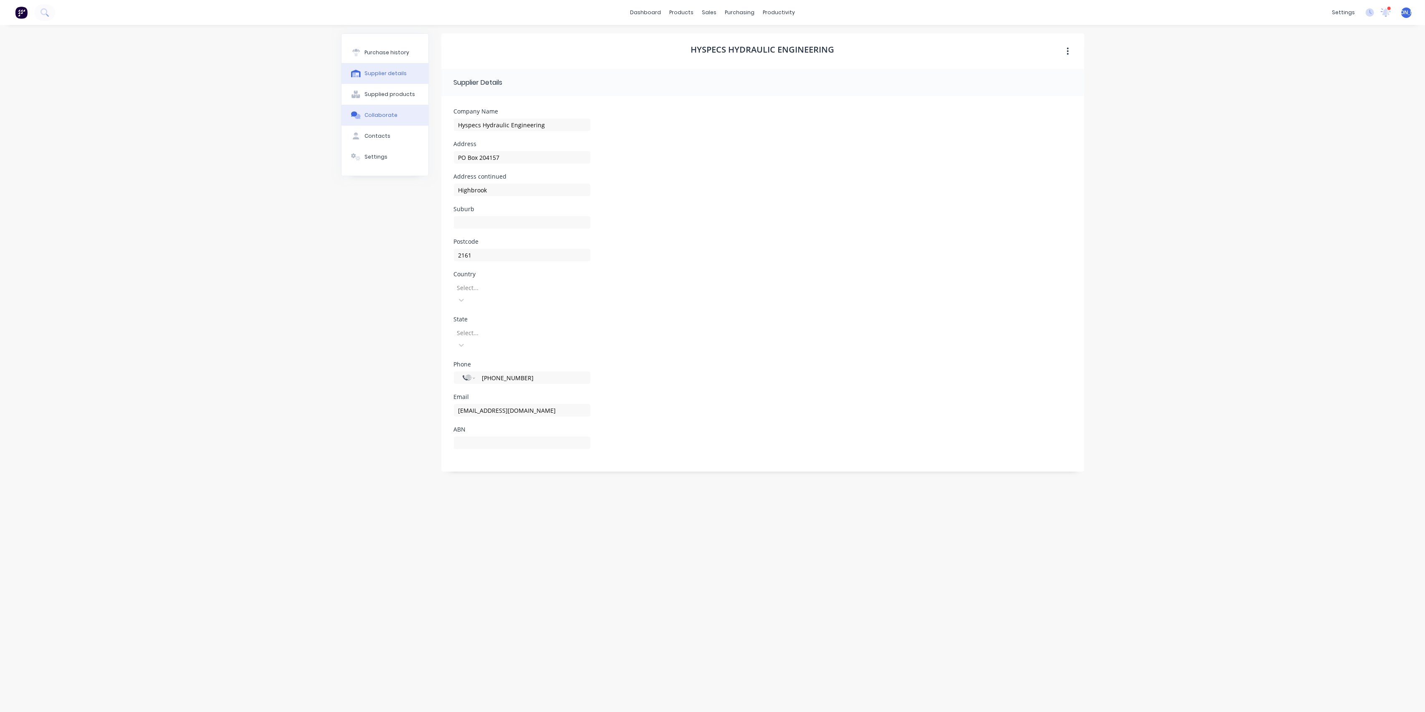
click at [402, 115] on button "Collaborate" at bounding box center [384, 115] width 87 height 21
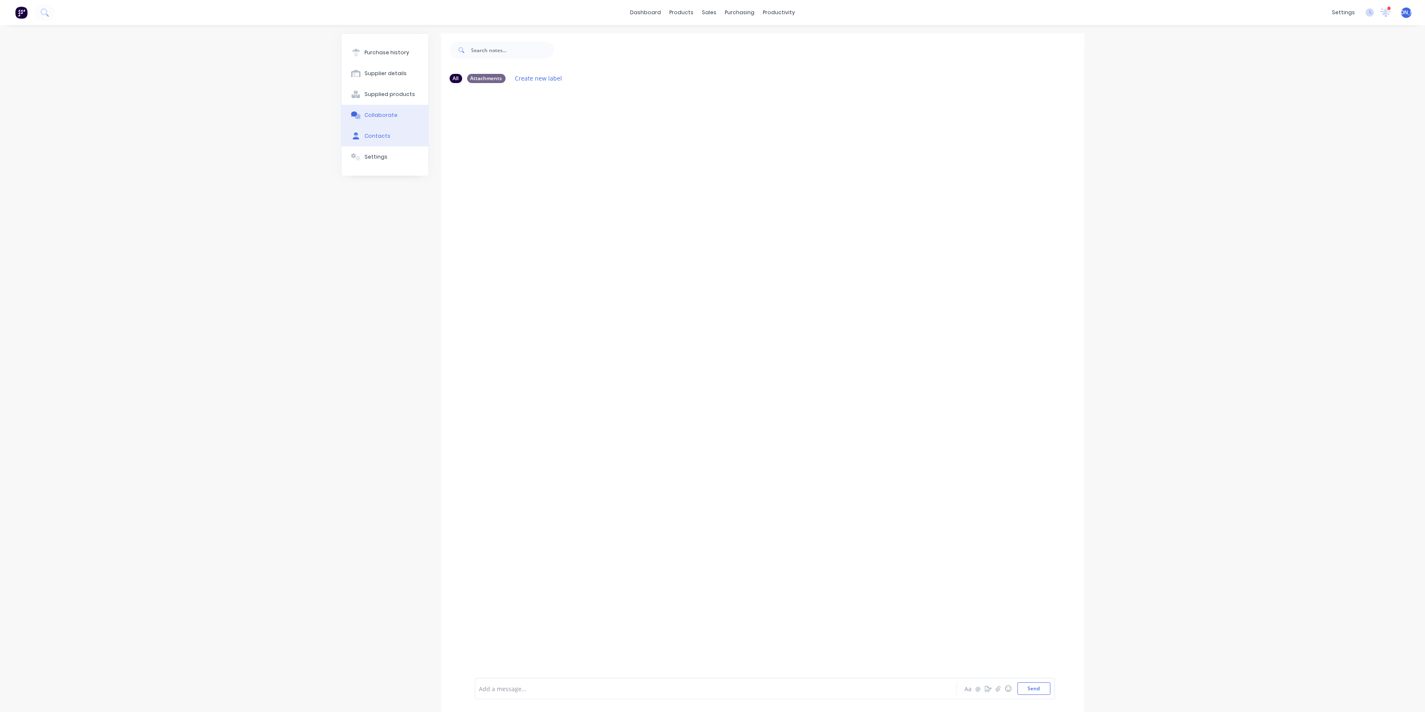
click at [394, 145] on button "Contacts" at bounding box center [384, 136] width 87 height 21
click at [391, 162] on button "Settings" at bounding box center [384, 157] width 87 height 21
click at [1358, 38] on div "dashboard products sales purchasing productivity dashboard products Product Cat…" at bounding box center [712, 356] width 1425 height 712
click at [43, 15] on icon at bounding box center [44, 12] width 8 height 8
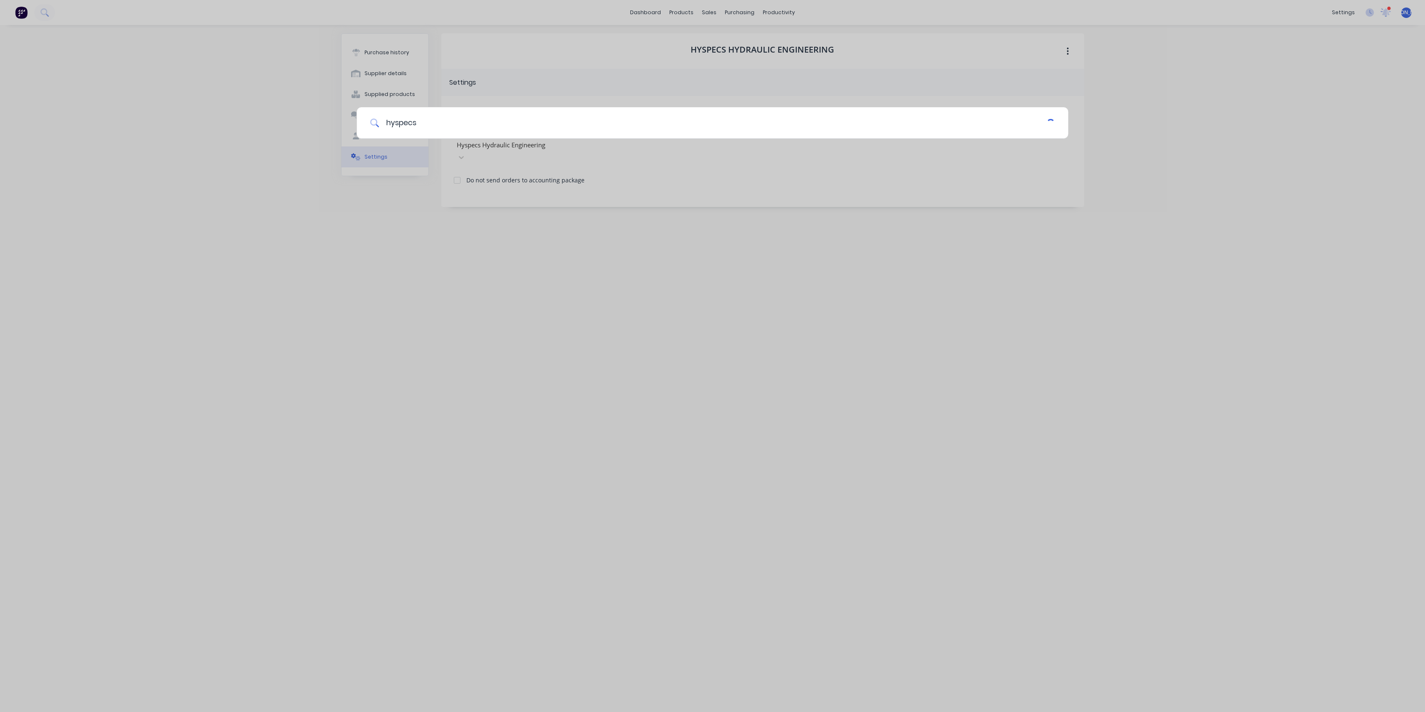
type input "hyspecs"
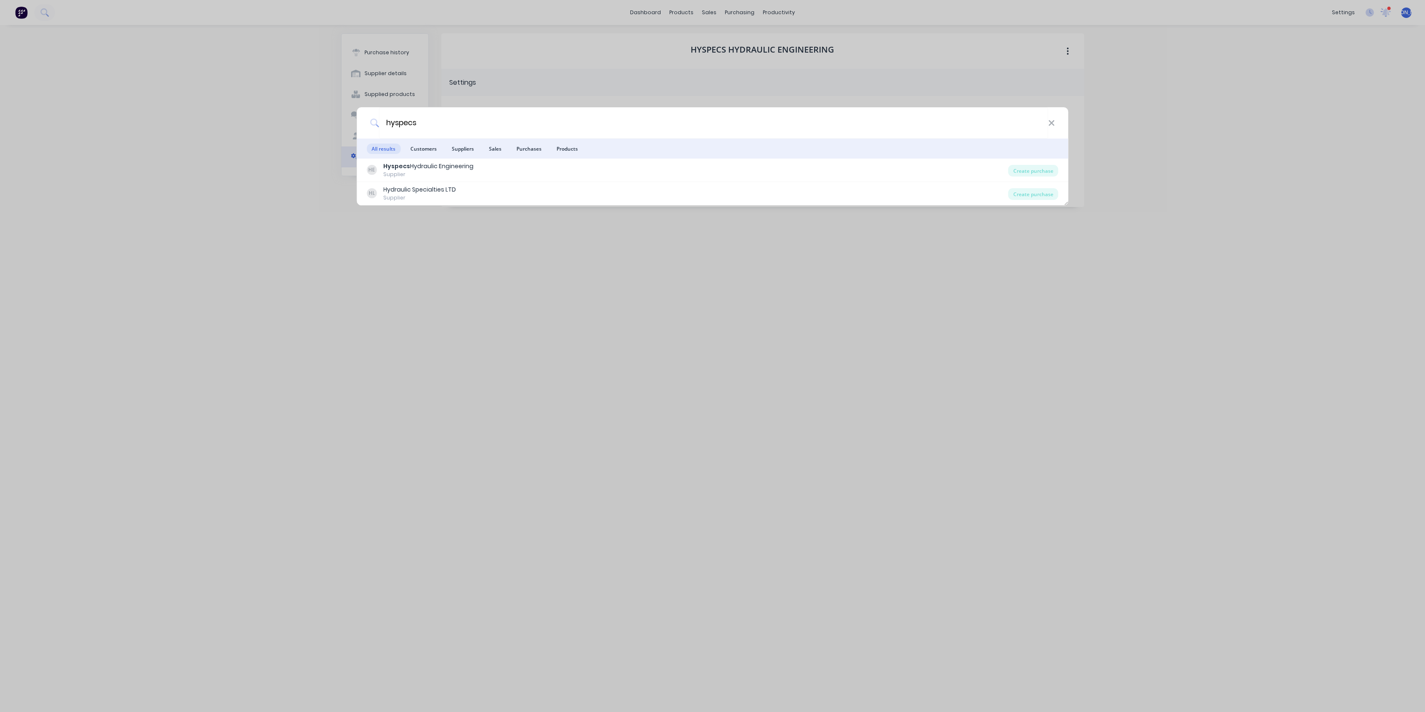
click at [460, 185] on div "HL Hydraulic Specialties LTD Supplier" at bounding box center [688, 193] width 642 height 16
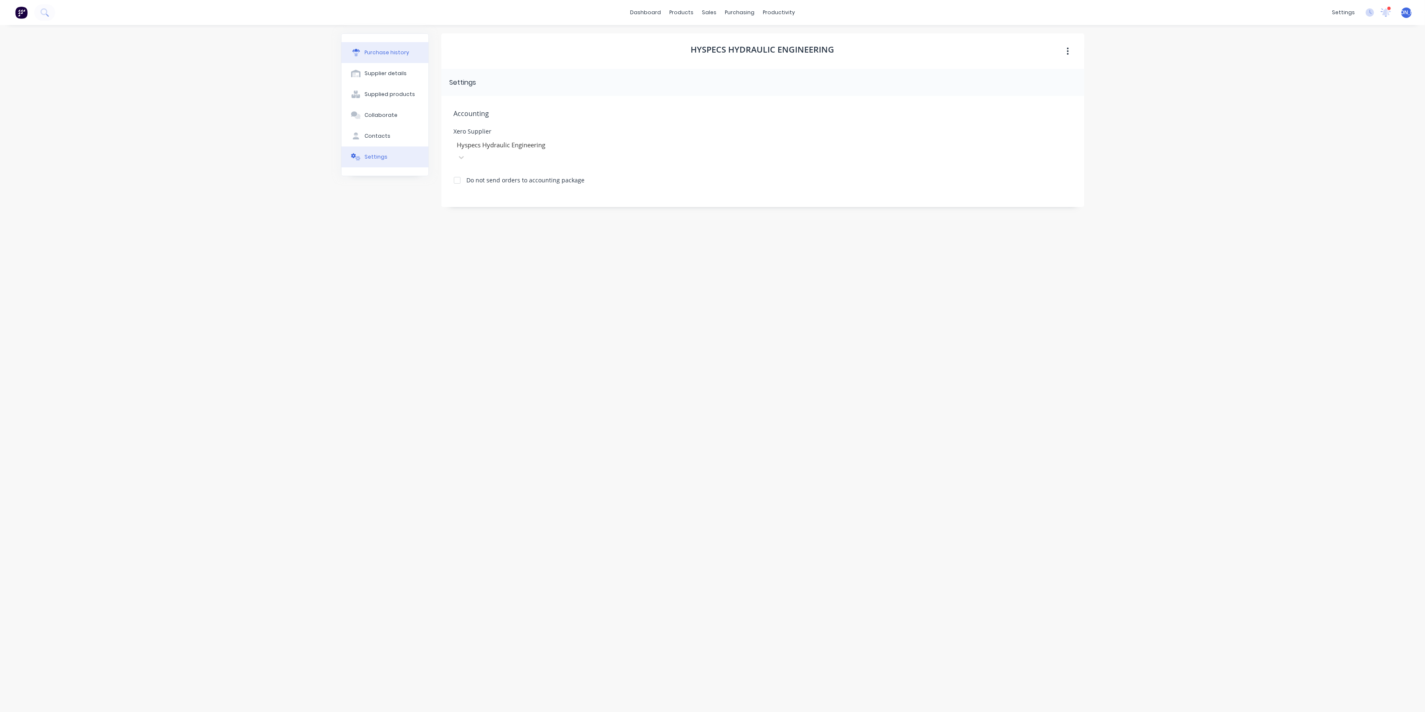
click at [398, 55] on div "Purchase history" at bounding box center [386, 53] width 45 height 8
click at [589, 159] on div "Hyspecs Hydraulic Engineering Purchase History 6 Statuses 6 Statuses Create Pur…" at bounding box center [762, 364] width 643 height 662
click at [763, 87] on div "6 Statuses" at bounding box center [754, 82] width 71 height 13
click at [688, 48] on div "Hyspecs Hydraulic Engineering" at bounding box center [762, 50] width 643 height 35
click at [776, 80] on div "6 Statuses" at bounding box center [754, 82] width 60 height 9
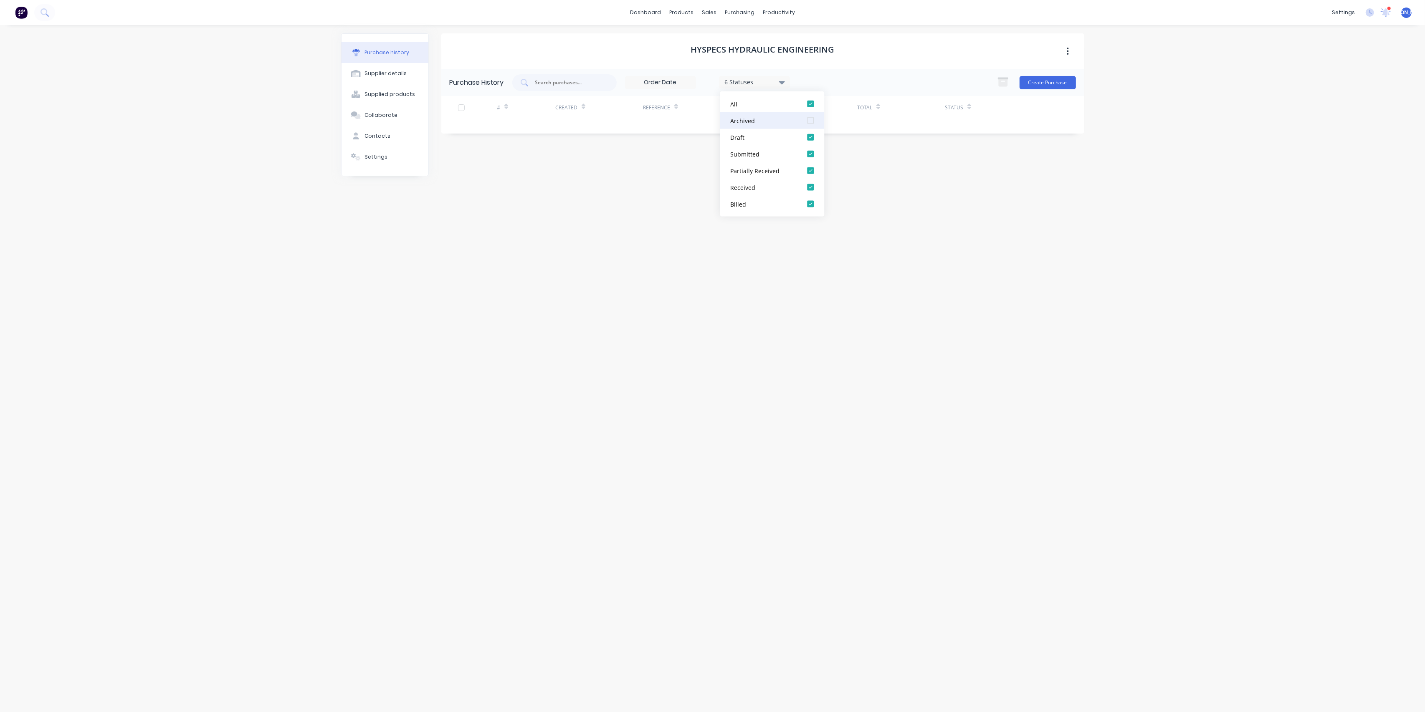
click at [811, 121] on div at bounding box center [810, 120] width 17 height 17
click at [662, 235] on div "Hyspecs Hydraulic Engineering Purchase History 7 Statuses 7 Statuses Create Pur…" at bounding box center [762, 364] width 643 height 662
drag, startPoint x: 725, startPoint y: 179, endPoint x: 712, endPoint y: 140, distance: 41.6
click at [725, 179] on div "Hydraulic Specialties LTD Purchase History 6 Statuses 6 Statuses Create Purchas…" at bounding box center [762, 364] width 643 height 662
click at [698, 37] on div "Hydraulic Specialties LTD" at bounding box center [762, 50] width 643 height 35
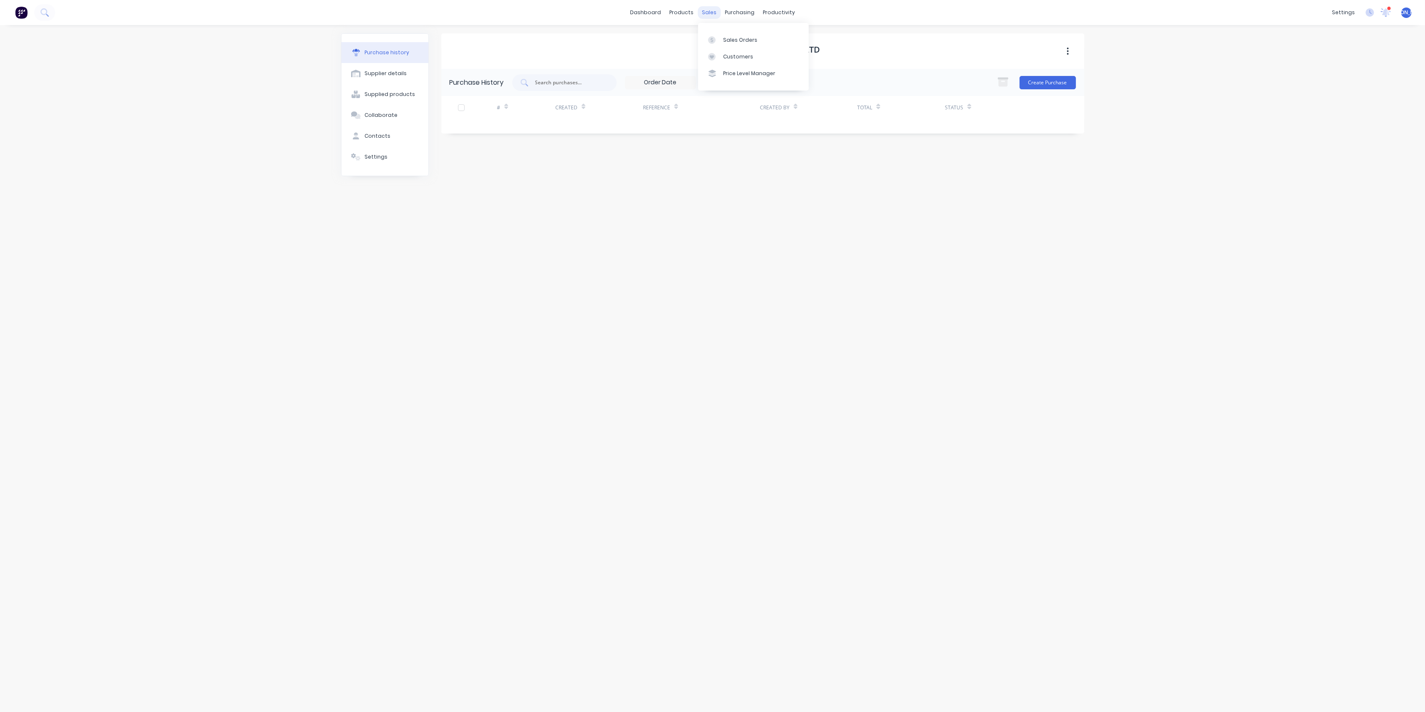
click at [707, 13] on div "sales" at bounding box center [709, 12] width 23 height 13
click at [734, 36] on div "Sales Orders" at bounding box center [740, 40] width 34 height 8
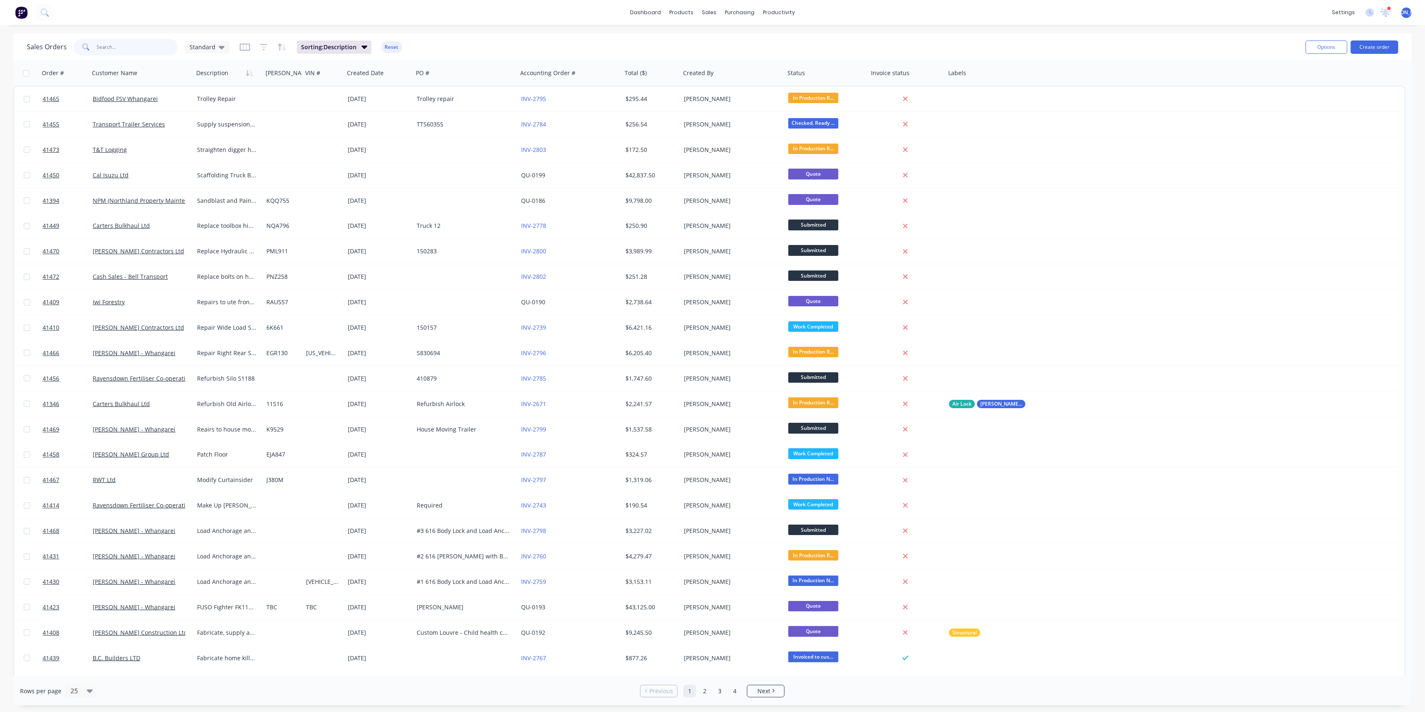
click at [150, 47] on input "text" at bounding box center [137, 47] width 81 height 17
type input "carter"
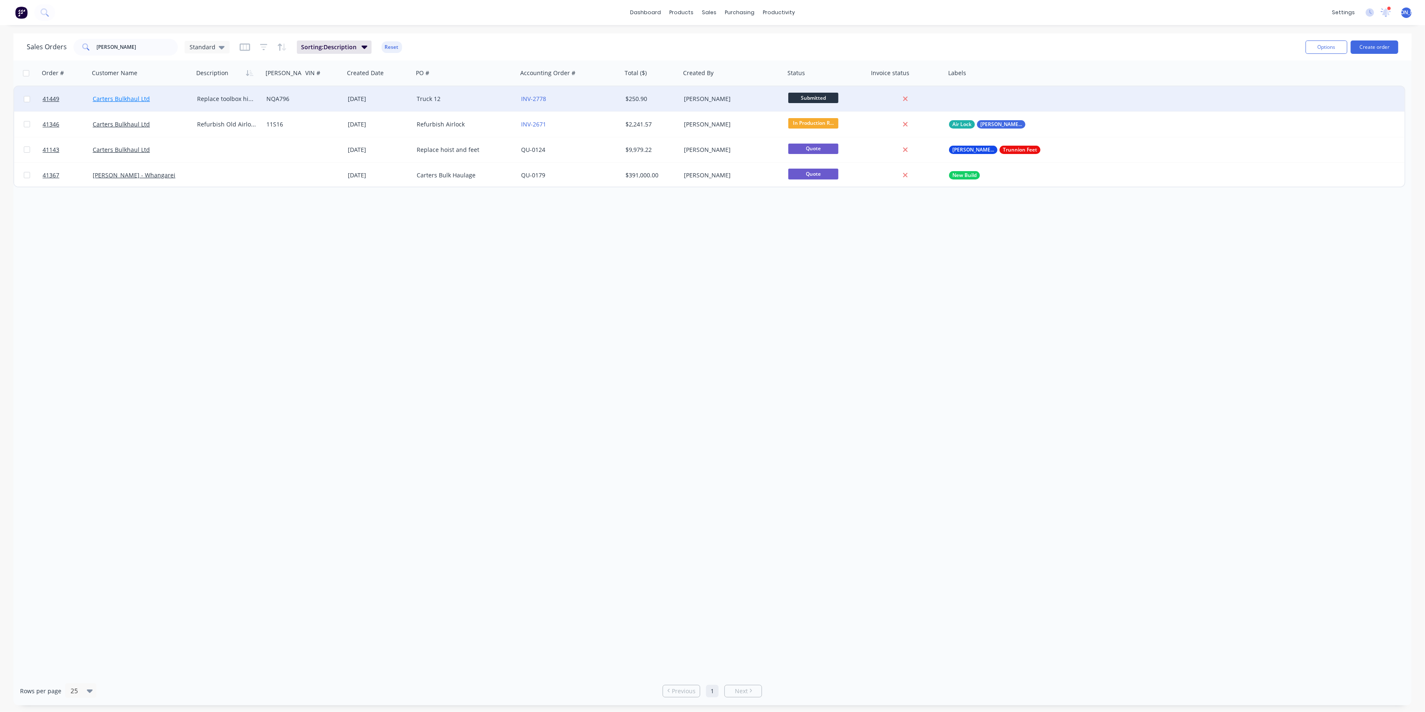
click at [133, 96] on link "Carters Bulkhaul Ltd" at bounding box center [121, 99] width 57 height 8
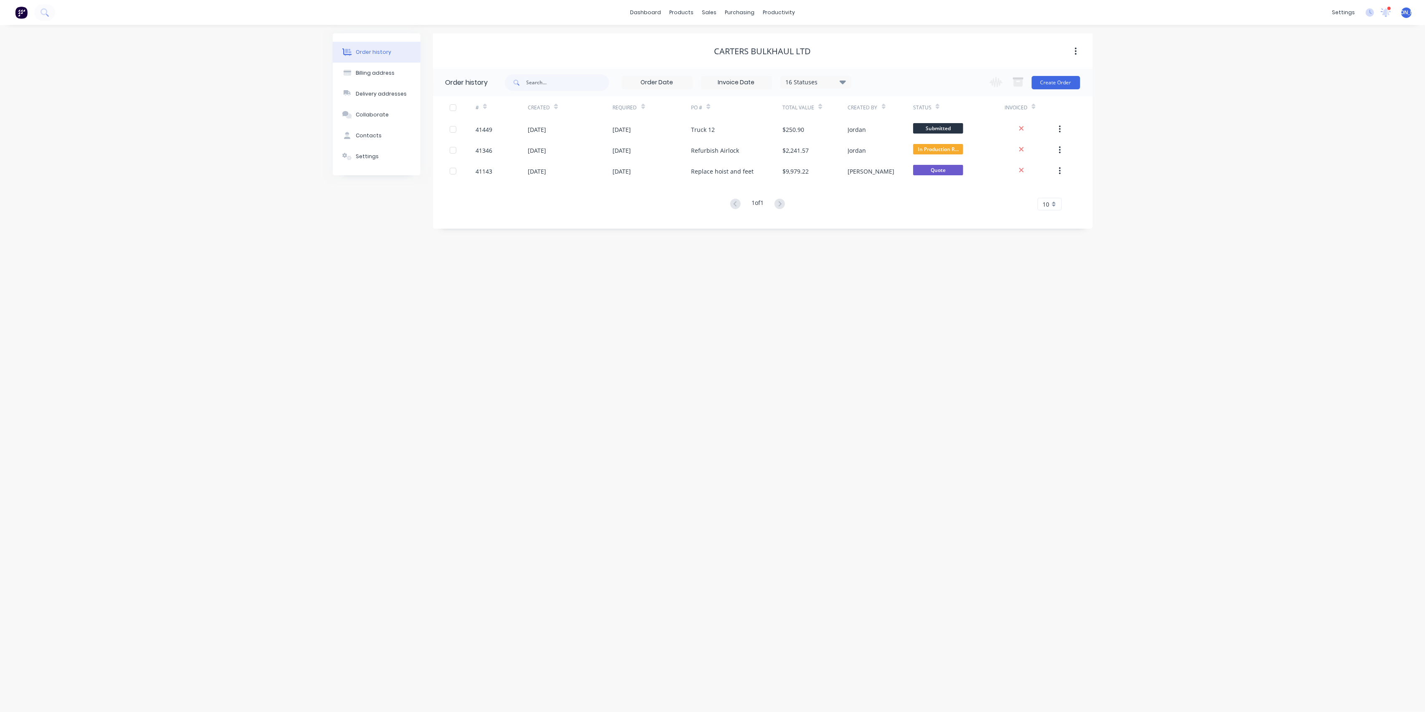
click at [810, 80] on div "16 Statuses" at bounding box center [816, 82] width 70 height 9
click at [872, 199] on div "Archived" at bounding box center [833, 199] width 104 height 17
click at [885, 195] on label at bounding box center [885, 195] width 0 height 0
click at [885, 198] on input "checkbox" at bounding box center [888, 199] width 7 height 8
checkbox input "true"
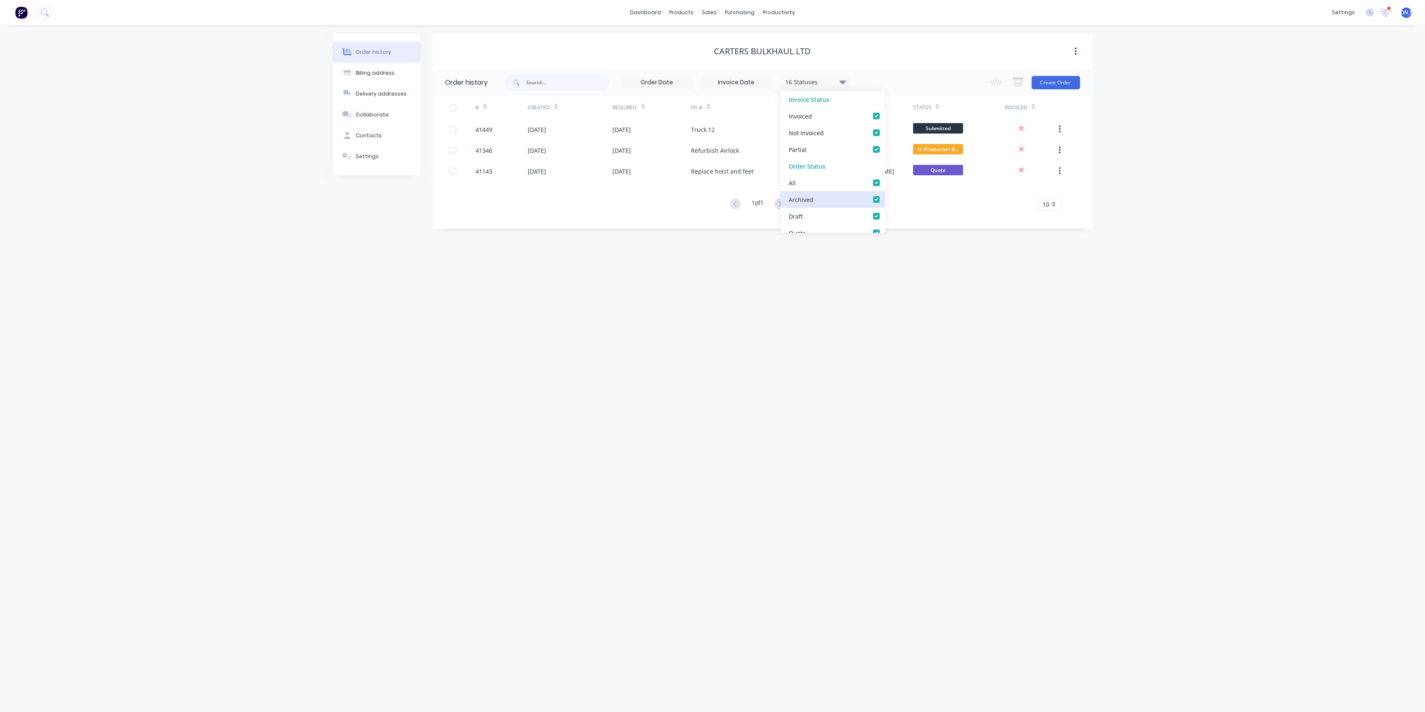
checkbox input "true"
click at [885, 212] on label at bounding box center [885, 212] width 0 height 0
click at [885, 217] on input "checkbox" at bounding box center [888, 216] width 7 height 8
checkbox input "false"
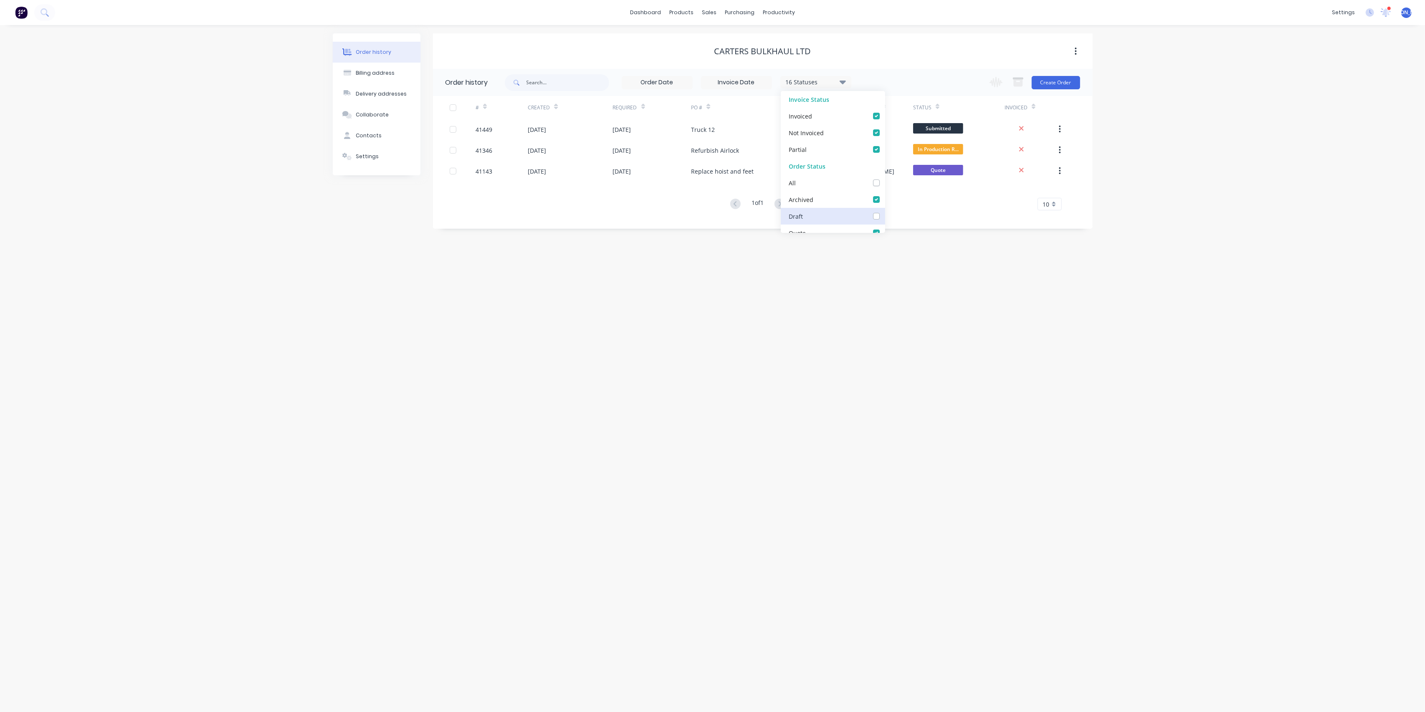
scroll to position [93, 0]
drag, startPoint x: 871, startPoint y: 312, endPoint x: 867, endPoint y: 283, distance: 29.9
click at [870, 309] on div "Order history Billing address Delivery addresses Collaborate Contacts Settings …" at bounding box center [712, 368] width 1425 height 687
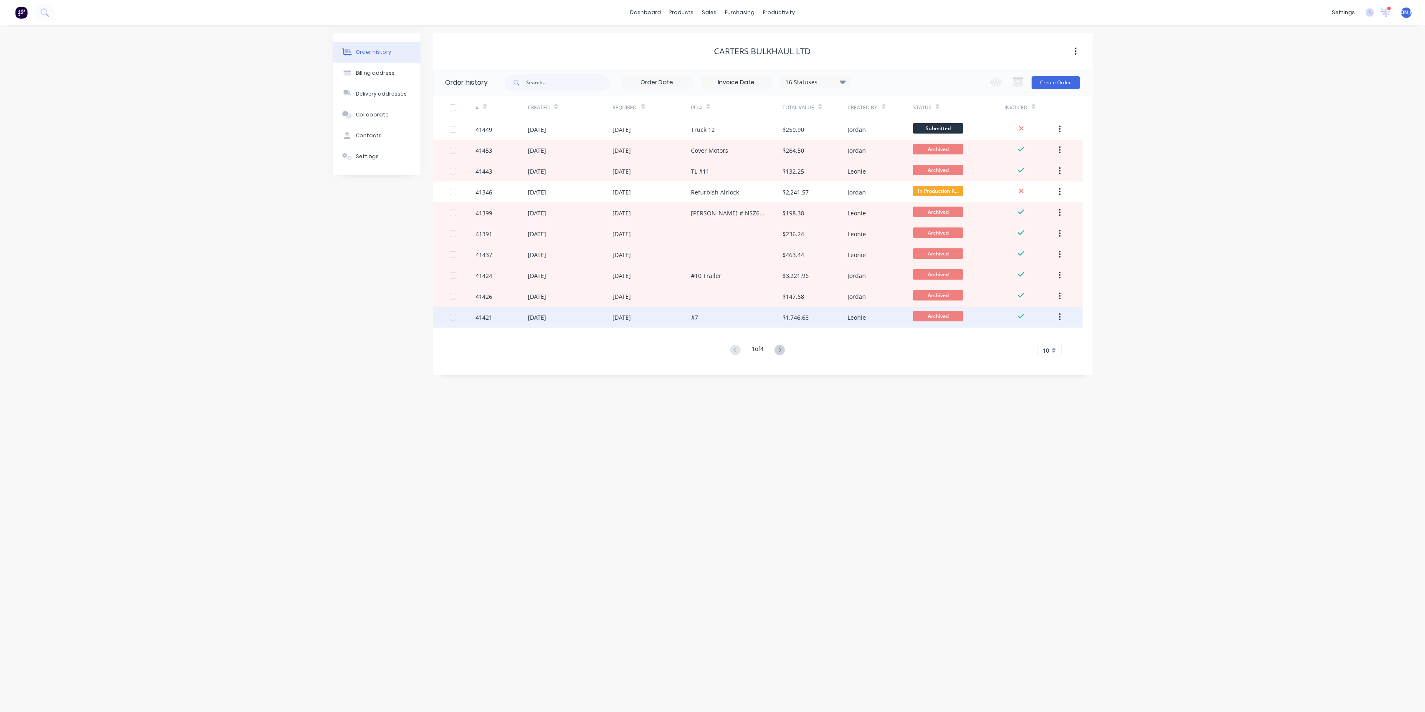
click at [589, 319] on div "12 Aug 2025" at bounding box center [570, 317] width 85 height 21
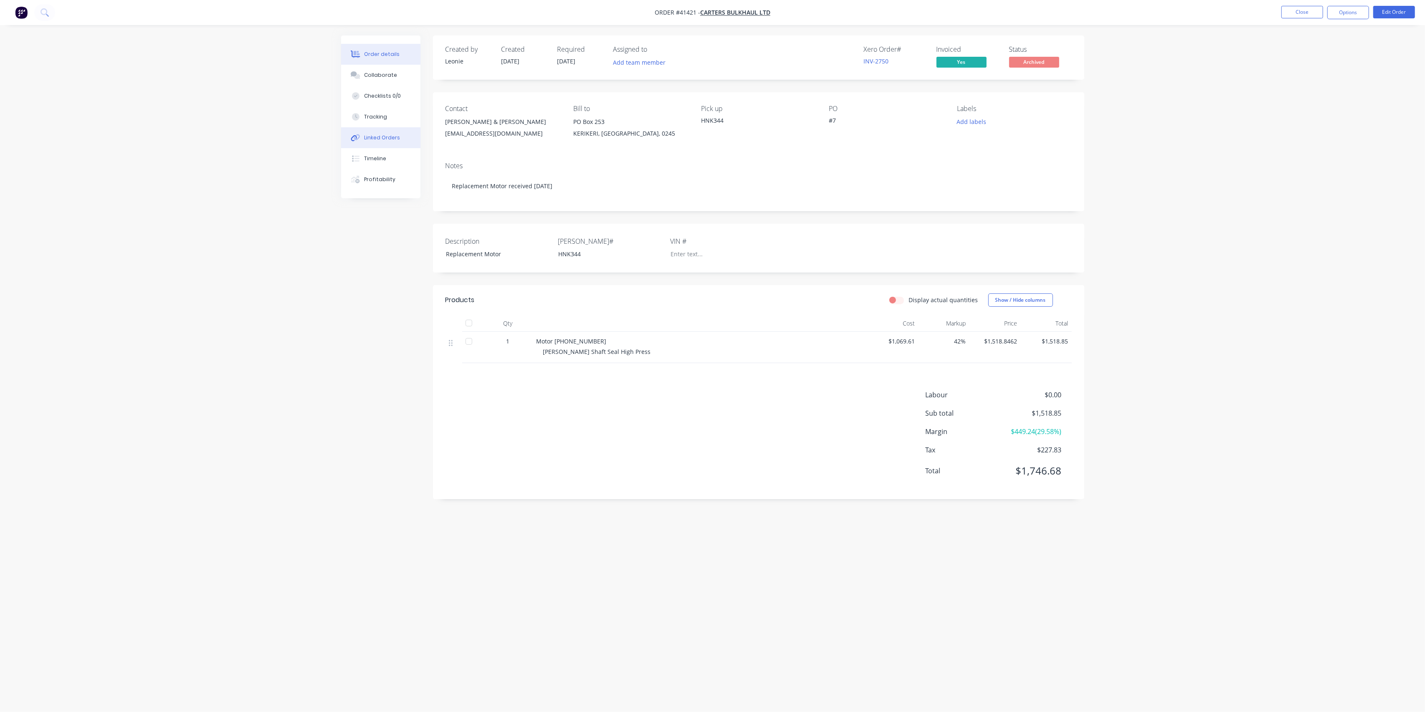
click at [374, 134] on div "Linked Orders" at bounding box center [382, 138] width 36 height 8
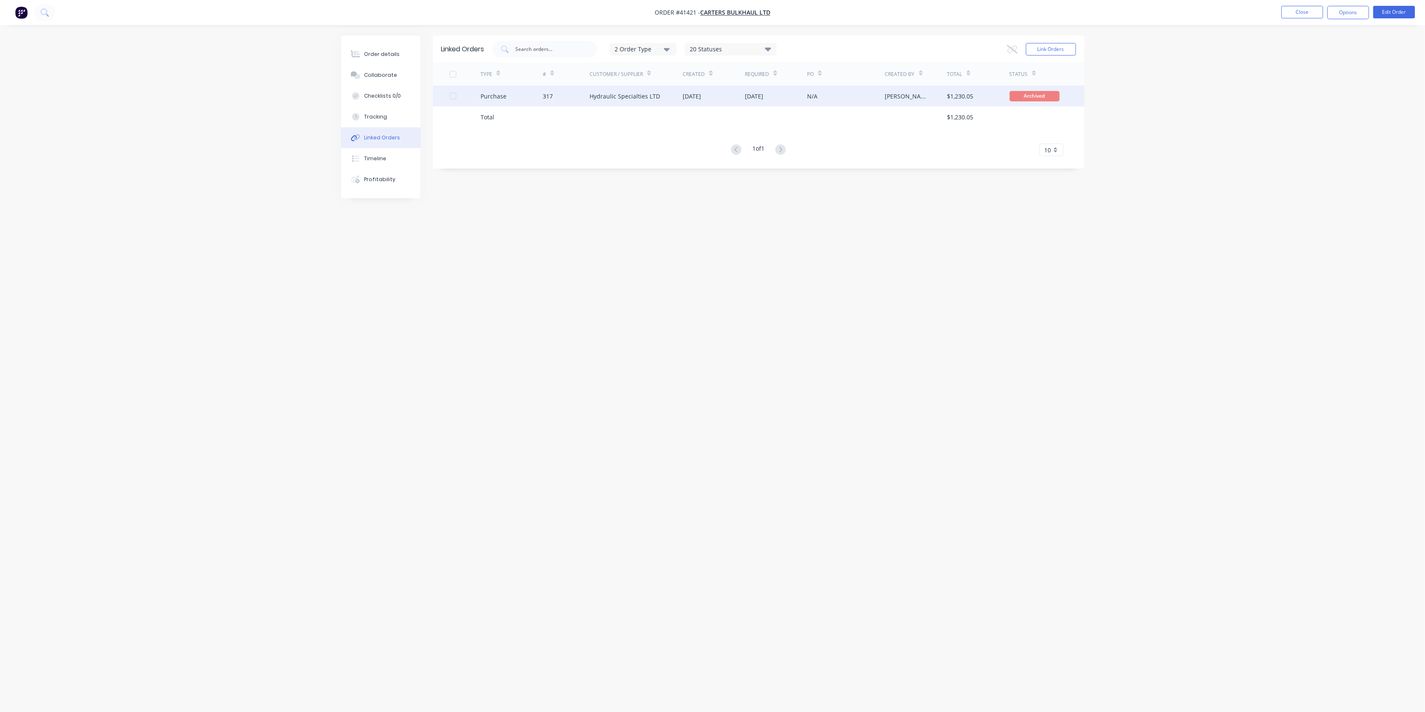
click at [635, 99] on div "Hydraulic Specialties LTD" at bounding box center [624, 96] width 71 height 9
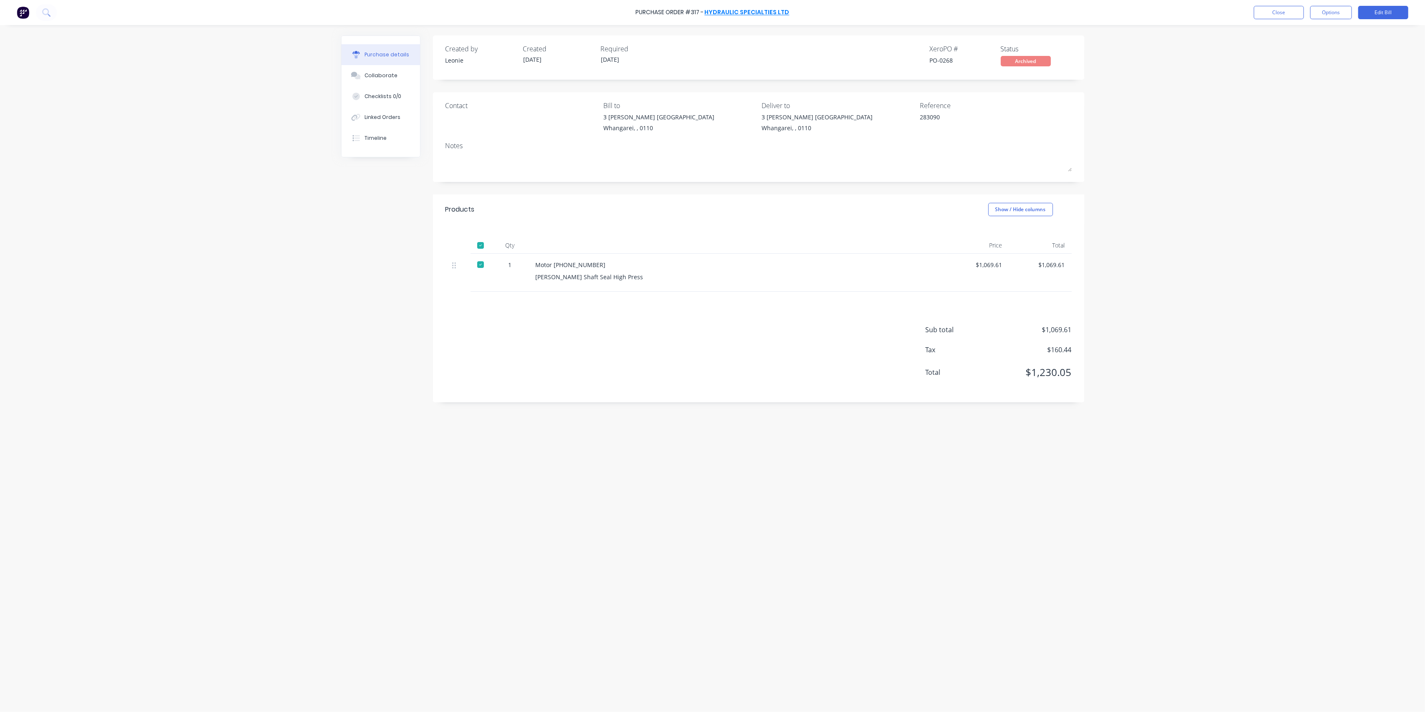
click at [738, 11] on link "Hydraulic Specialties LTD" at bounding box center [747, 12] width 85 height 8
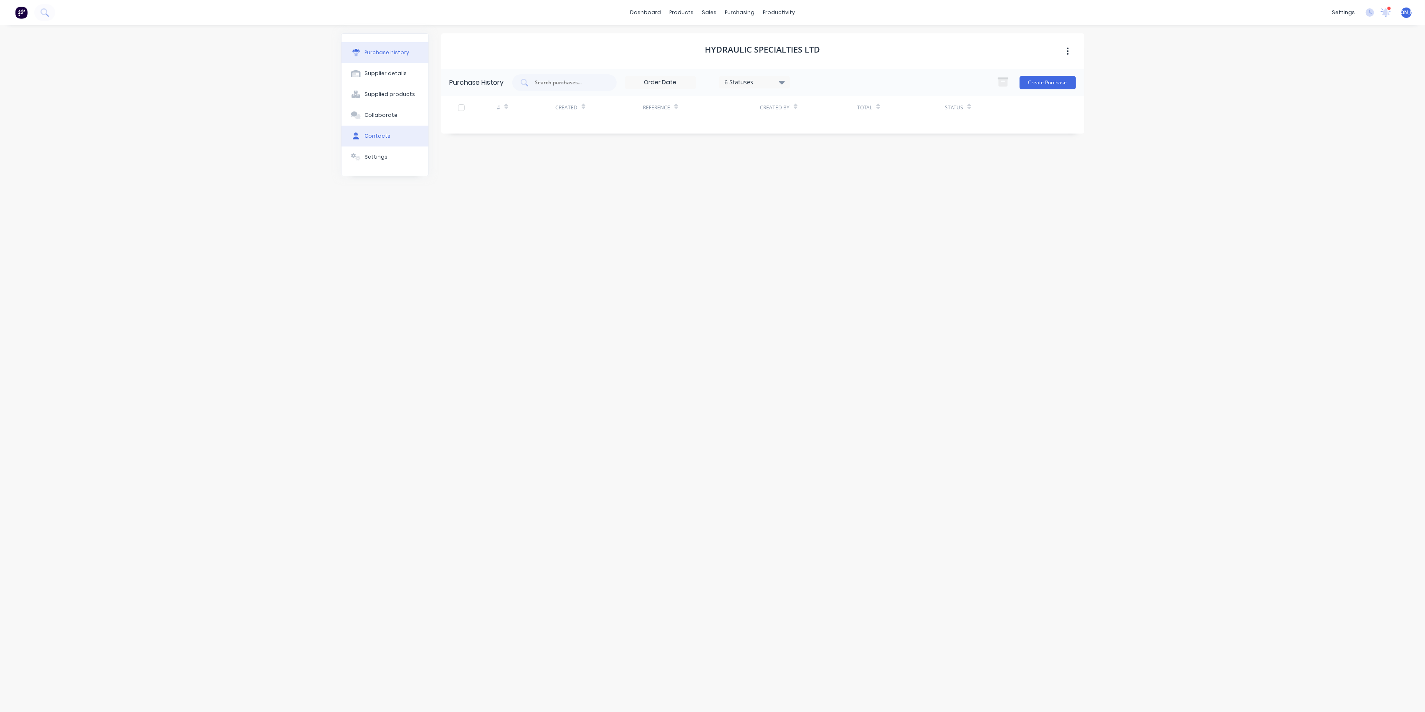
click at [363, 133] on button "Contacts" at bounding box center [384, 136] width 87 height 21
drag, startPoint x: 387, startPoint y: 123, endPoint x: 386, endPoint y: 113, distance: 10.5
click at [387, 123] on button "Collaborate" at bounding box center [384, 115] width 87 height 21
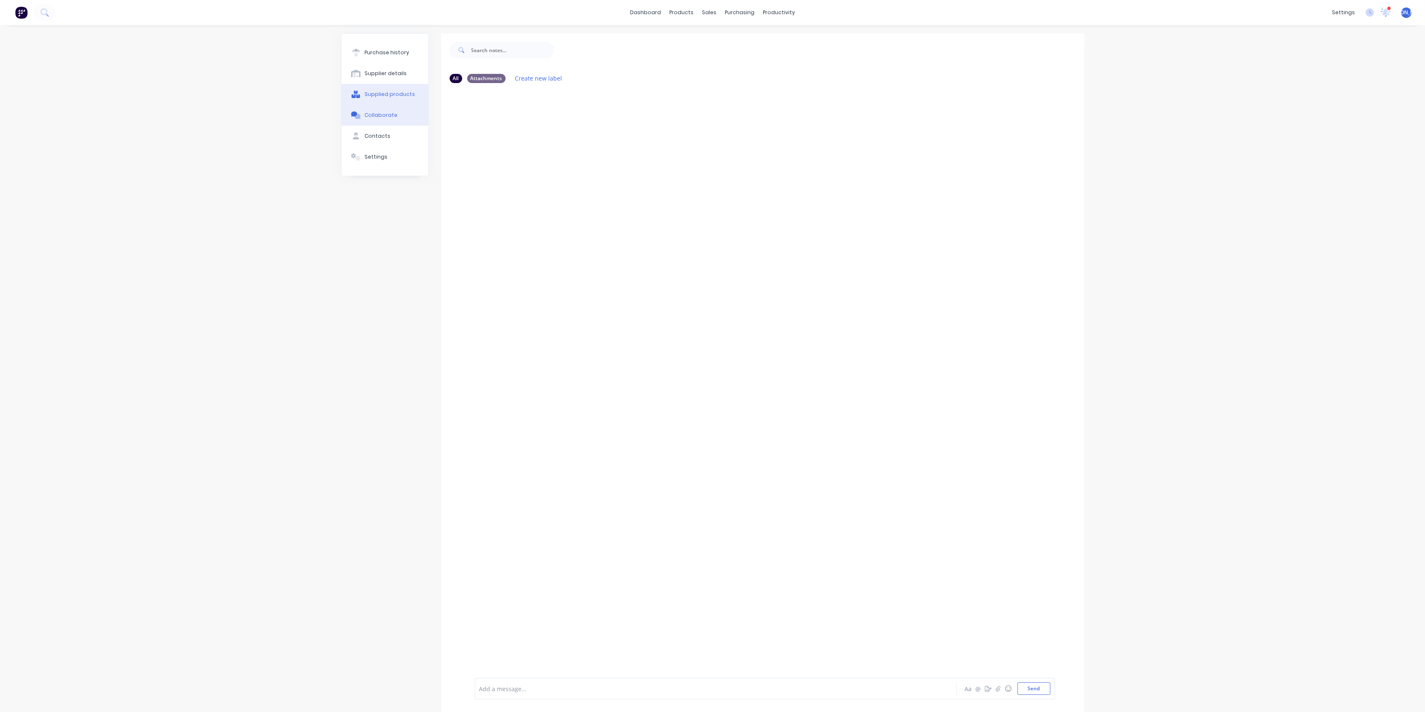
click at [386, 97] on div "Supplied products" at bounding box center [389, 95] width 51 height 8
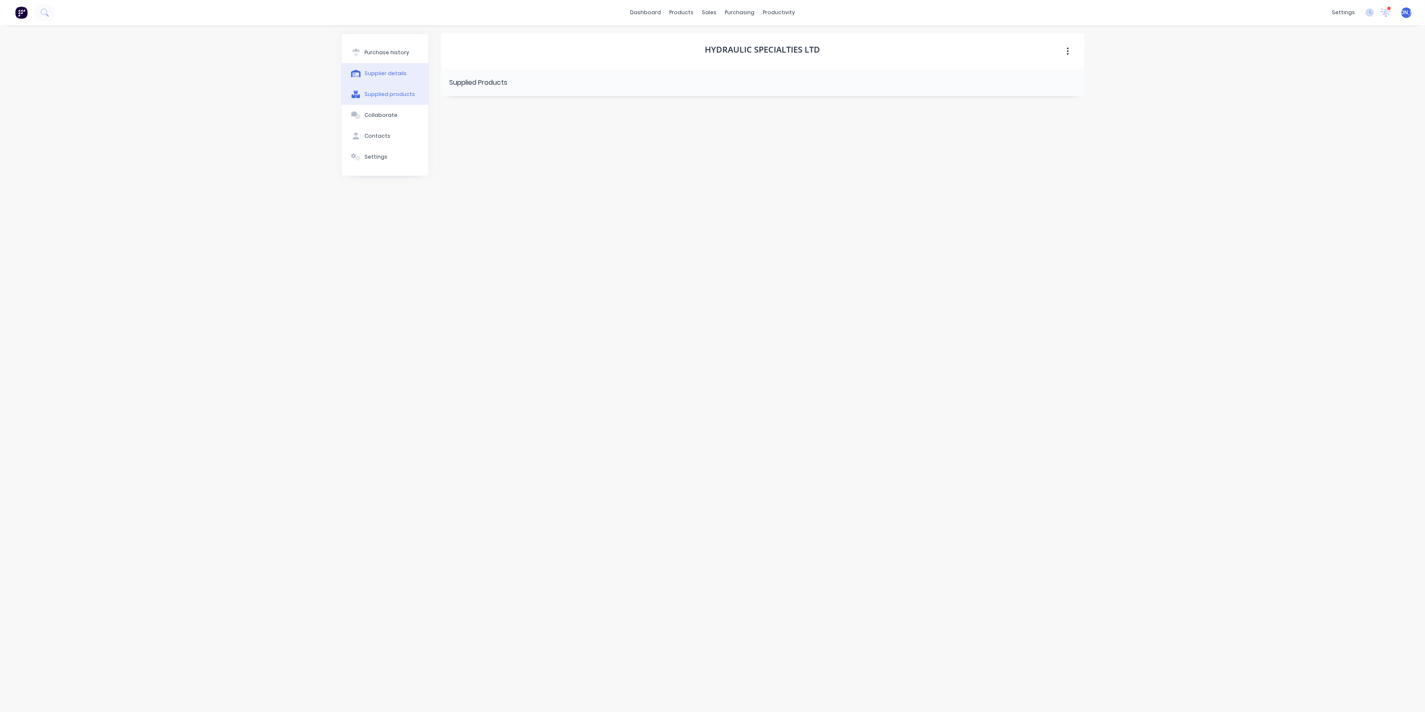
drag, startPoint x: 384, startPoint y: 80, endPoint x: 389, endPoint y: 59, distance: 21.4
click at [384, 79] on button "Supplier details" at bounding box center [384, 73] width 87 height 21
click at [389, 54] on div "Purchase history" at bounding box center [386, 53] width 45 height 8
click at [382, 73] on div "Supplier details" at bounding box center [385, 74] width 42 height 8
click at [380, 134] on div "Contacts" at bounding box center [377, 136] width 26 height 8
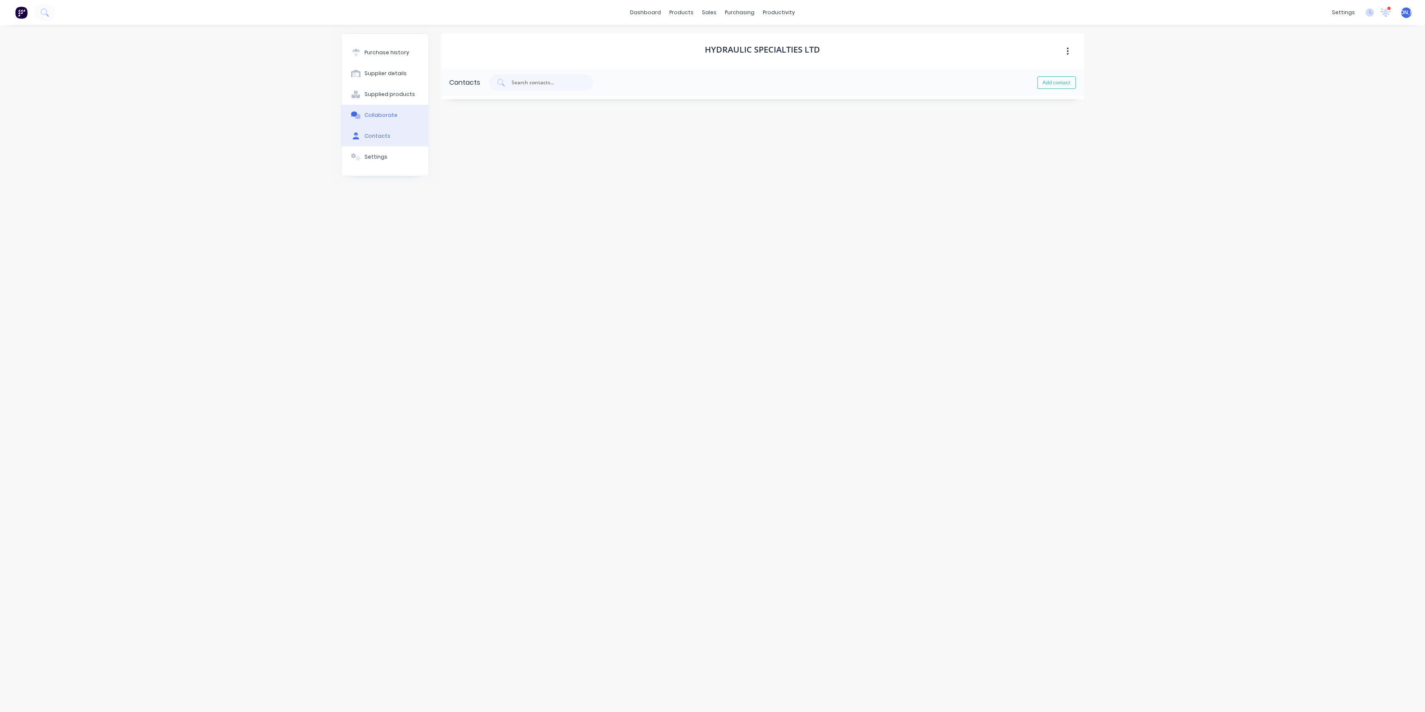
click at [392, 118] on div "Collaborate" at bounding box center [380, 115] width 33 height 8
click at [378, 51] on div "Purchase history" at bounding box center [386, 53] width 45 height 8
click at [388, 76] on div "Supplier details" at bounding box center [385, 74] width 42 height 8
click at [714, 8] on div "sales" at bounding box center [709, 12] width 23 height 13
click at [724, 36] on div "Sales Orders" at bounding box center [740, 40] width 34 height 8
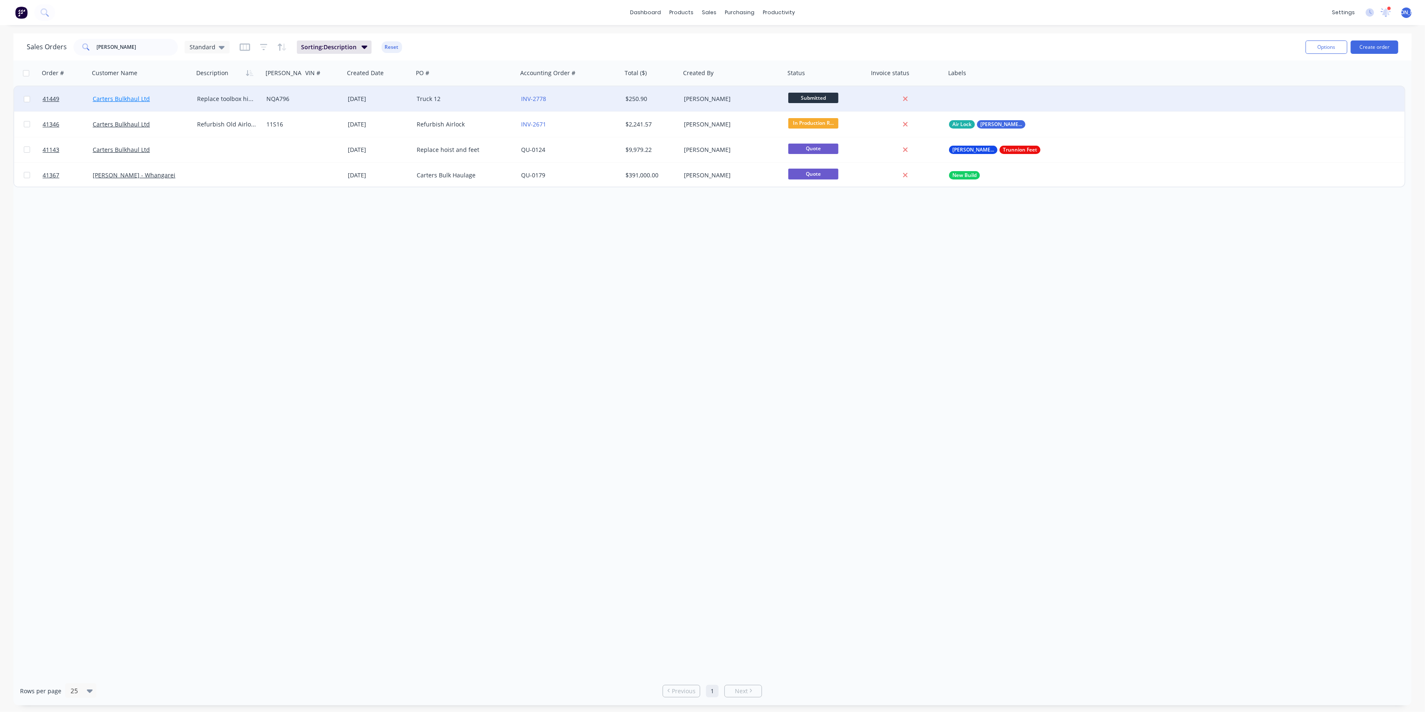
click at [124, 102] on link "Carters Bulkhaul Ltd" at bounding box center [121, 99] width 57 height 8
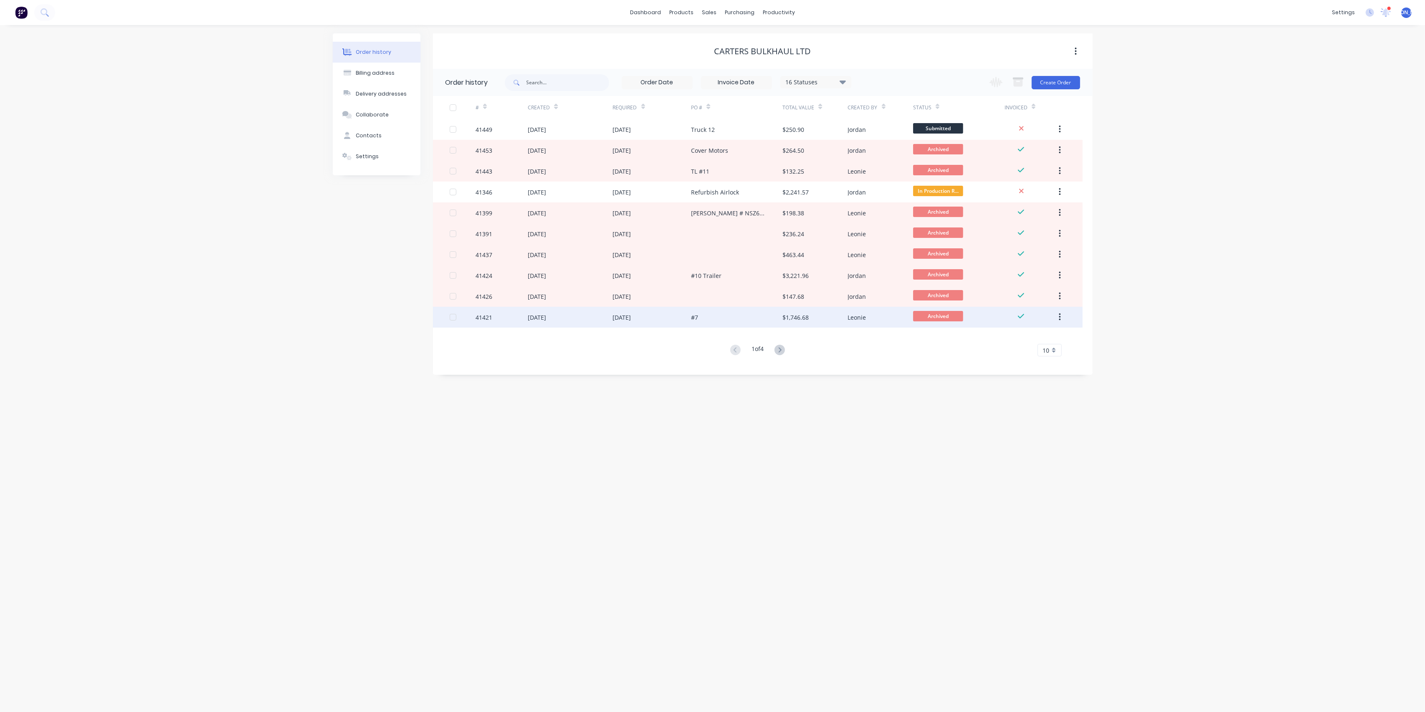
click at [674, 318] on div "12 Aug 2025" at bounding box center [652, 317] width 78 height 21
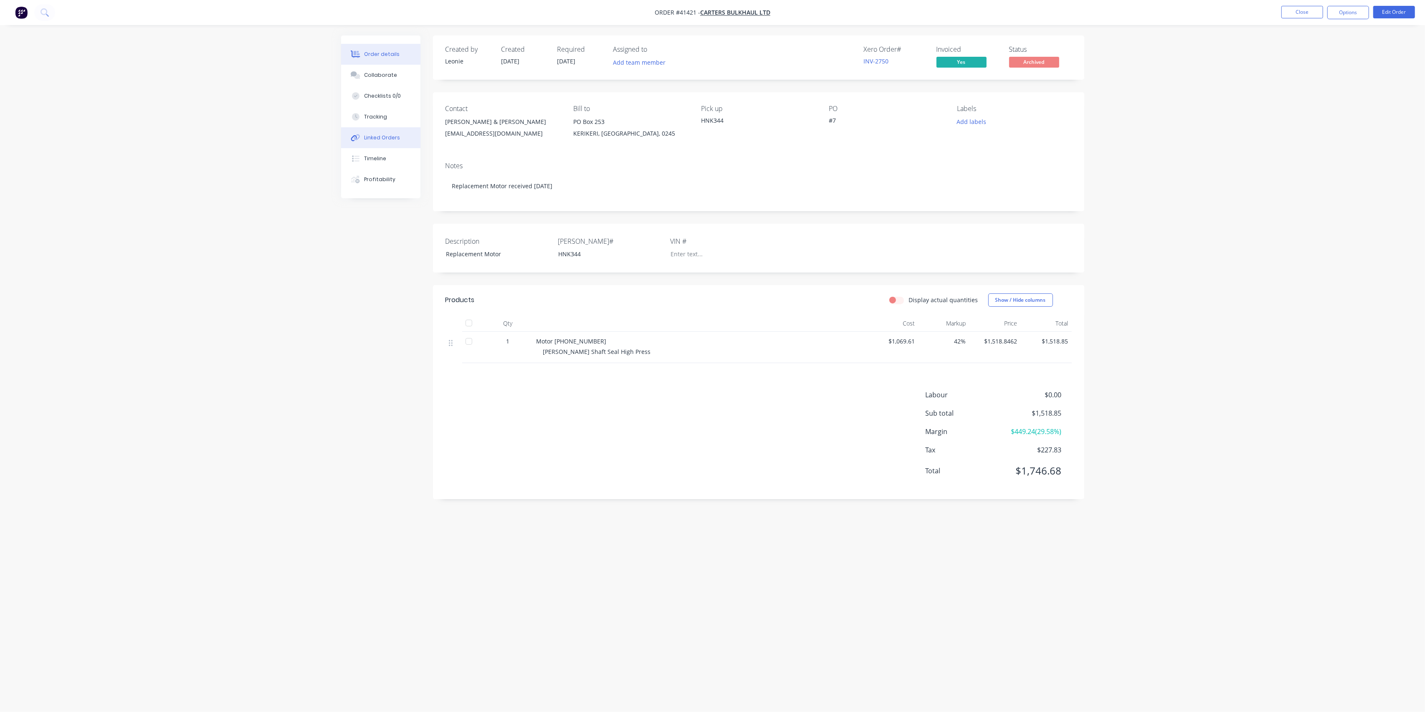
click at [395, 130] on button "Linked Orders" at bounding box center [380, 137] width 79 height 21
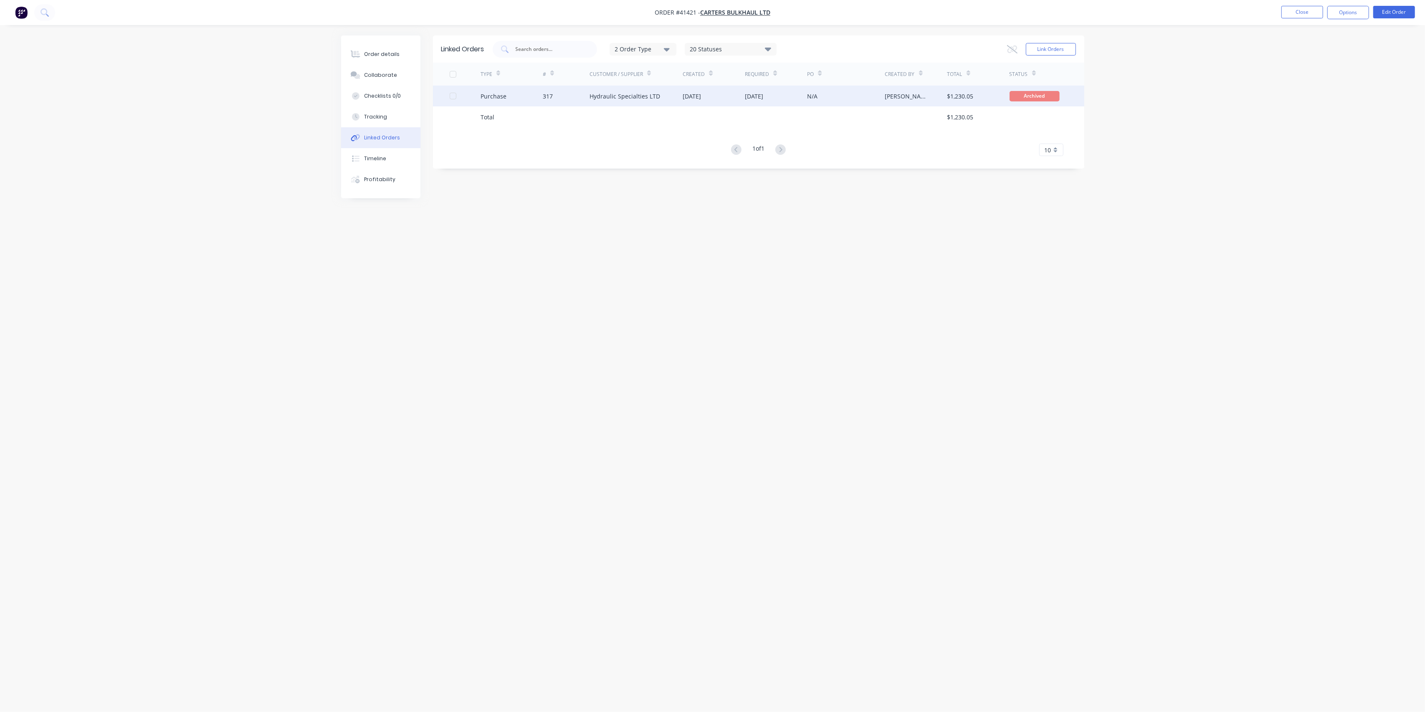
click at [581, 98] on div "317" at bounding box center [566, 96] width 47 height 21
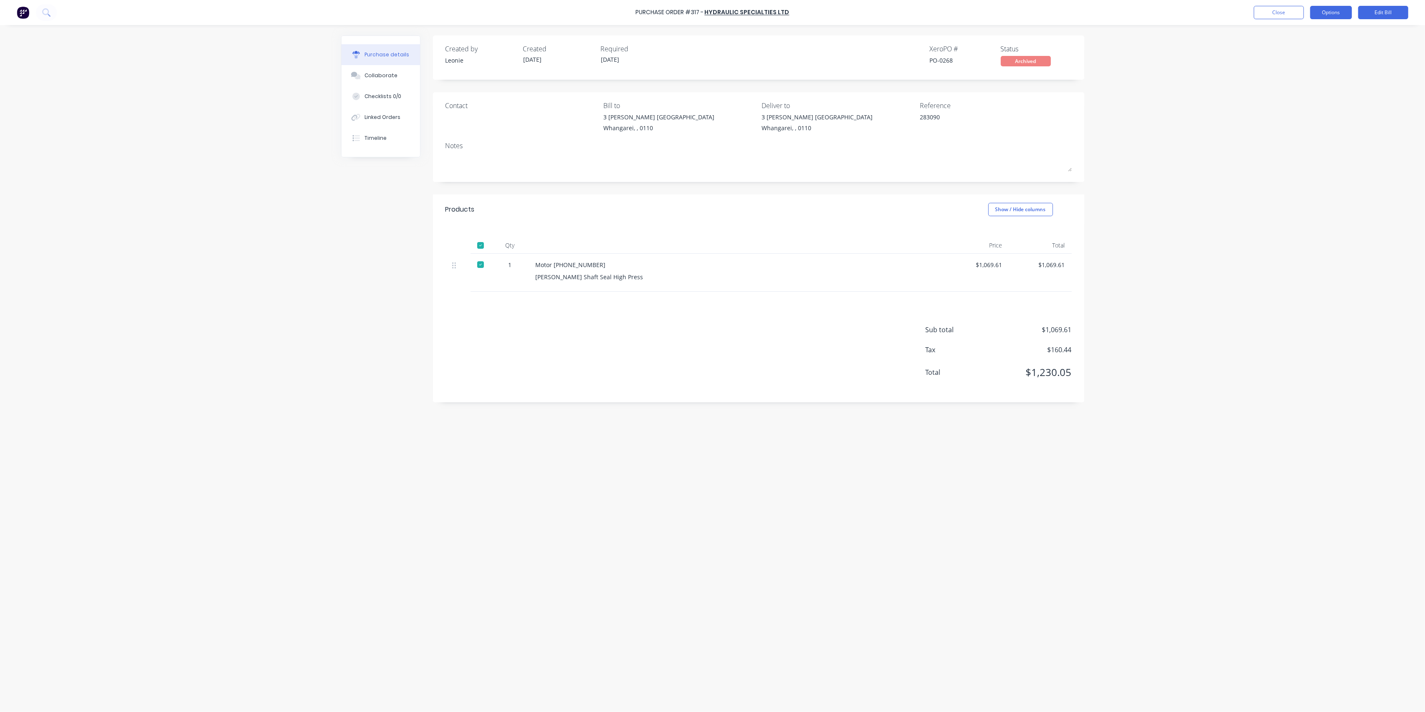
click at [1347, 12] on button "Options" at bounding box center [1331, 12] width 42 height 13
click at [1329, 32] on div "Print / Email" at bounding box center [1312, 34] width 64 height 12
click at [1315, 51] on div "With pricing" at bounding box center [1312, 51] width 64 height 12
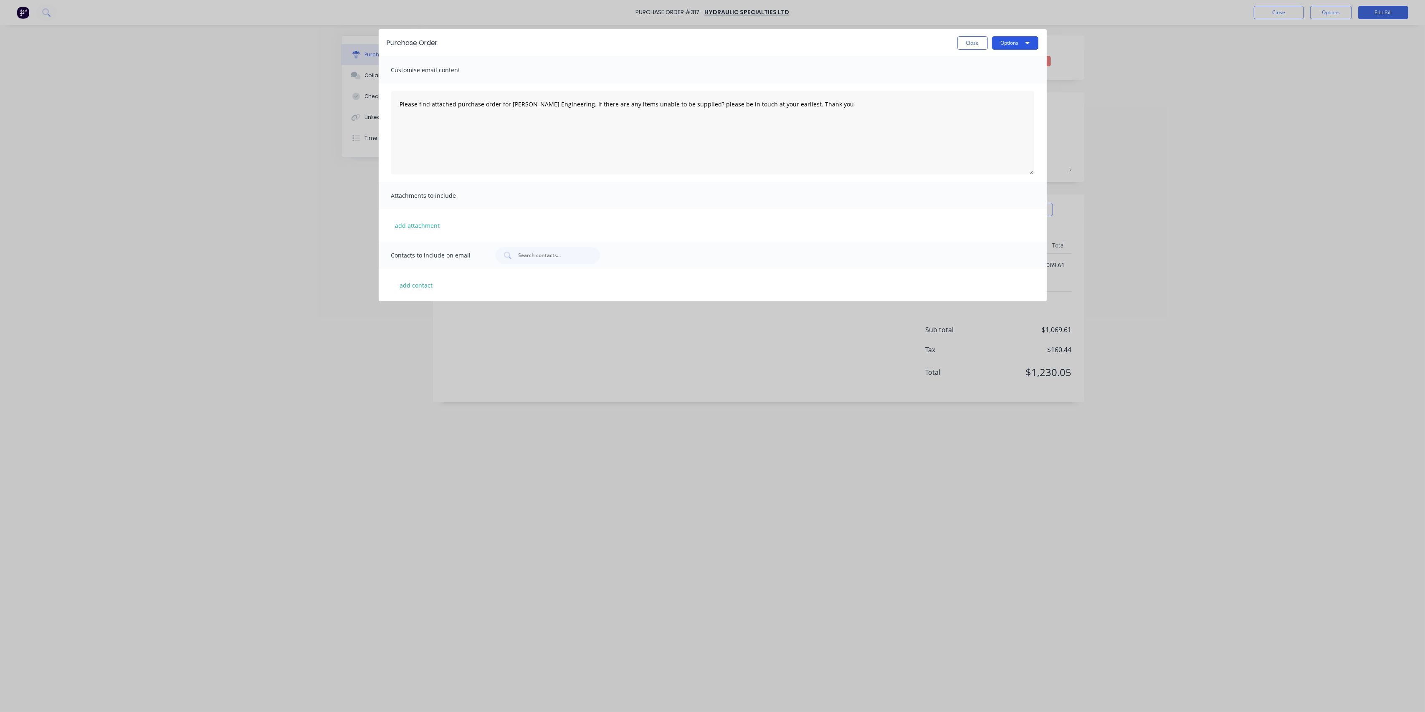
click at [1019, 41] on button "Options" at bounding box center [1015, 42] width 46 height 13
click at [1007, 65] on div "Print" at bounding box center [998, 64] width 64 height 12
type textarea "x"
